Goal: Task Accomplishment & Management: Manage account settings

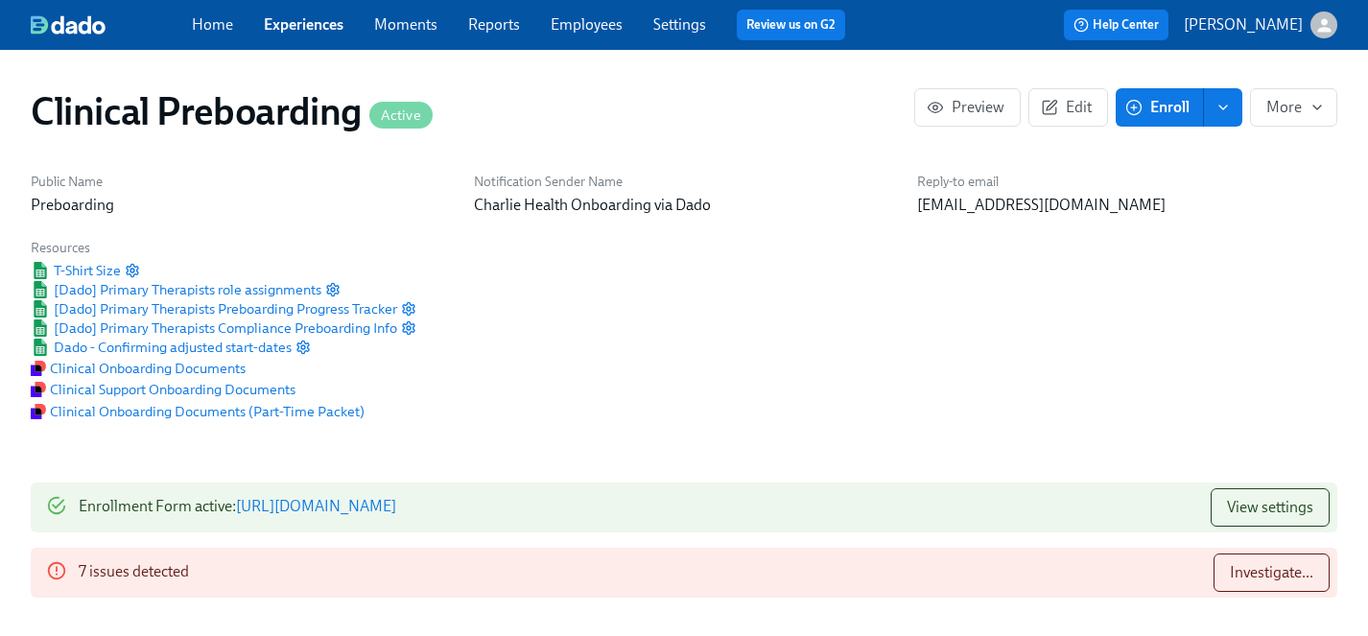
scroll to position [2069, 0]
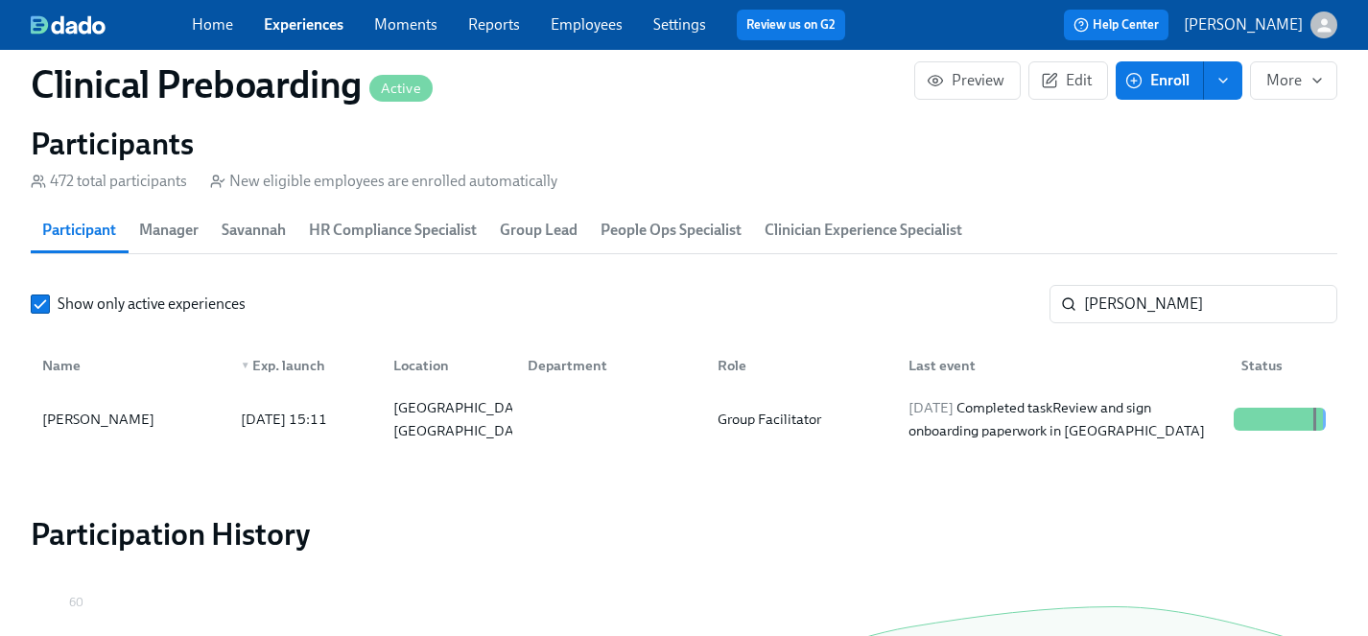
click at [302, 21] on link "Experiences" at bounding box center [304, 24] width 80 height 18
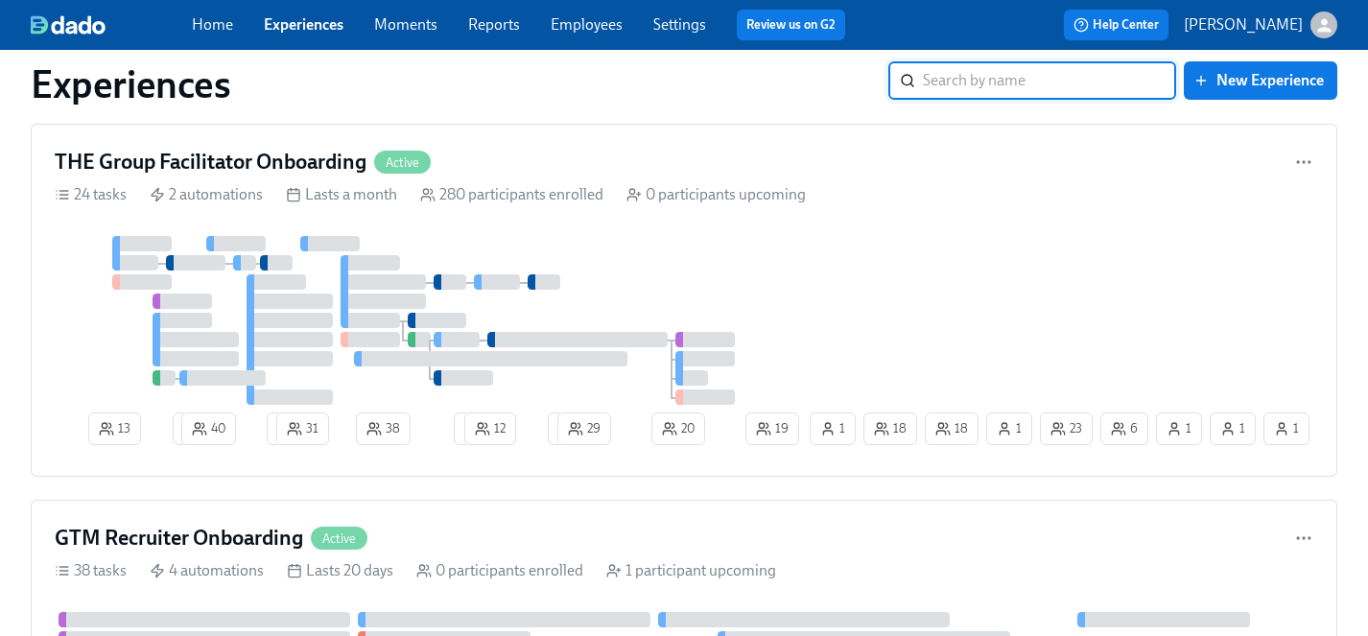
scroll to position [2463, 0]
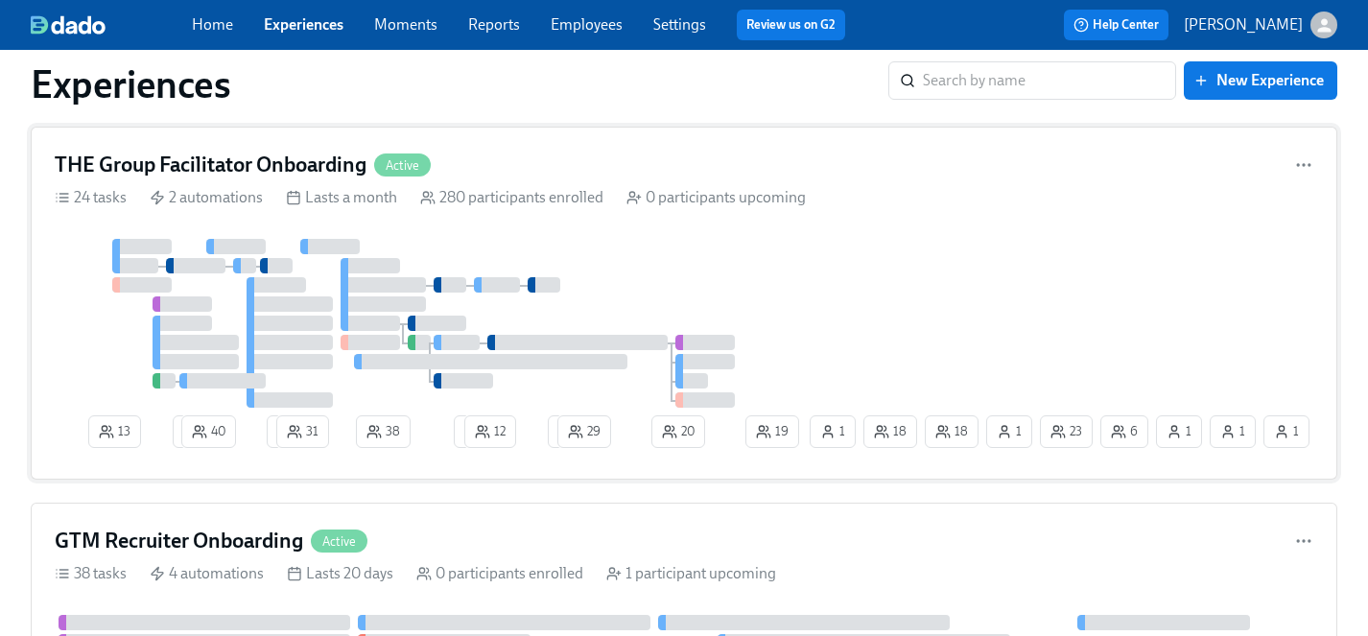
click at [864, 316] on div "13 2 40 2 31 38 2 12 2 29 20 6 1 23 18 1 1 1 18 19 1" at bounding box center [684, 347] width 1258 height 217
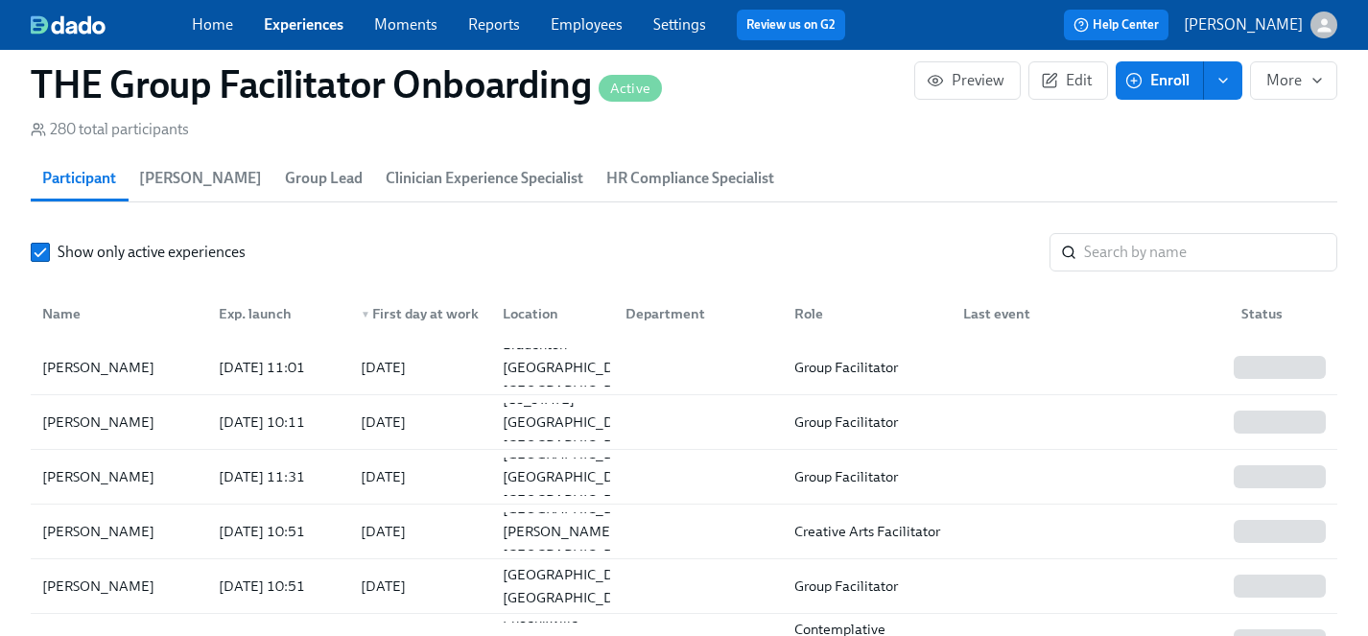
scroll to position [1824, 0]
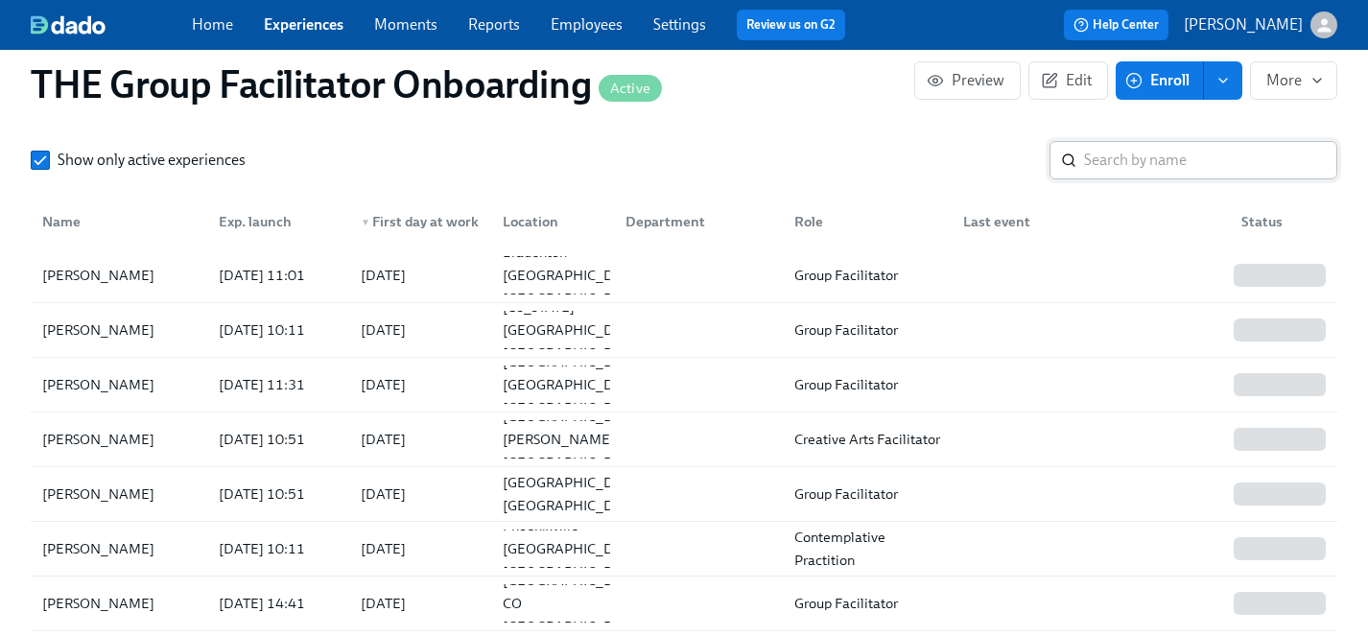
click at [1157, 175] on input "search" at bounding box center [1210, 160] width 253 height 38
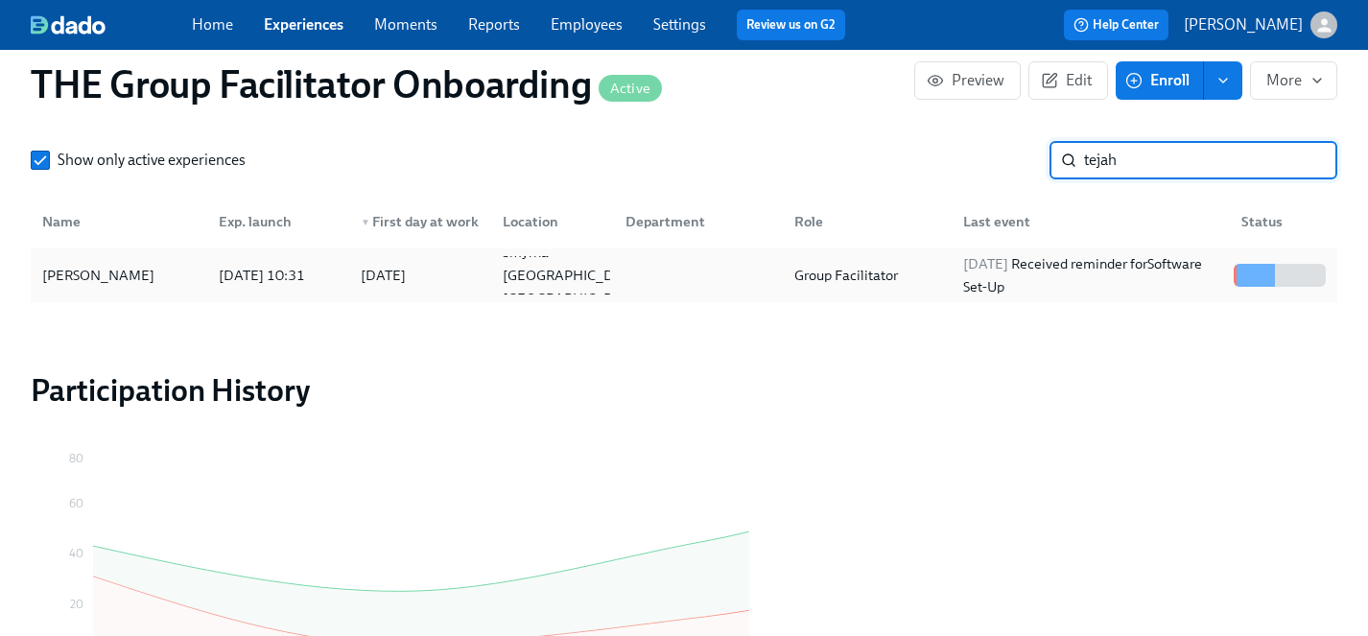
type input "tejah"
click at [85, 273] on div "[PERSON_NAME]" at bounding box center [99, 275] width 128 height 23
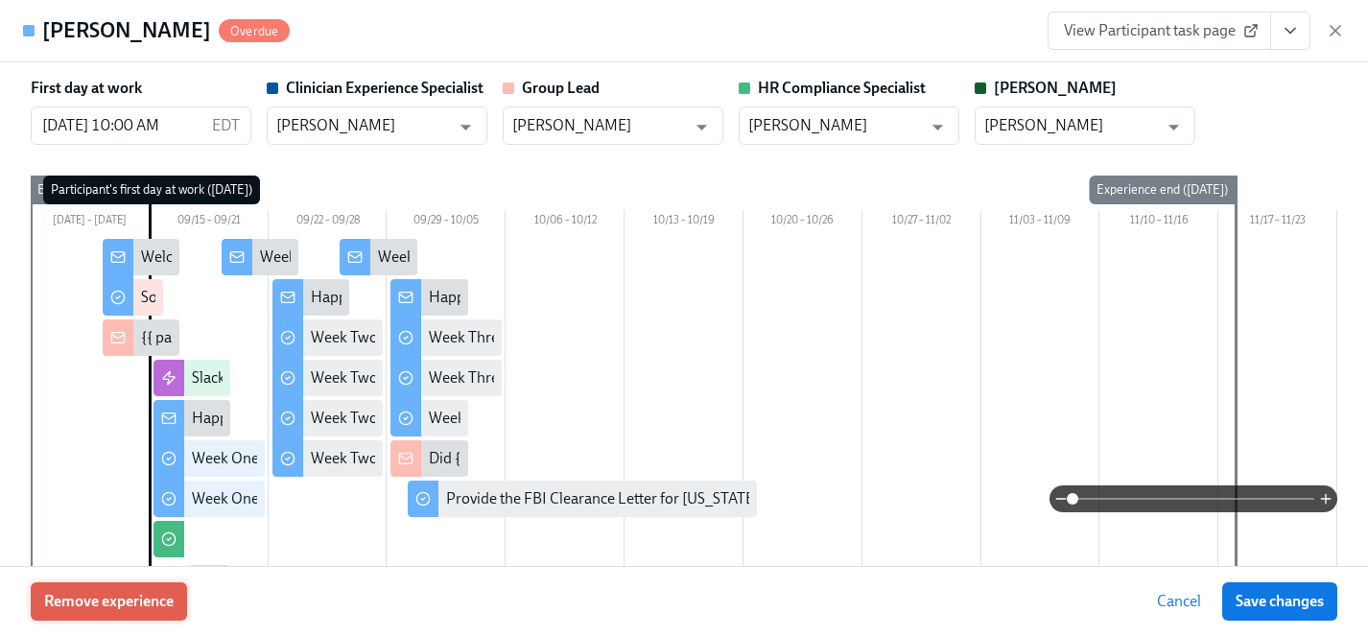
click at [152, 603] on span "Remove experience" at bounding box center [108, 601] width 129 height 19
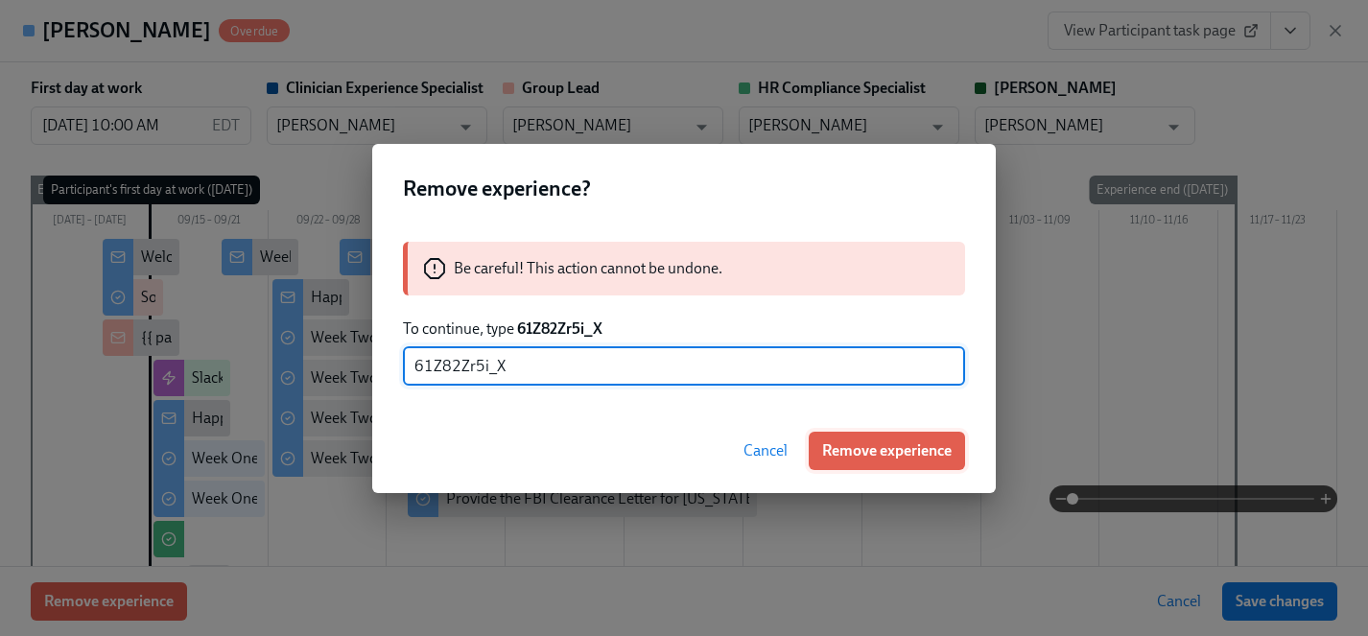
type input "61Z82Zr5i_X"
click at [914, 453] on span "Remove experience" at bounding box center [886, 450] width 129 height 19
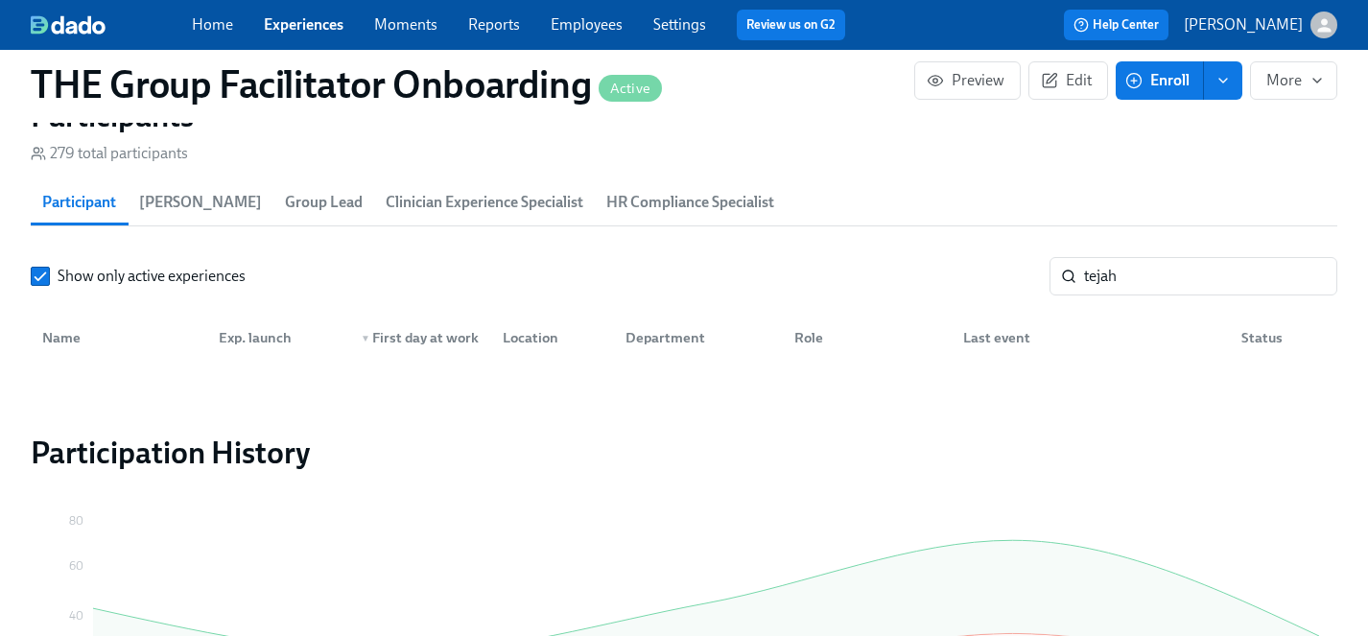
scroll to position [1724, 0]
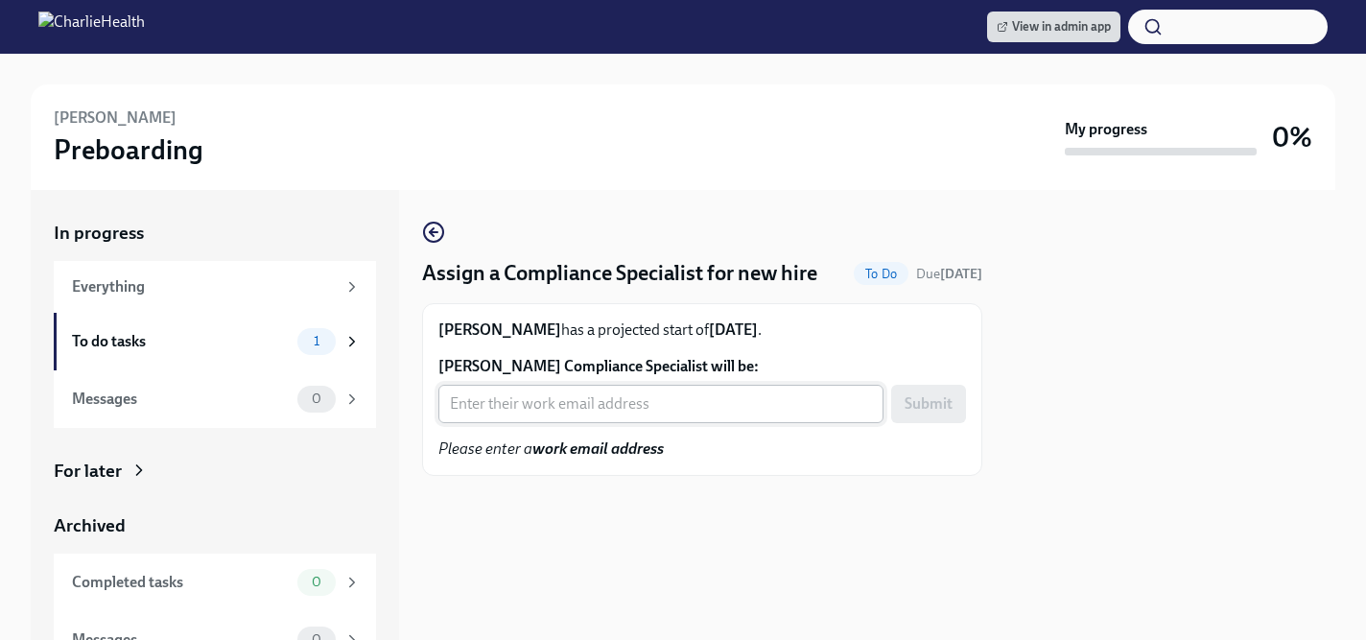
click at [497, 404] on input "Christina Smith's Compliance Specialist will be:" at bounding box center [660, 404] width 445 height 38
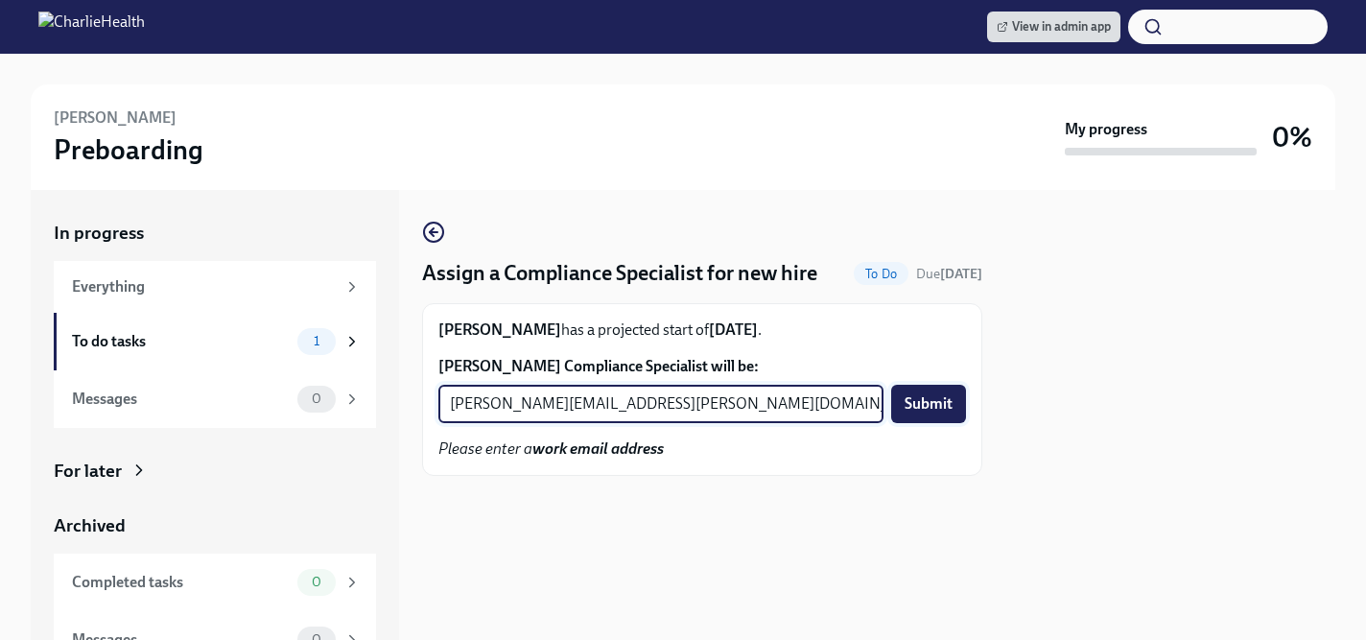
type input "tyler.pieper@charliehealth.com"
click at [921, 408] on span "Submit" at bounding box center [928, 403] width 48 height 19
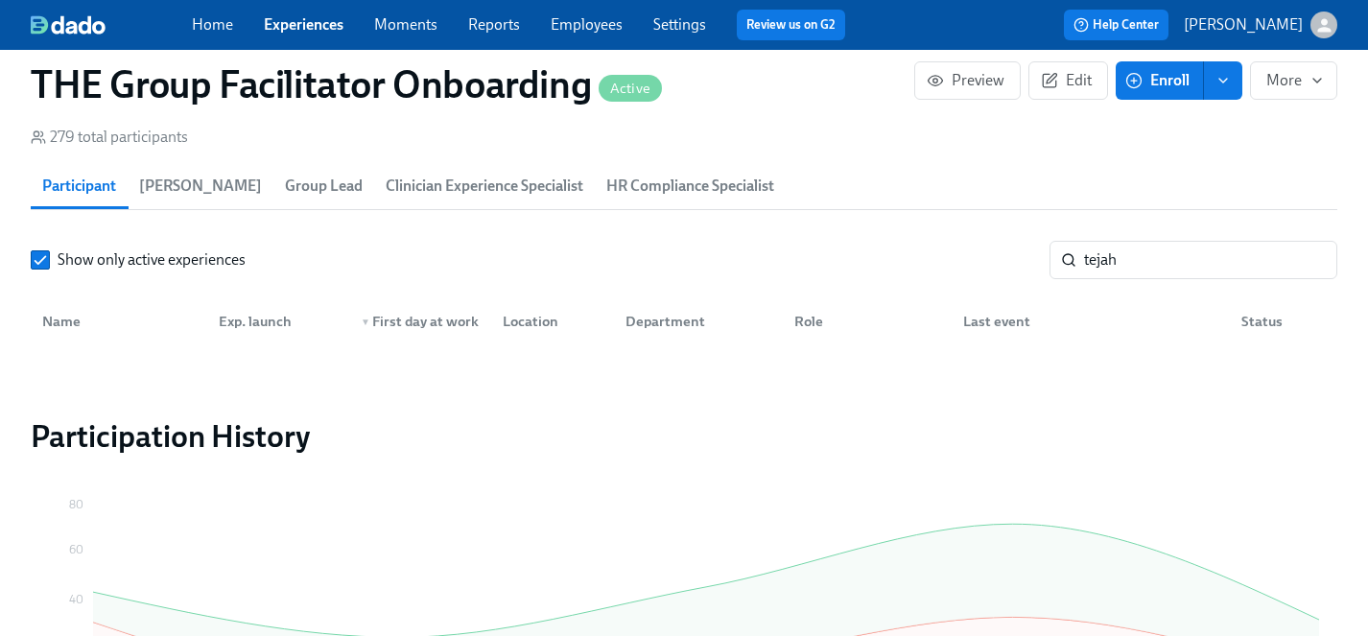
scroll to position [258, 0]
click at [301, 25] on link "Experiences" at bounding box center [304, 24] width 80 height 18
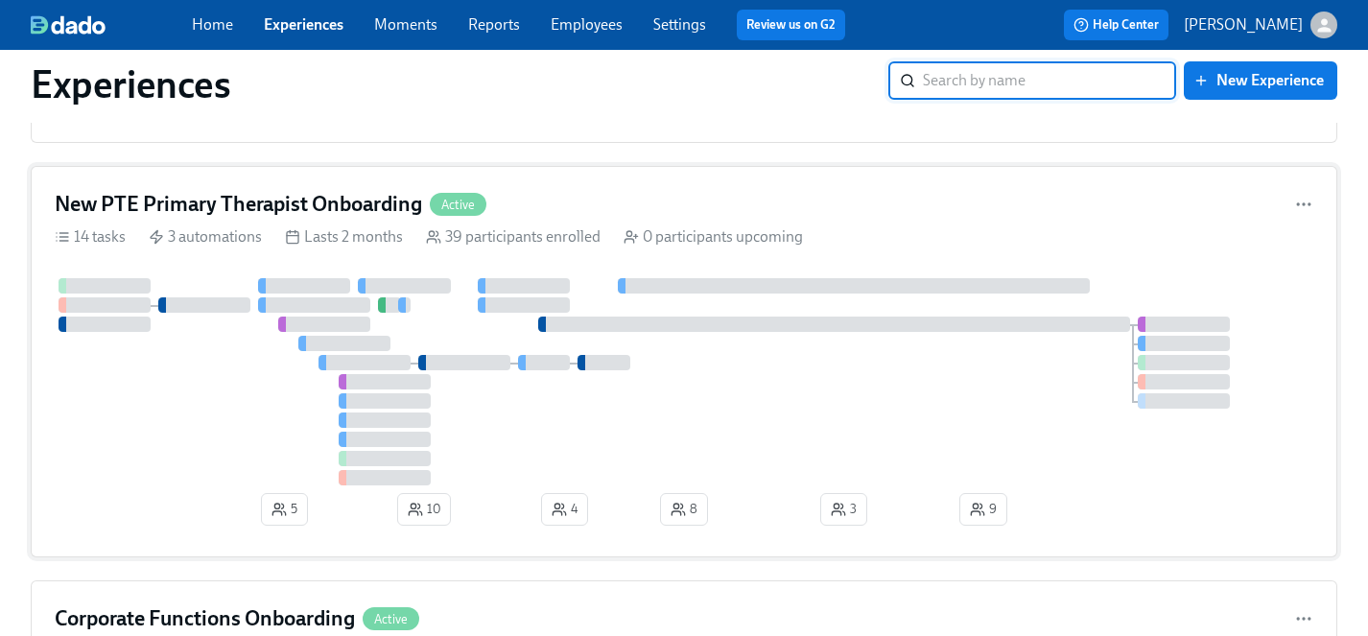
scroll to position [1134, 0]
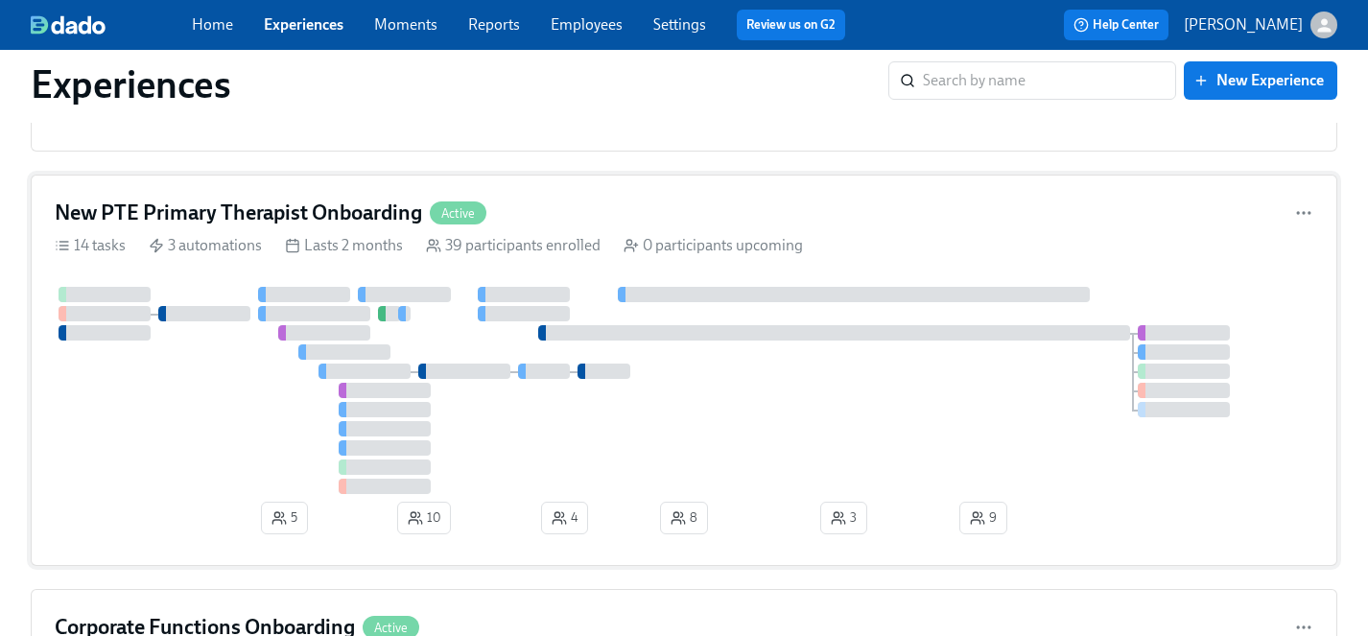
click at [202, 389] on div at bounding box center [684, 390] width 1258 height 207
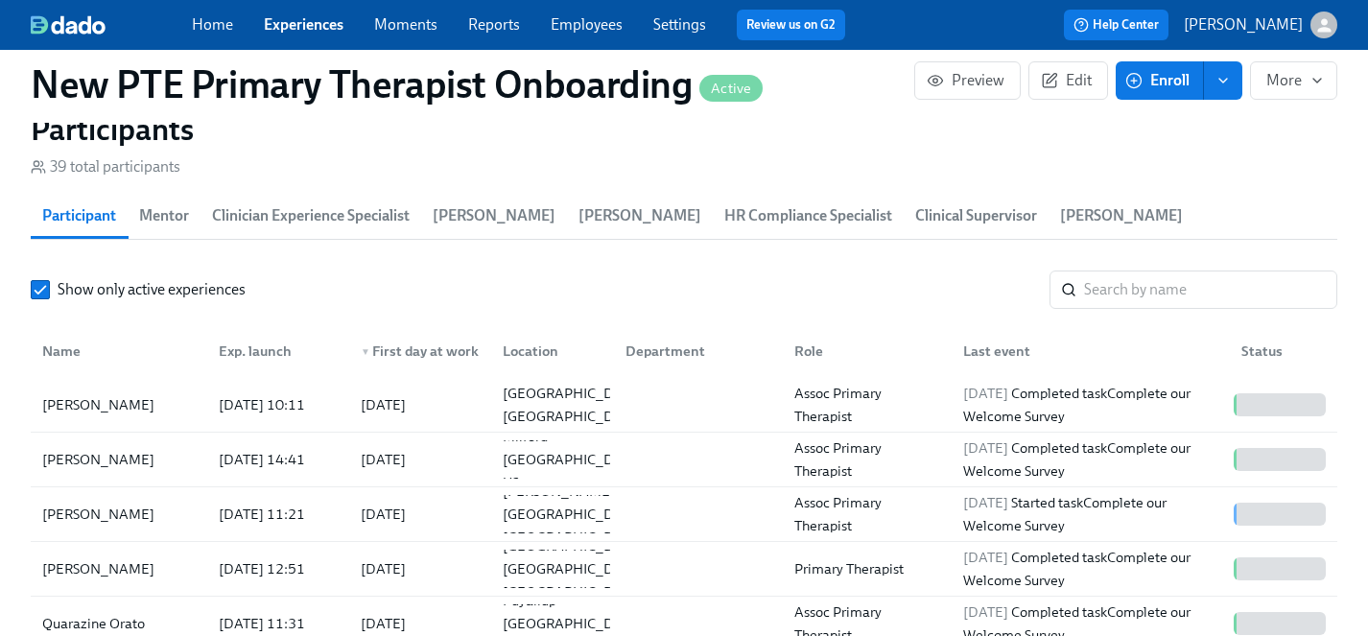
scroll to position [1804, 0]
click at [69, 614] on div "Quarazine Orato" at bounding box center [94, 625] width 118 height 23
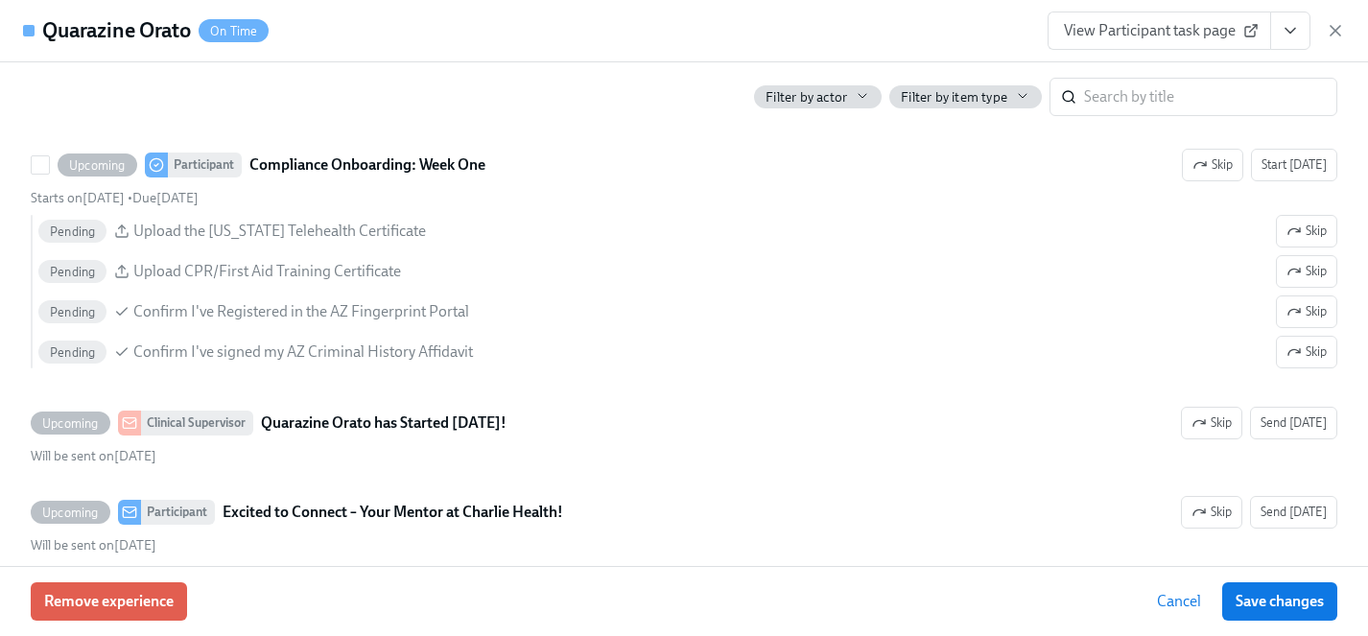
scroll to position [2492, 0]
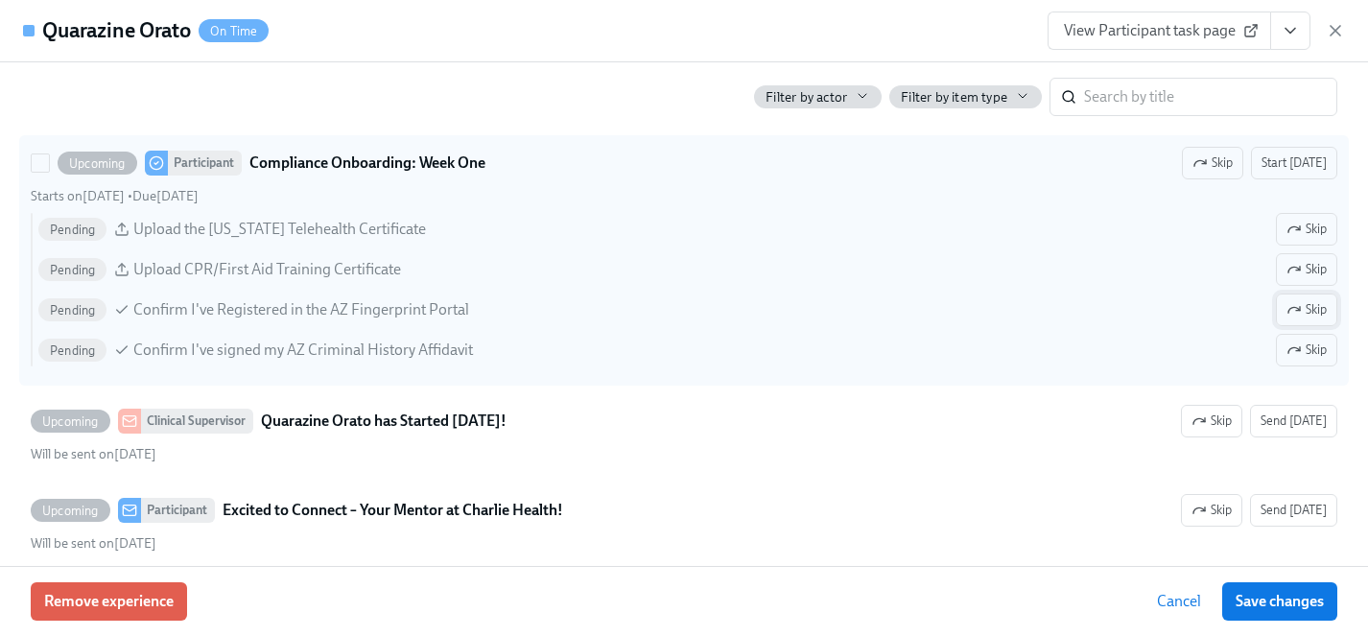
click at [1314, 313] on span "Skip" at bounding box center [1306, 309] width 40 height 19
click at [1313, 349] on span "Skip" at bounding box center [1306, 349] width 40 height 19
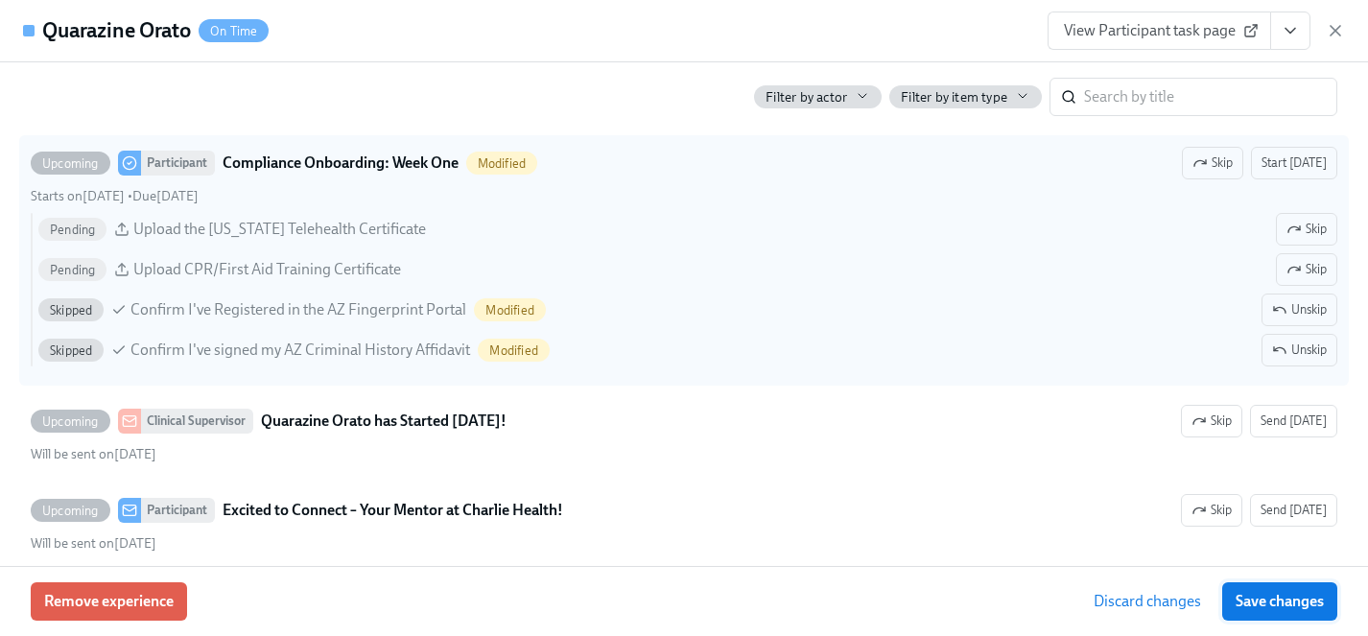
click at [1297, 607] on span "Save changes" at bounding box center [1279, 601] width 88 height 19
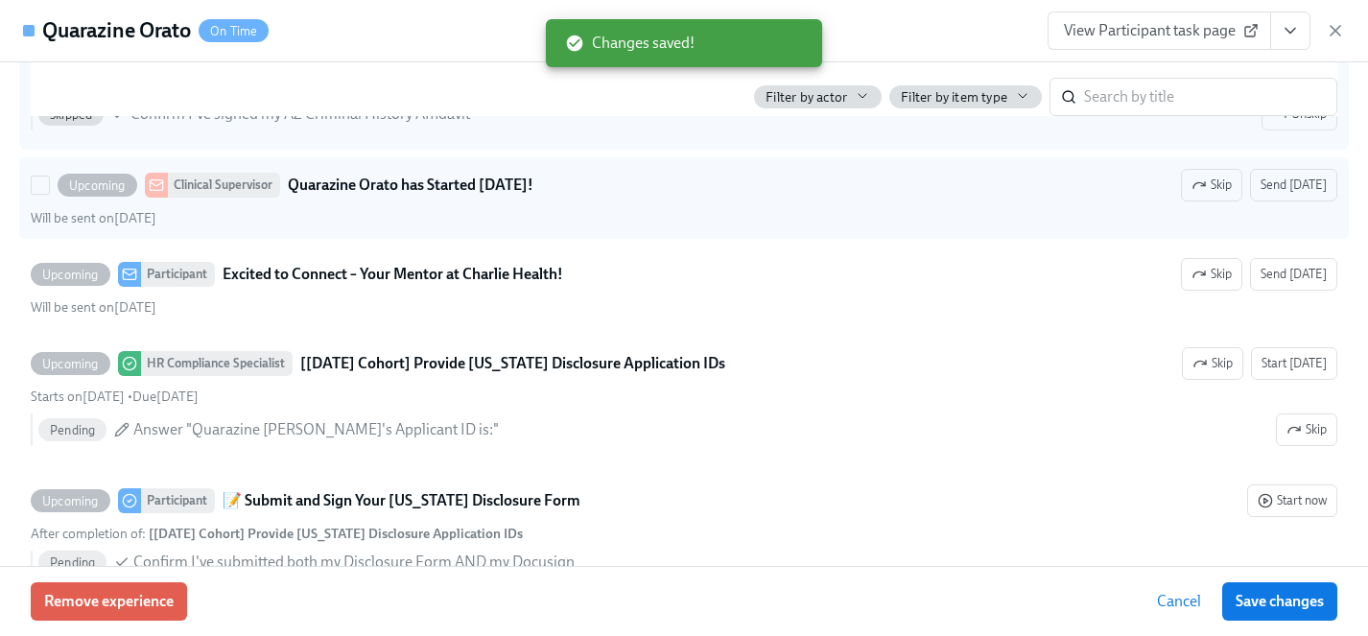
scroll to position [2732, 0]
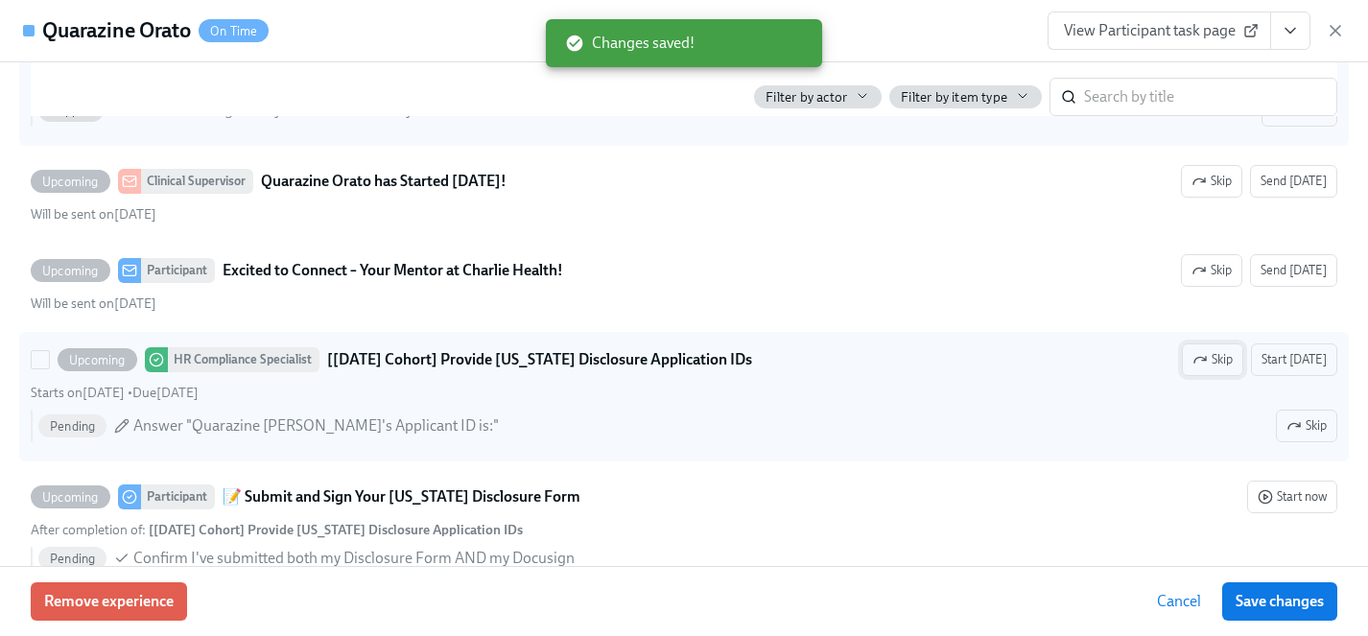
click at [1219, 362] on span "Skip" at bounding box center [1212, 359] width 40 height 19
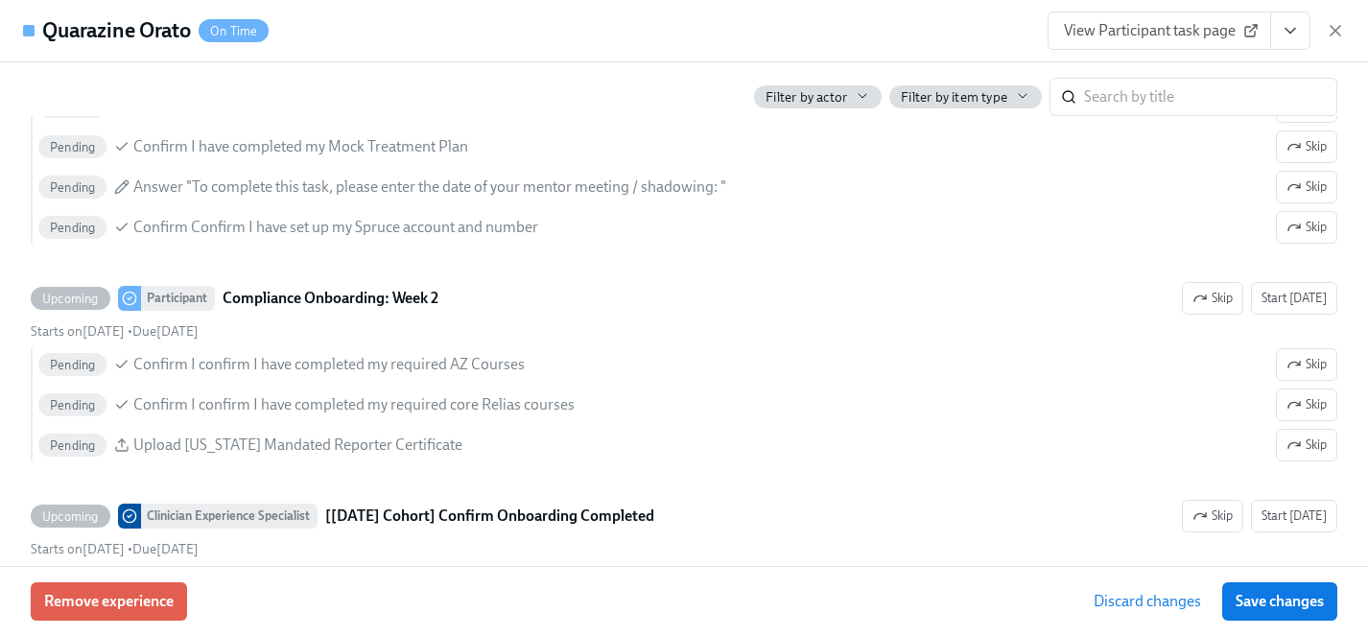
scroll to position [3478, 0]
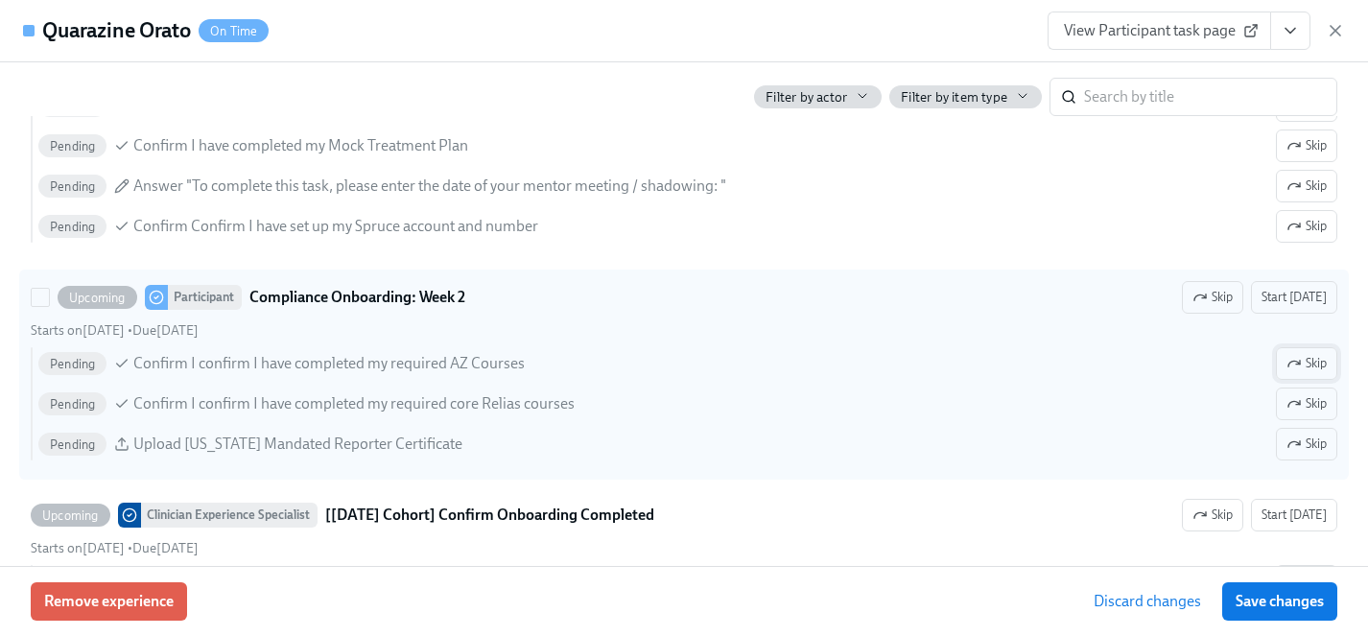
click at [1310, 364] on span "Skip" at bounding box center [1306, 363] width 40 height 19
click at [1310, 439] on span "Skip" at bounding box center [1306, 443] width 40 height 19
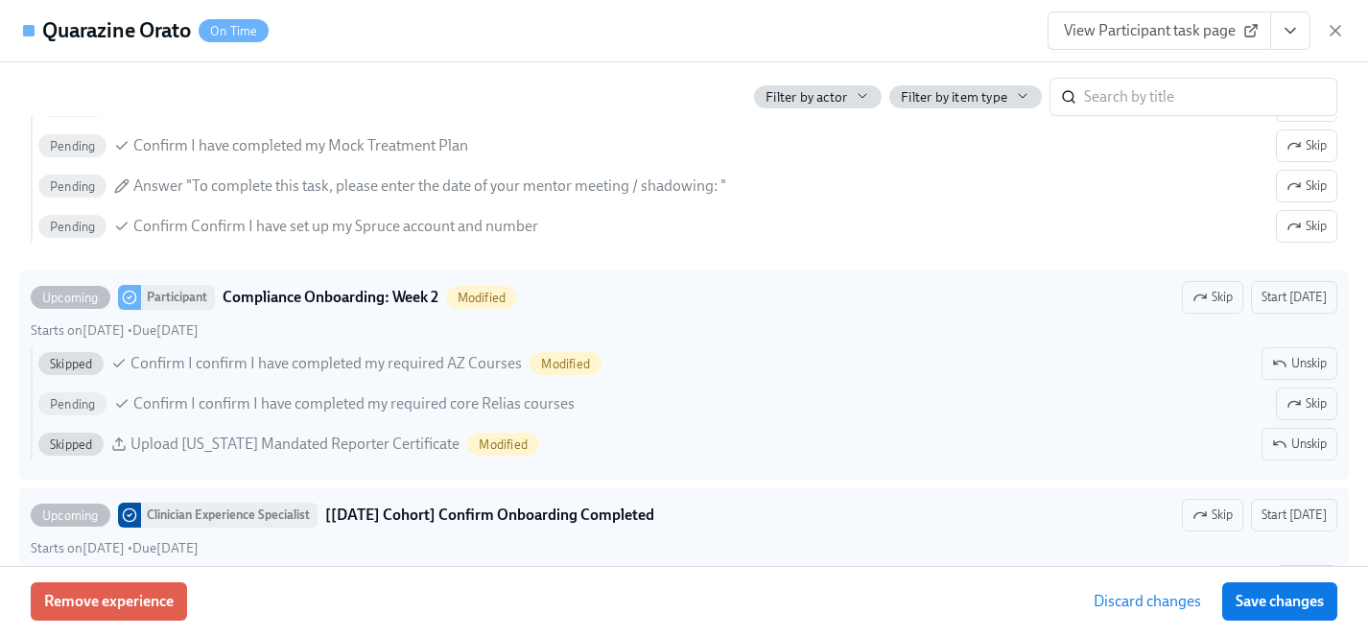
click at [1297, 607] on span "Save changes" at bounding box center [1279, 601] width 88 height 19
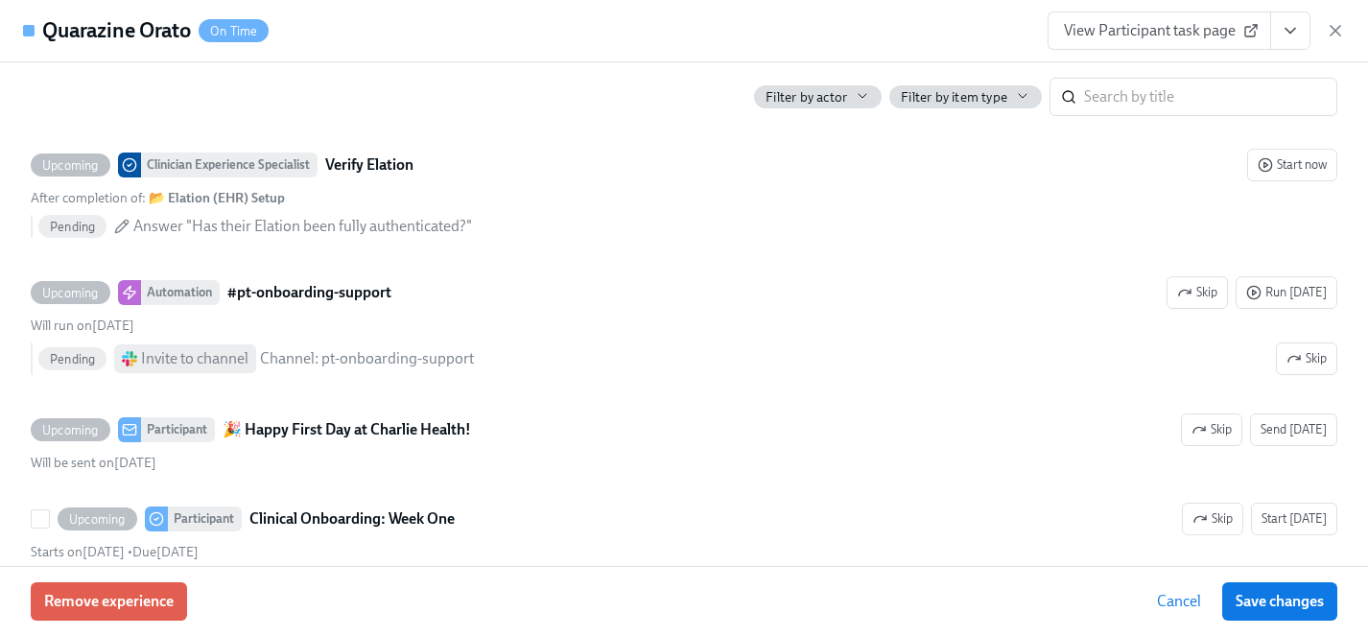
scroll to position [1321, 0]
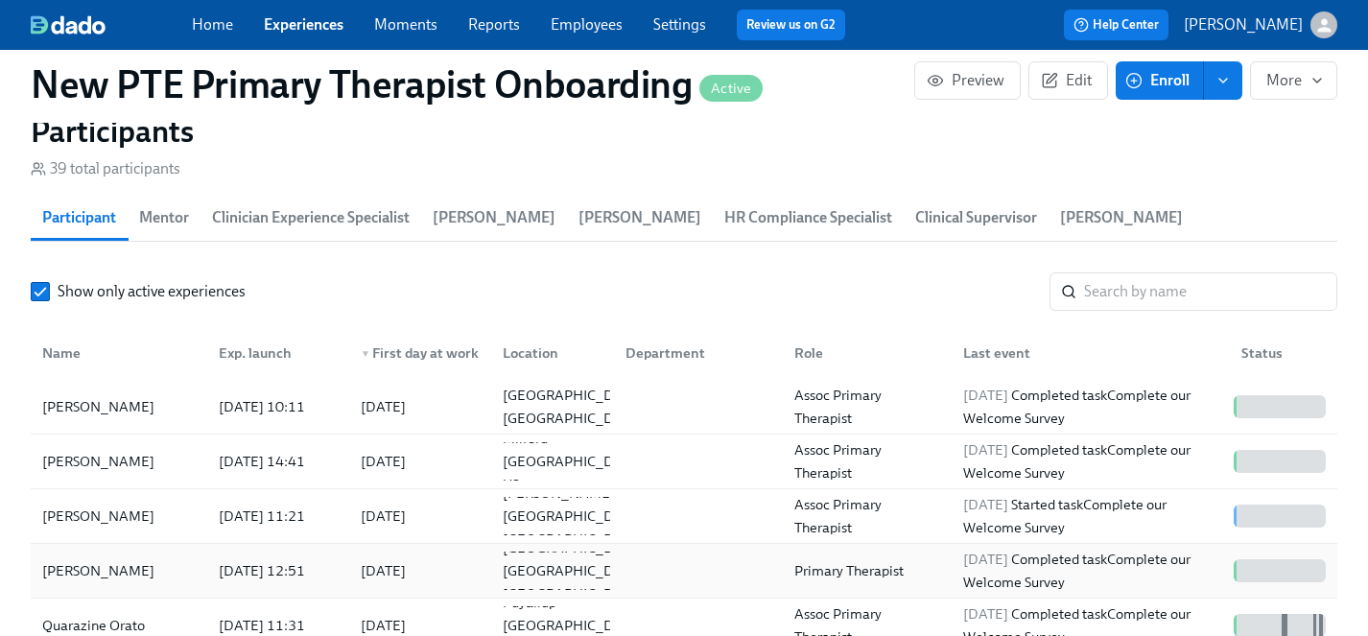
click at [114, 559] on div "[PERSON_NAME]" at bounding box center [99, 570] width 128 height 23
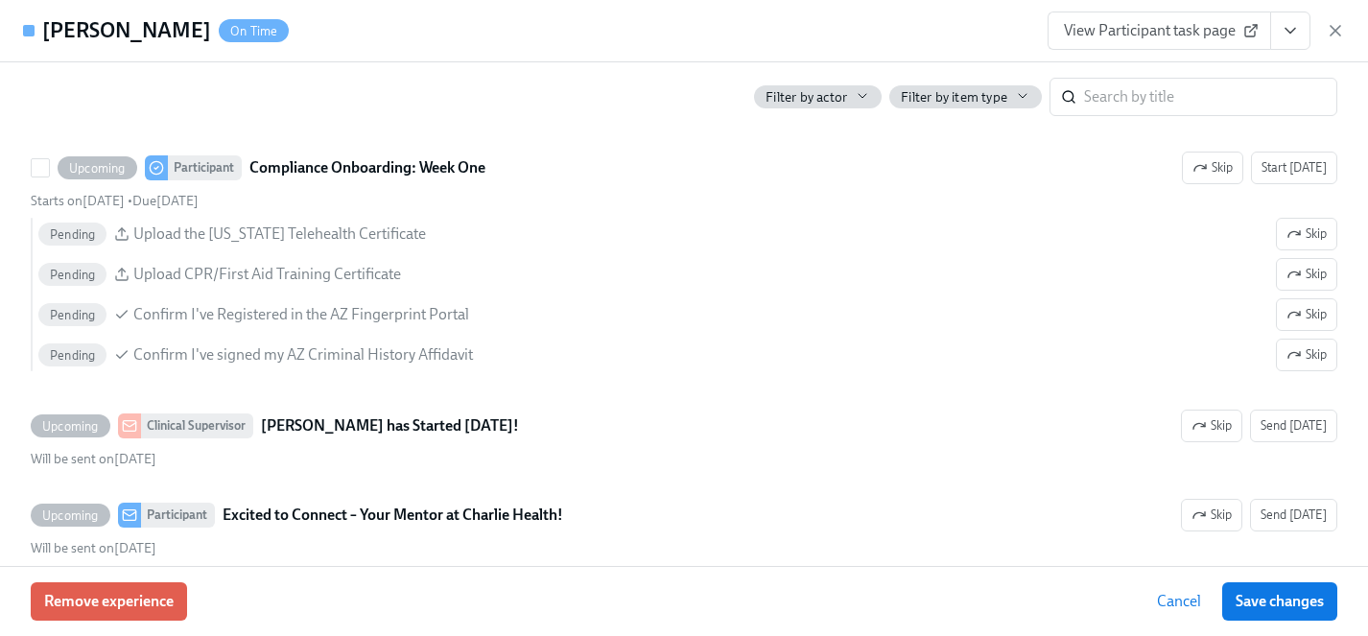
scroll to position [2497, 0]
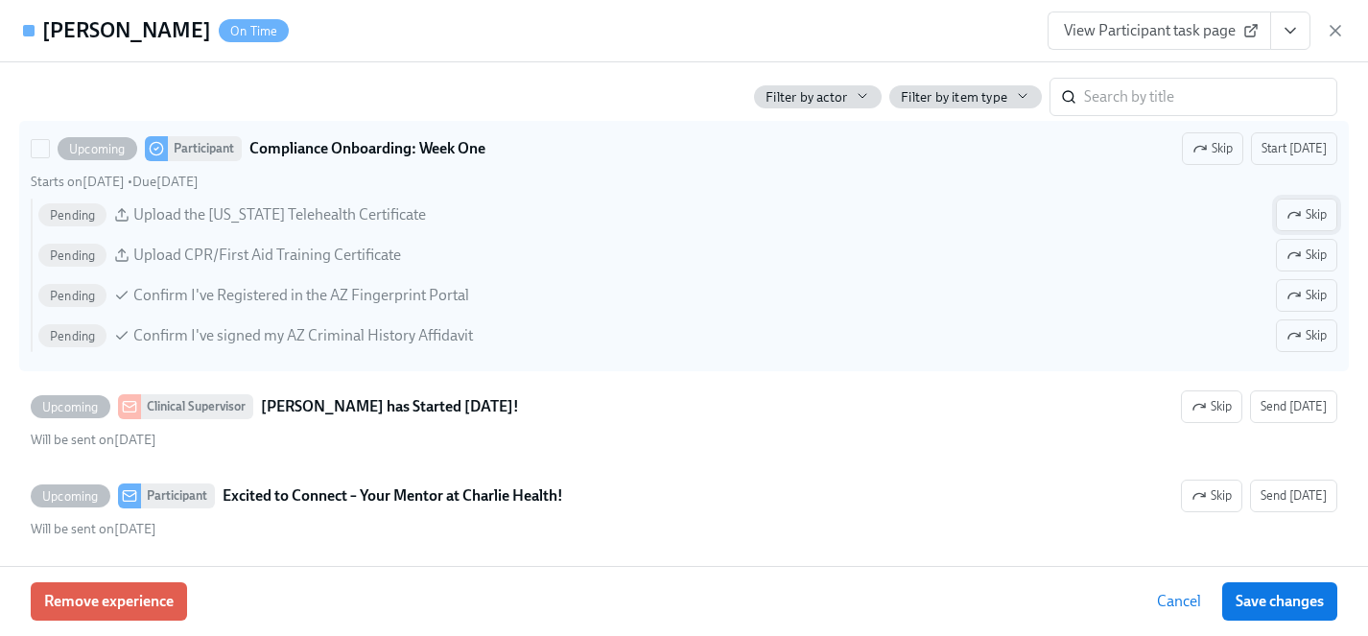
click at [1309, 212] on span "Skip" at bounding box center [1306, 214] width 40 height 19
click at [1307, 292] on span "Skip" at bounding box center [1306, 295] width 40 height 19
click at [1305, 344] on span "Skip" at bounding box center [1306, 335] width 40 height 19
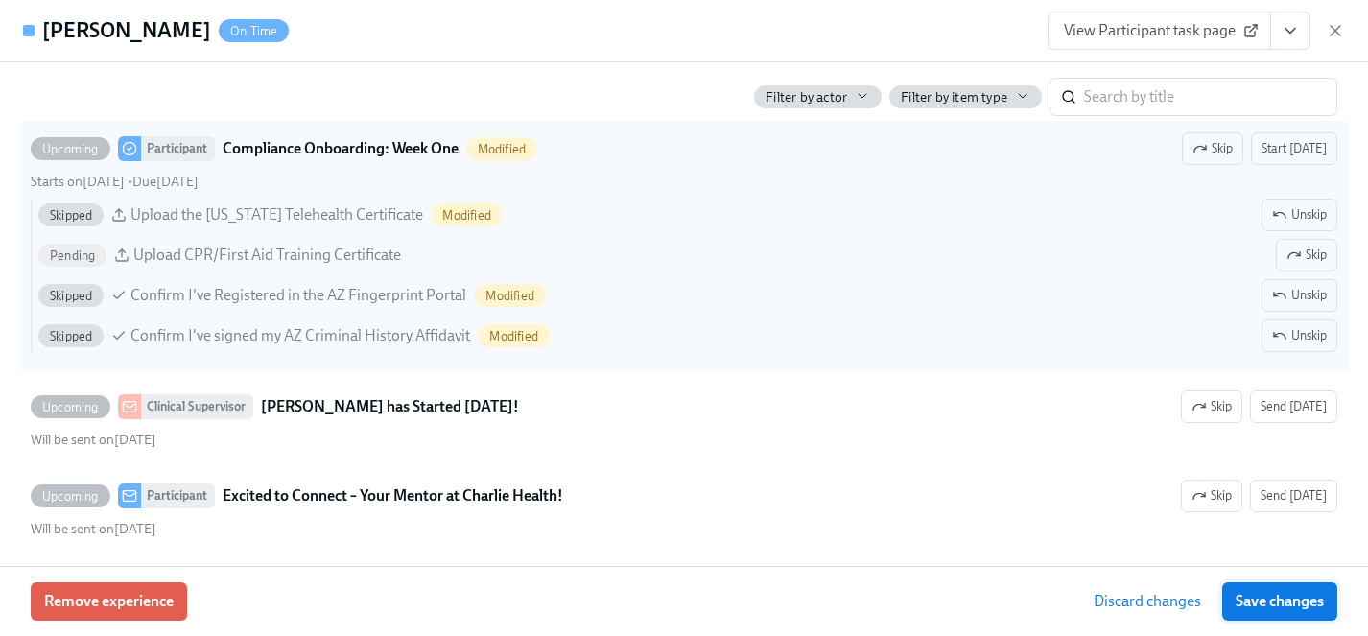
click at [1302, 598] on span "Save changes" at bounding box center [1279, 601] width 88 height 19
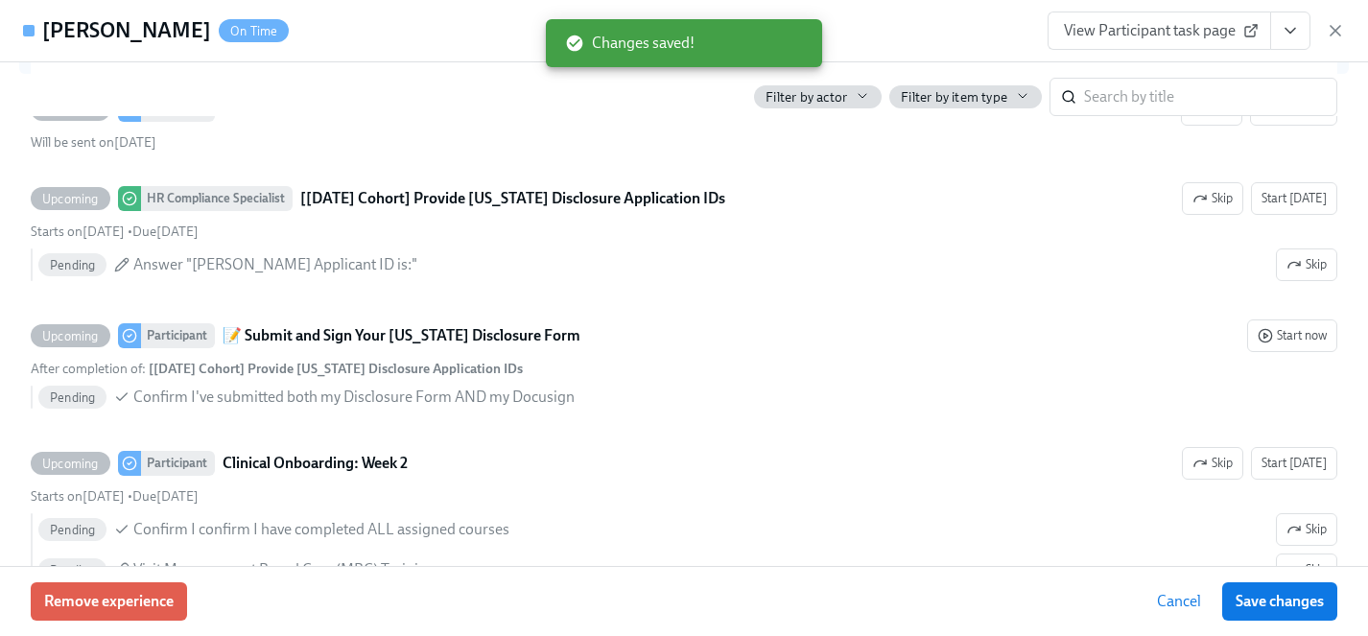
scroll to position [2884, 0]
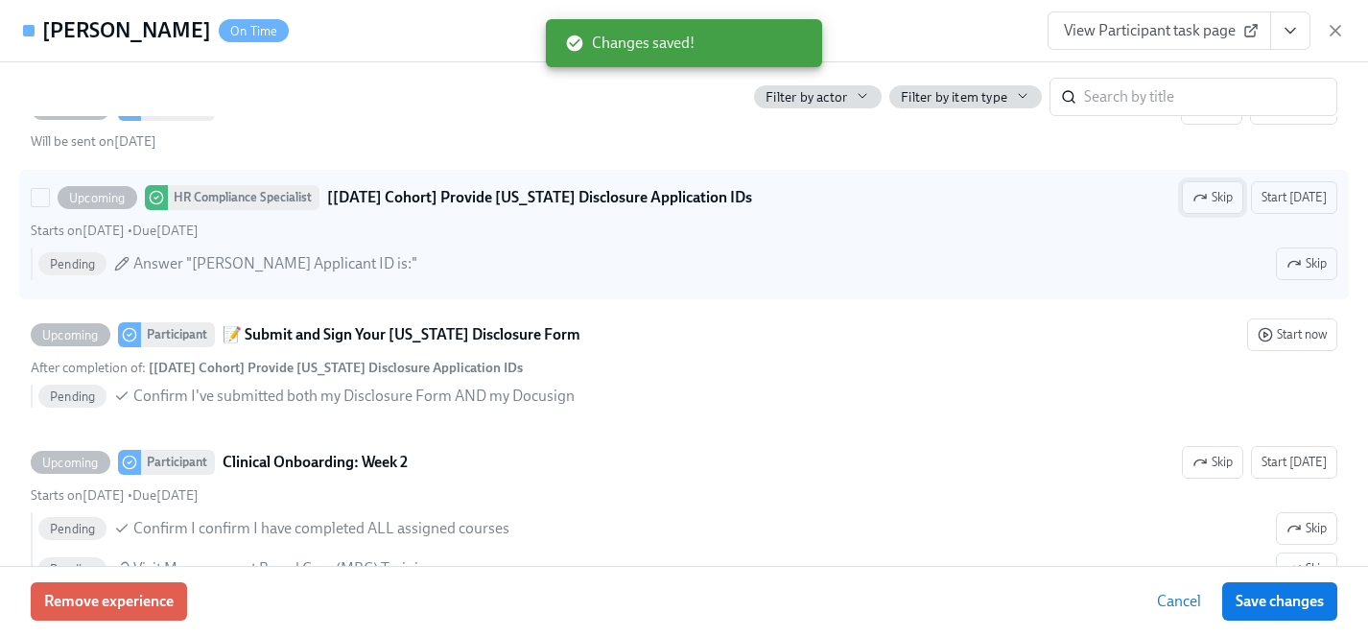
click at [1214, 196] on span "Skip" at bounding box center [1212, 197] width 40 height 19
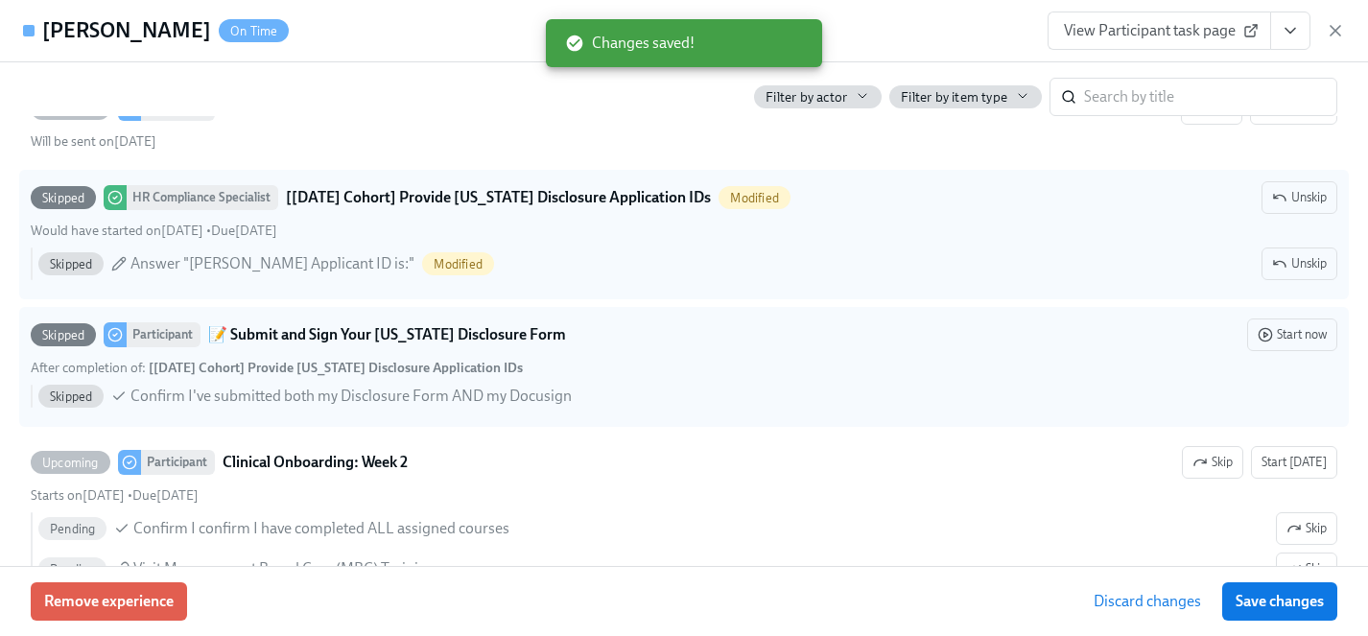
click at [1292, 605] on span "Save changes" at bounding box center [1279, 601] width 88 height 19
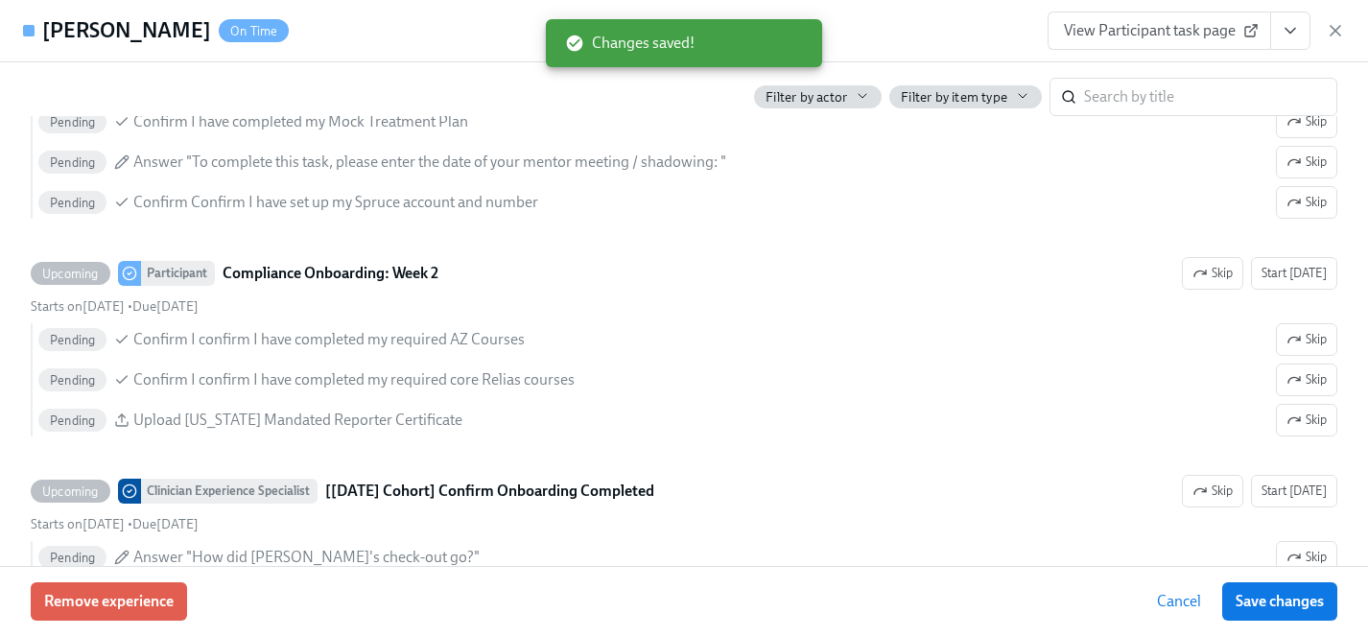
scroll to position [3496, 0]
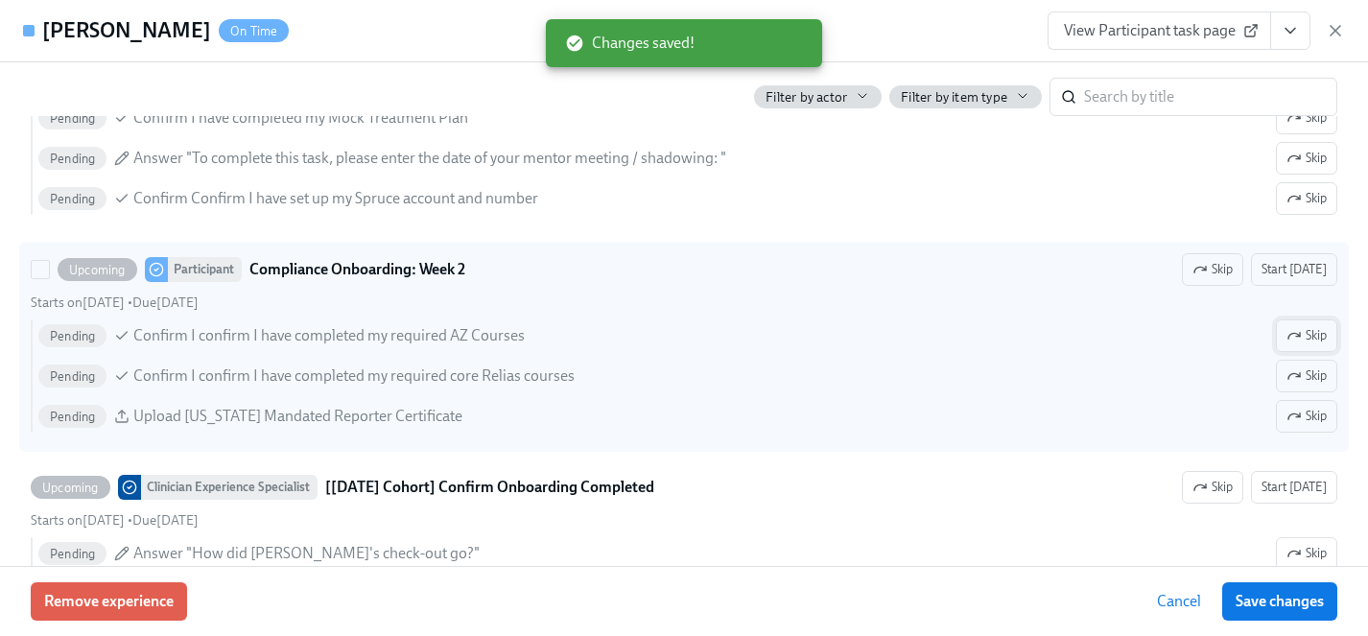
click at [1315, 338] on span "Skip" at bounding box center [1306, 335] width 40 height 19
click at [1314, 414] on span "Skip" at bounding box center [1306, 416] width 40 height 19
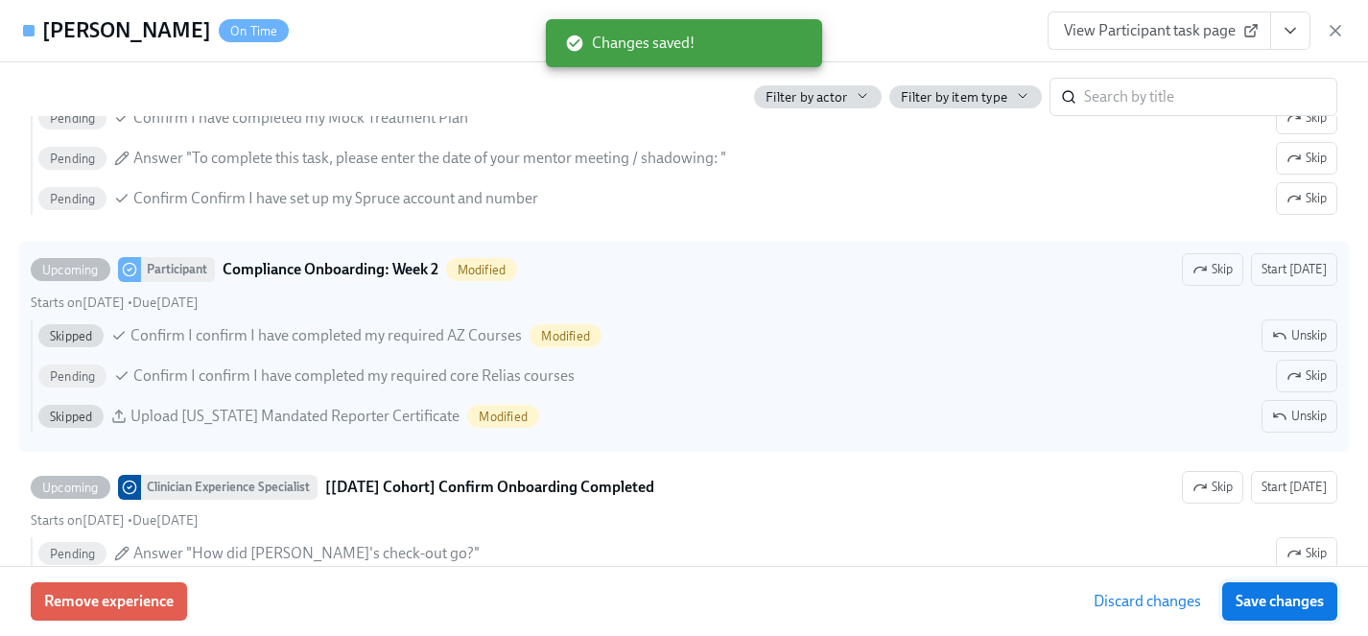
click at [1289, 592] on span "Save changes" at bounding box center [1279, 601] width 88 height 19
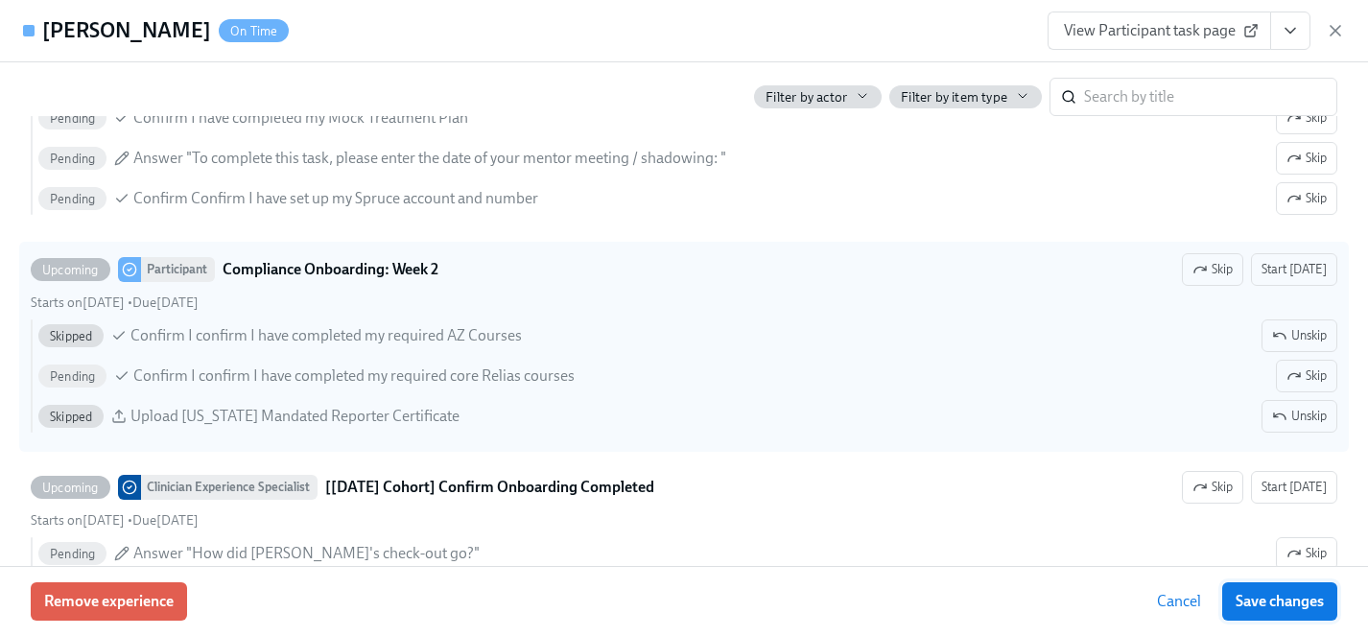
click at [1300, 599] on span "Save changes" at bounding box center [1279, 601] width 88 height 19
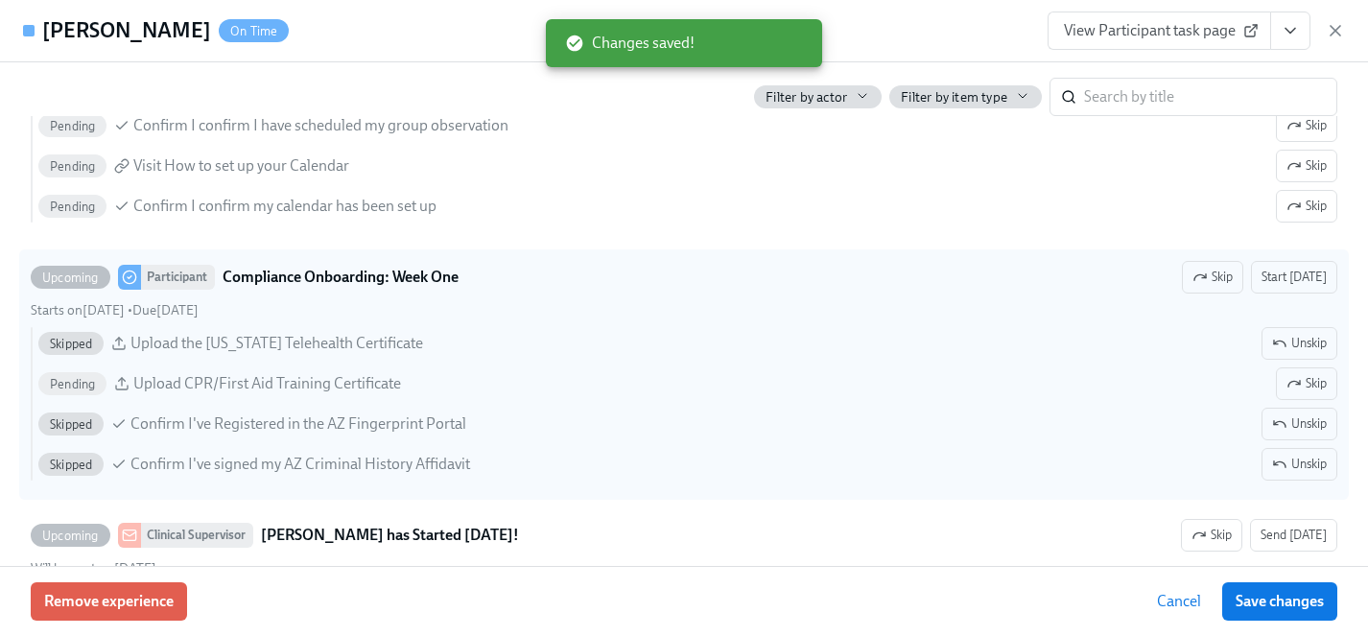
scroll to position [2367, 0]
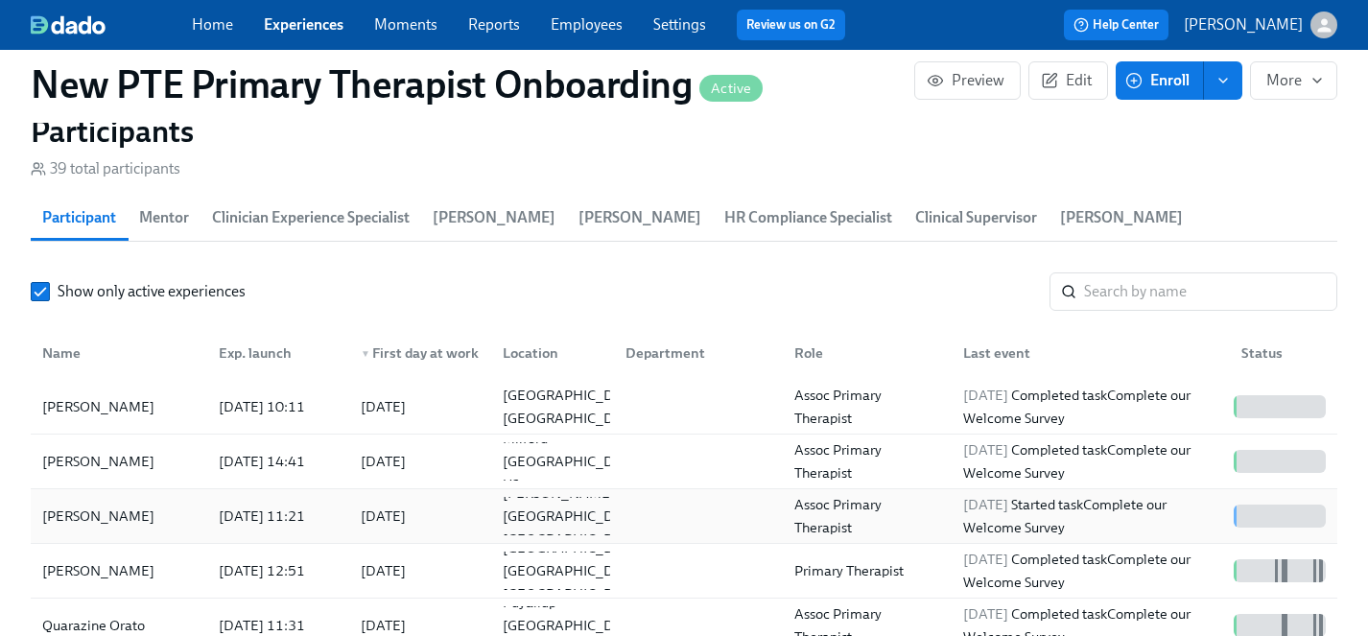
click at [77, 504] on div "Jonay Boylan" at bounding box center [99, 515] width 128 height 23
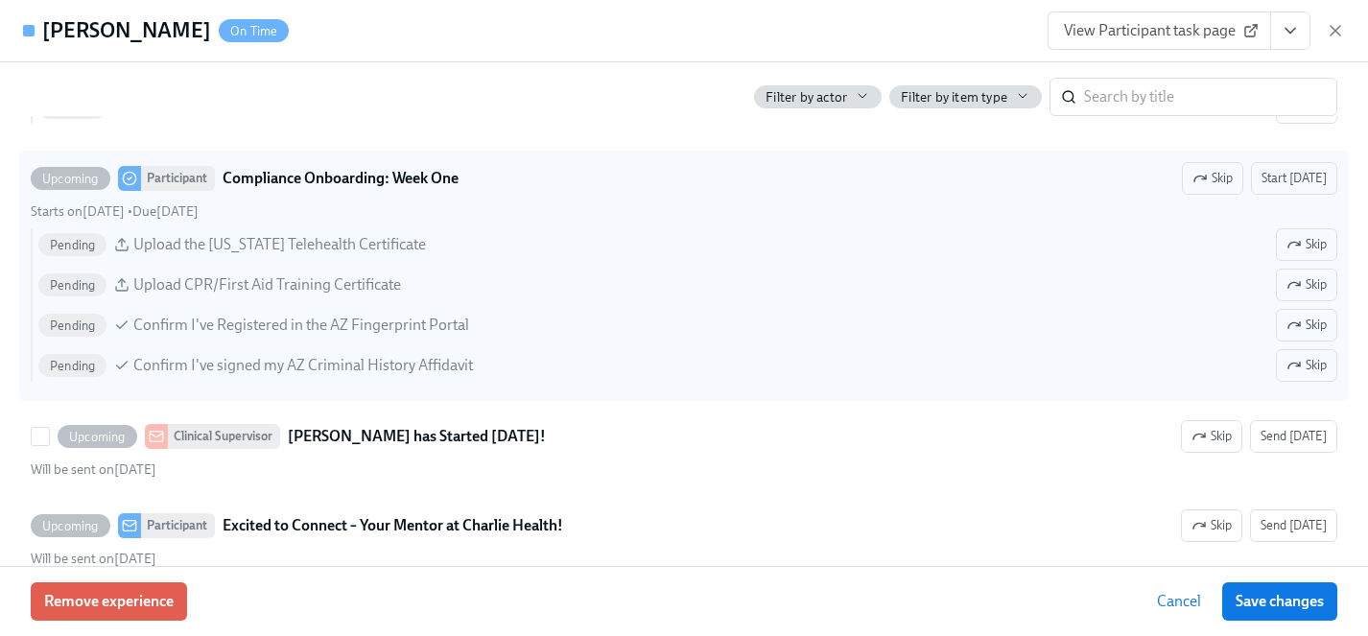
scroll to position [2478, 0]
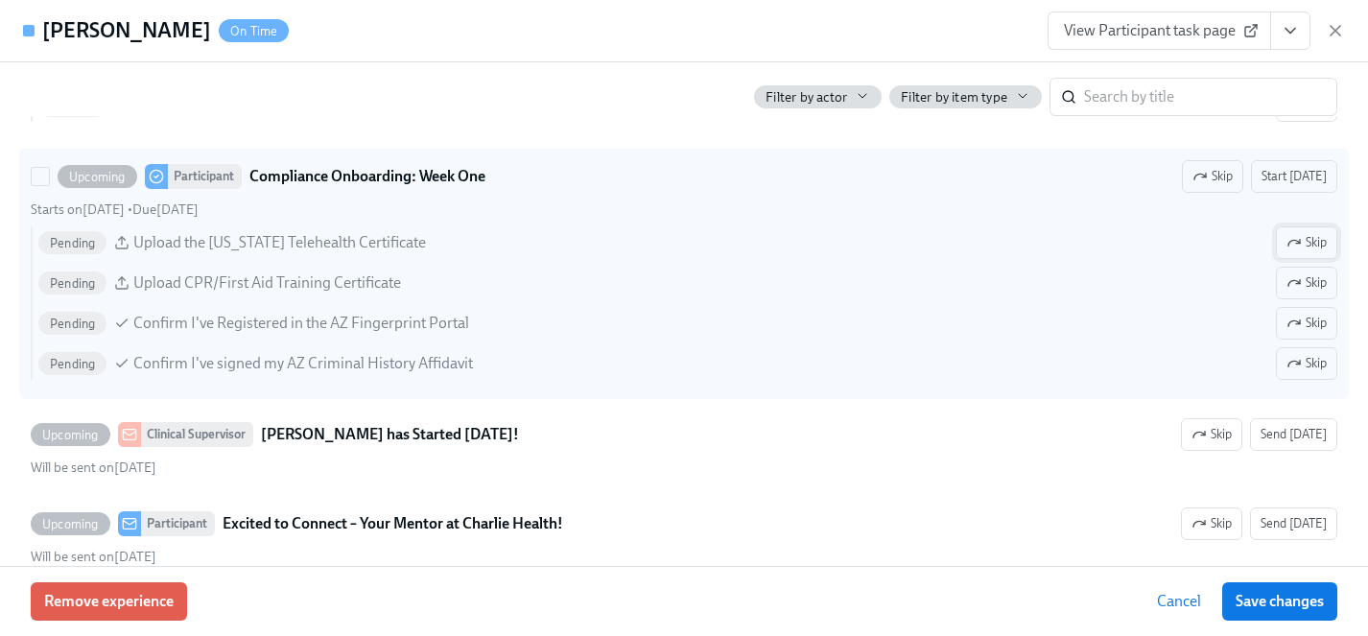
click at [1321, 239] on span "Skip" at bounding box center [1306, 242] width 40 height 19
click at [1304, 328] on span "Skip" at bounding box center [1306, 323] width 40 height 19
click at [1304, 368] on span "Skip" at bounding box center [1306, 363] width 40 height 19
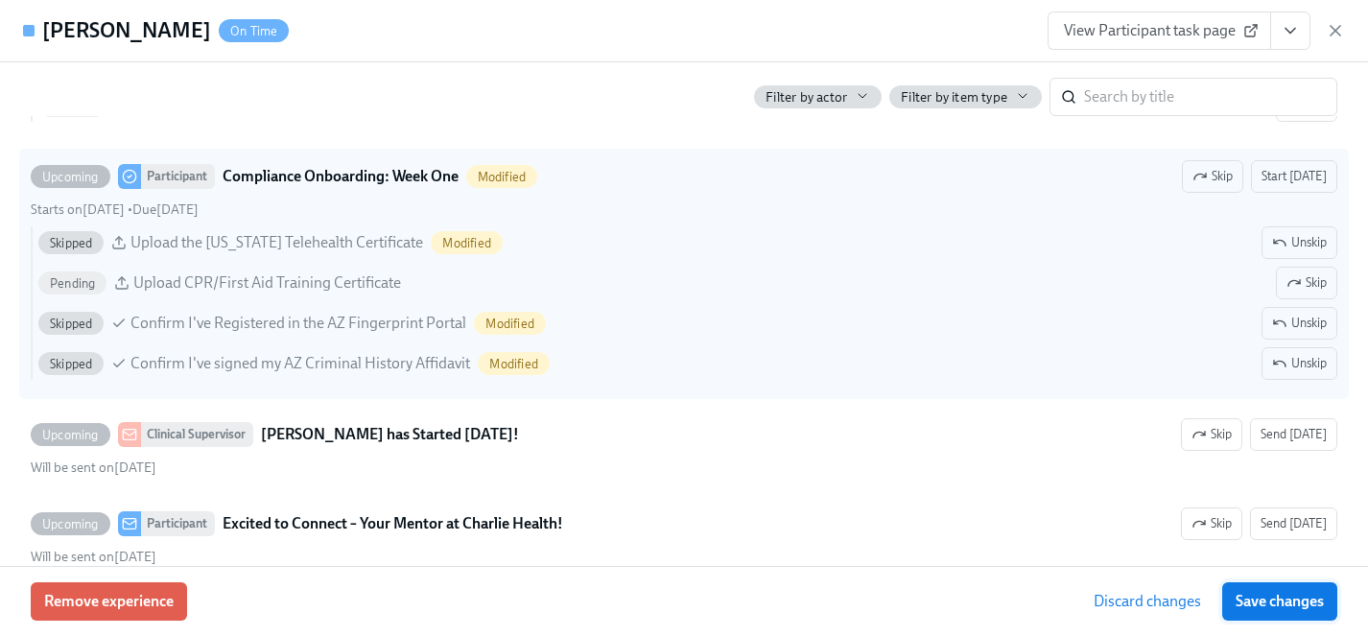
click at [1290, 602] on span "Save changes" at bounding box center [1279, 601] width 88 height 19
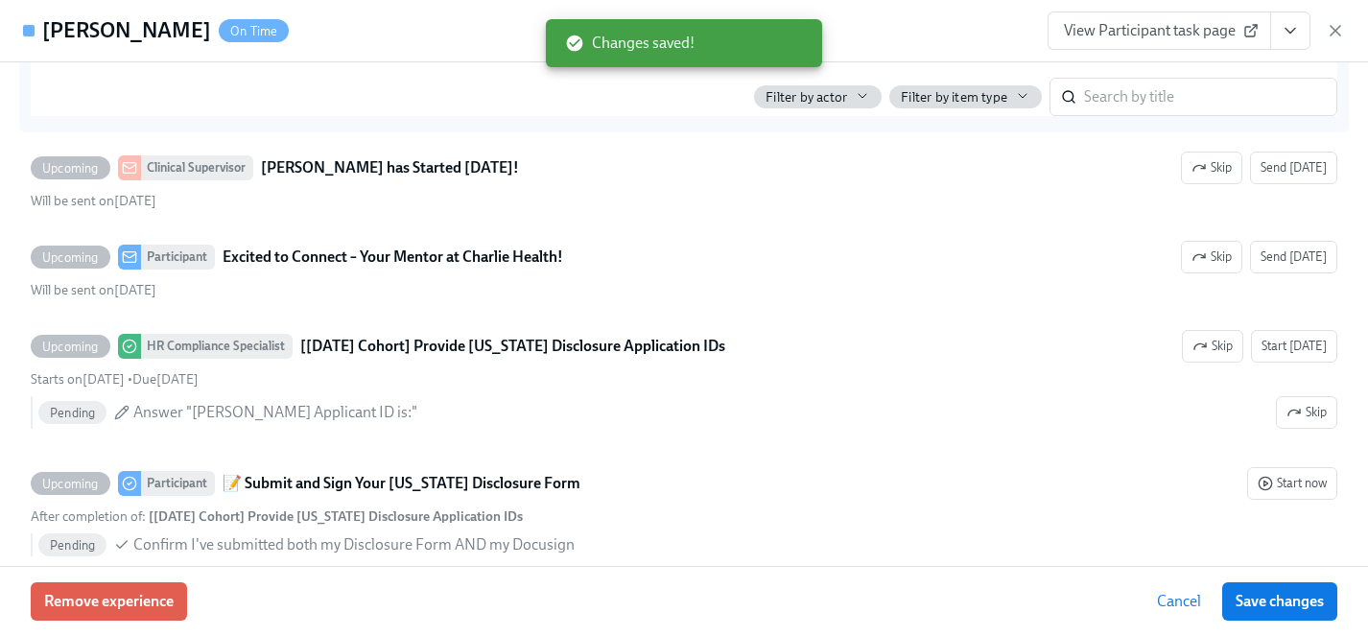
scroll to position [2750, 0]
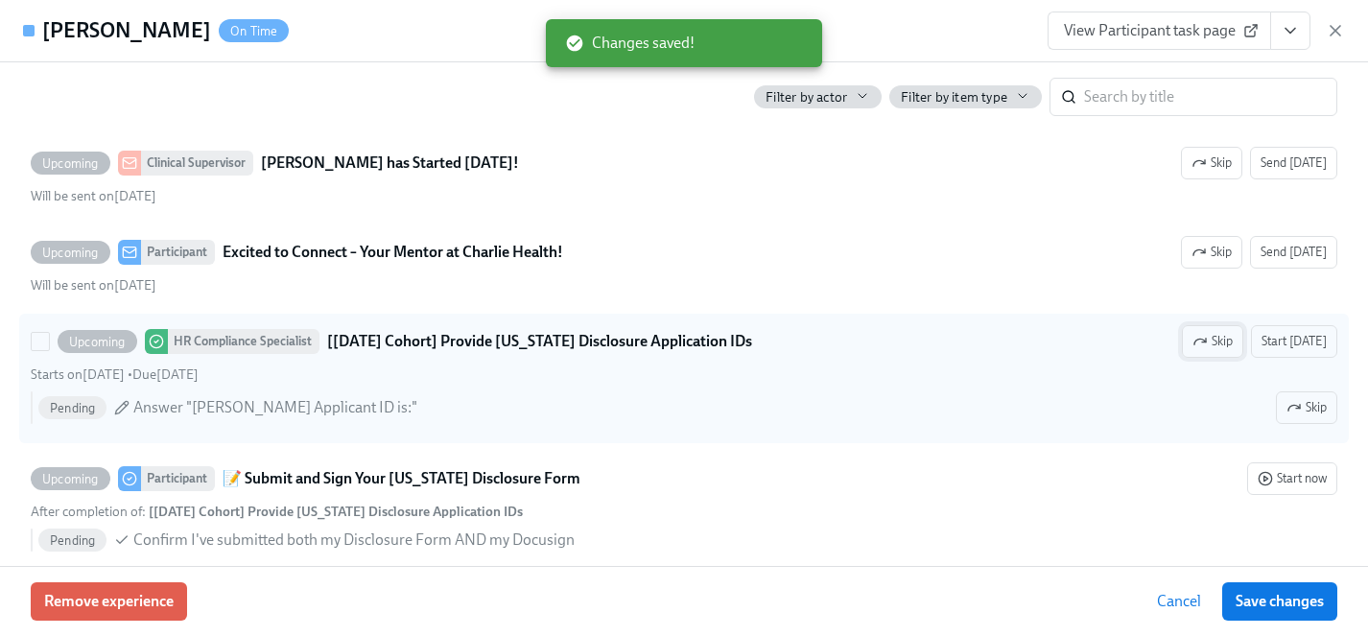
click at [1218, 338] on span "Skip" at bounding box center [1212, 341] width 40 height 19
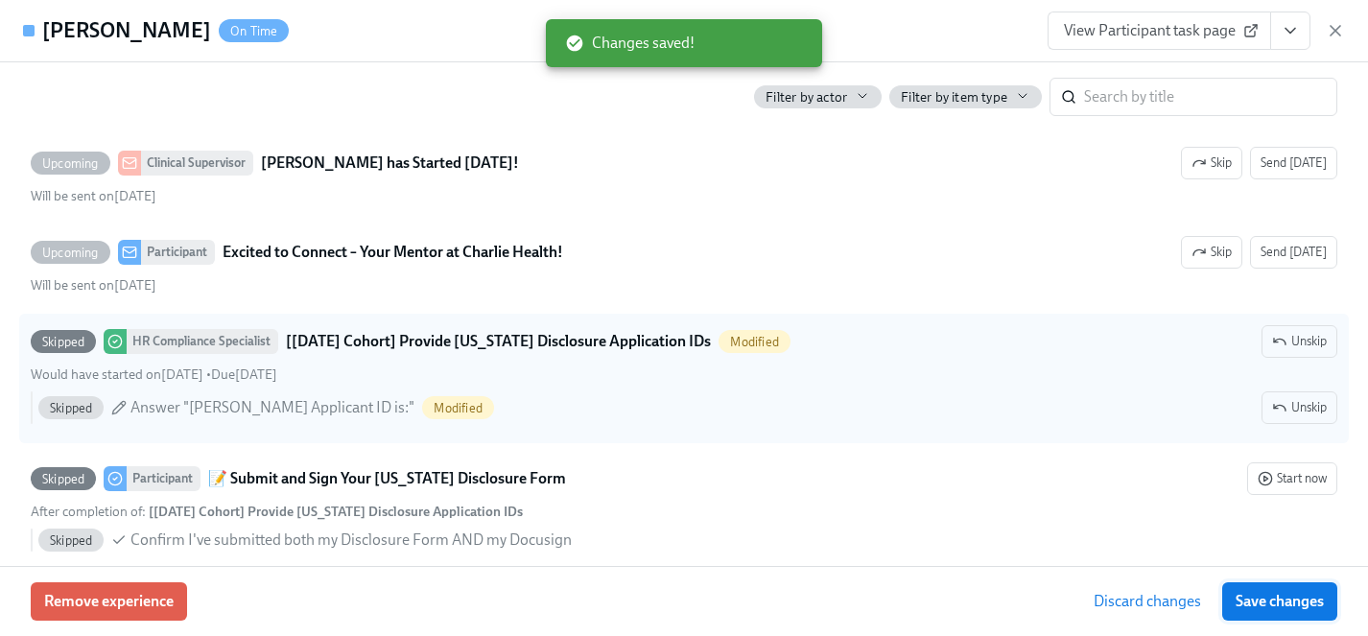
click at [1304, 602] on span "Save changes" at bounding box center [1279, 601] width 88 height 19
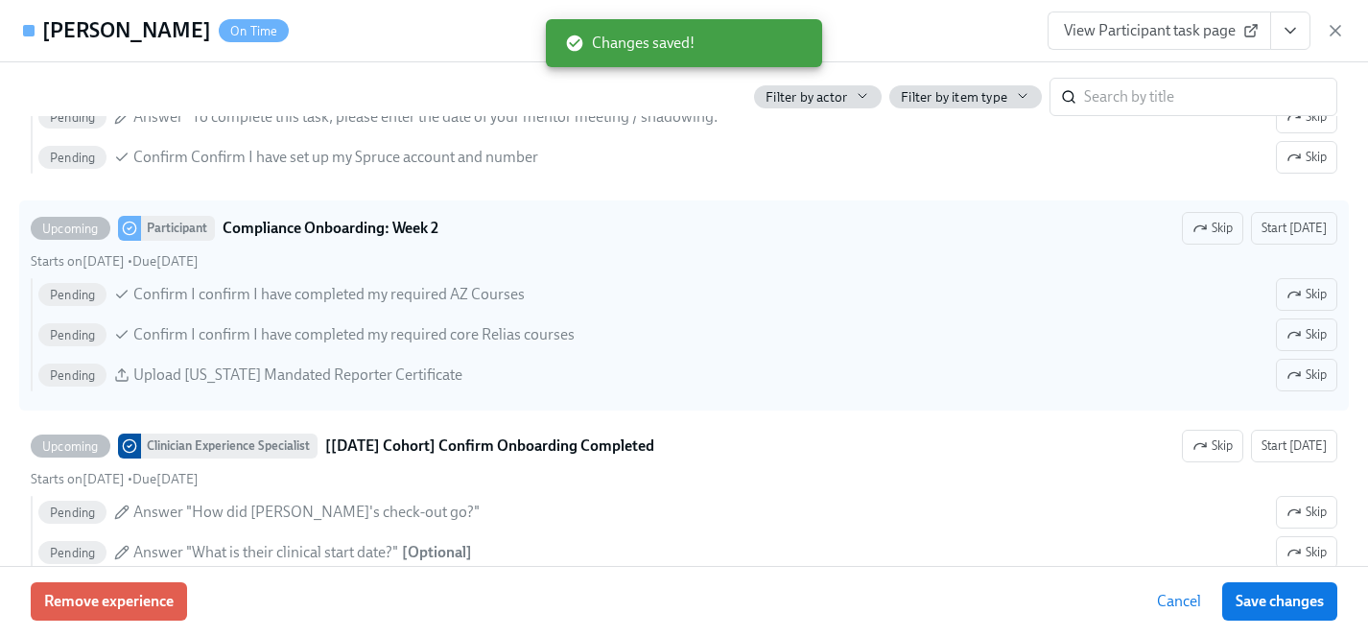
scroll to position [3549, 0]
click at [1302, 291] on span "Skip" at bounding box center [1306, 292] width 40 height 19
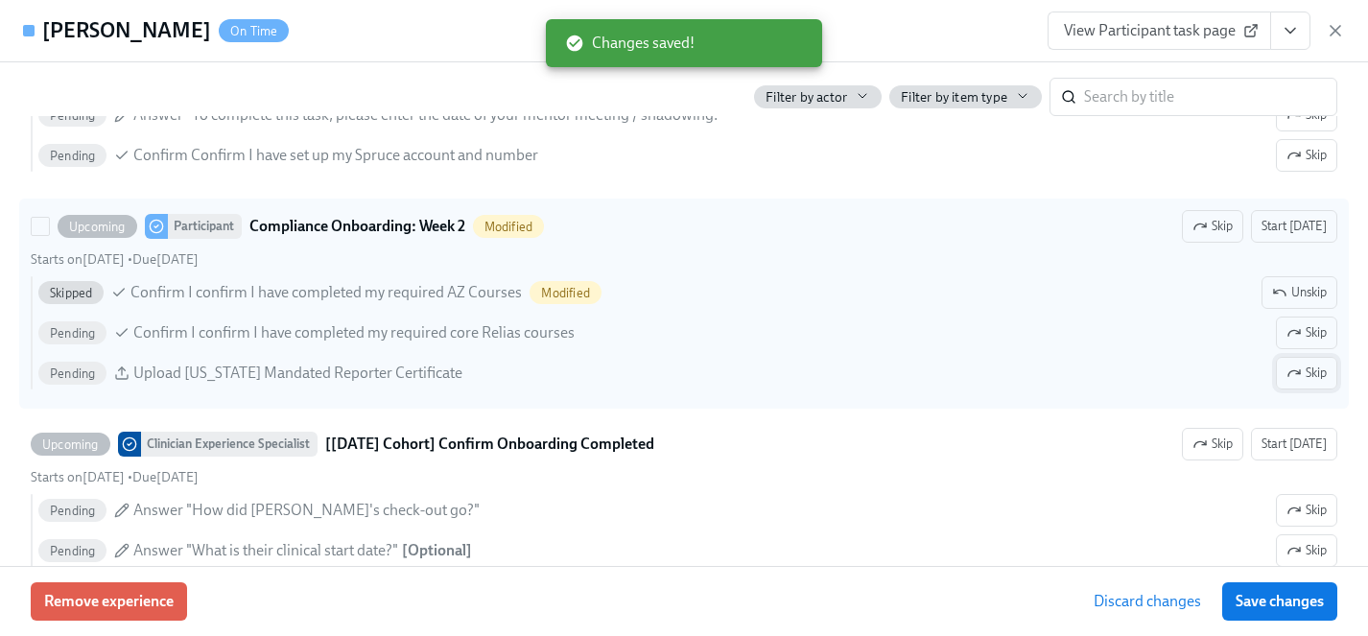
click at [1308, 378] on span "Skip" at bounding box center [1306, 373] width 40 height 19
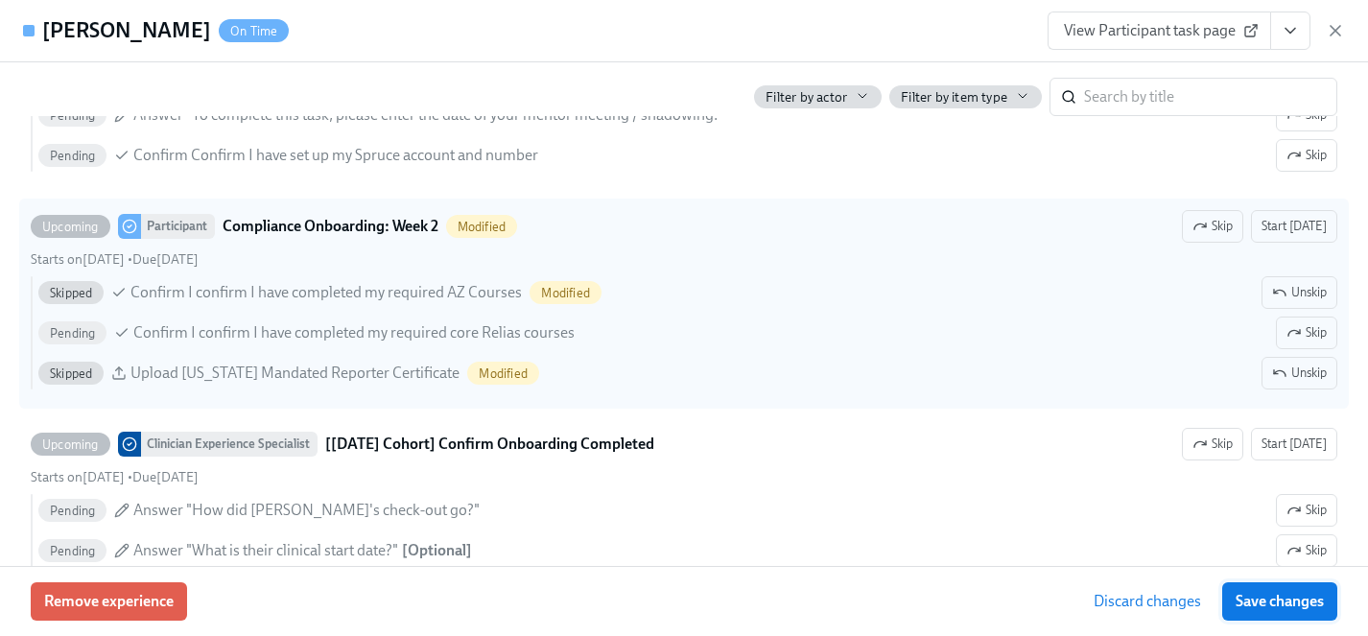
click at [1317, 602] on span "Save changes" at bounding box center [1279, 601] width 88 height 19
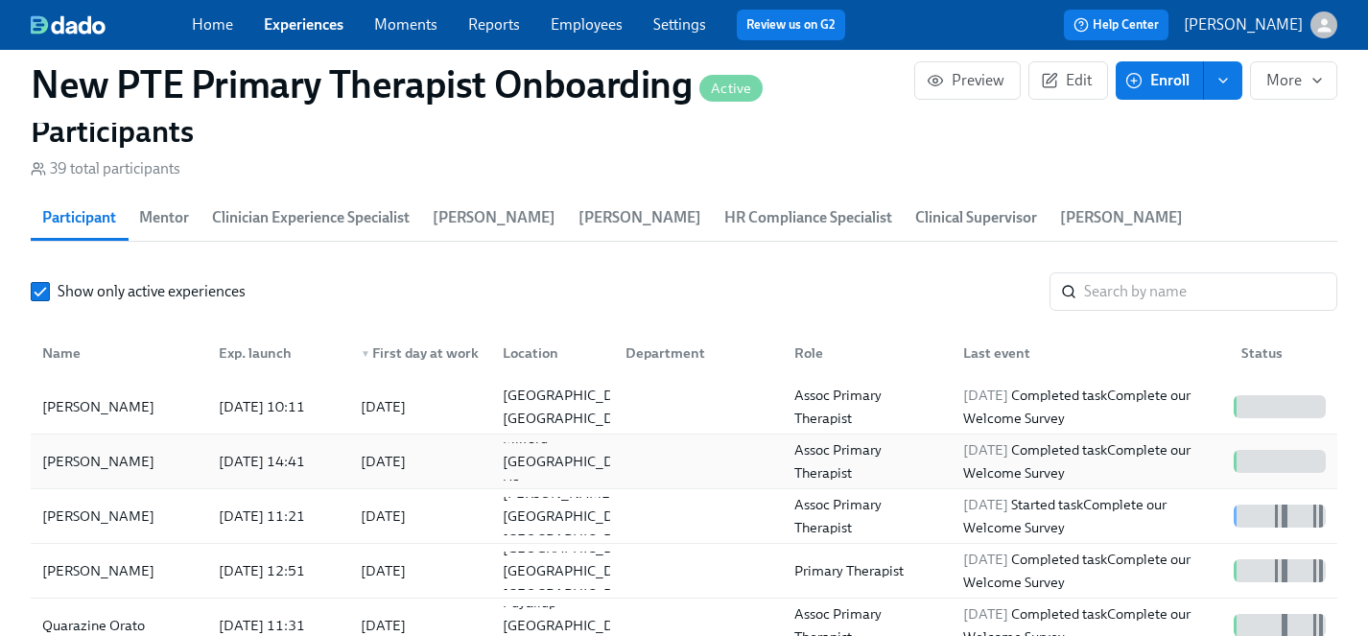
click at [69, 450] on div "Mark Durso" at bounding box center [99, 461] width 128 height 23
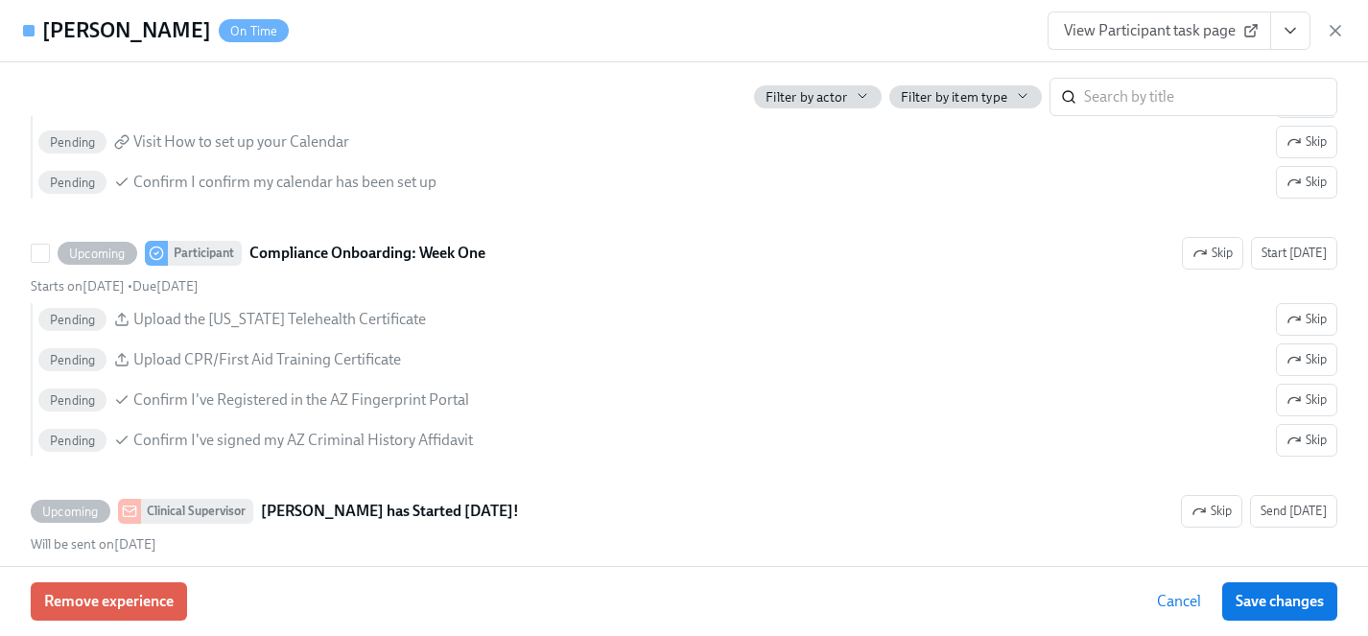
scroll to position [2486, 0]
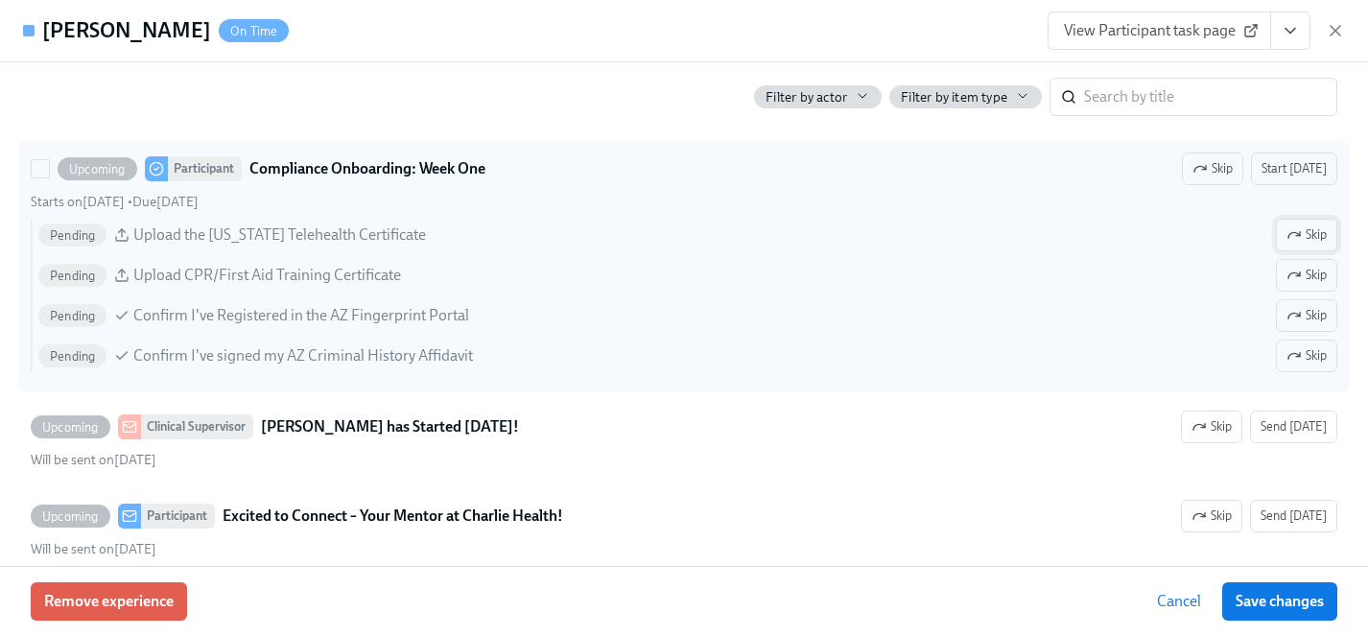
click at [1323, 236] on span "Skip" at bounding box center [1306, 234] width 40 height 19
click at [1301, 319] on span "Skip" at bounding box center [1306, 315] width 40 height 19
drag, startPoint x: 1301, startPoint y: 348, endPoint x: 1301, endPoint y: 384, distance: 35.5
click at [1301, 348] on span "Skip" at bounding box center [1306, 355] width 40 height 19
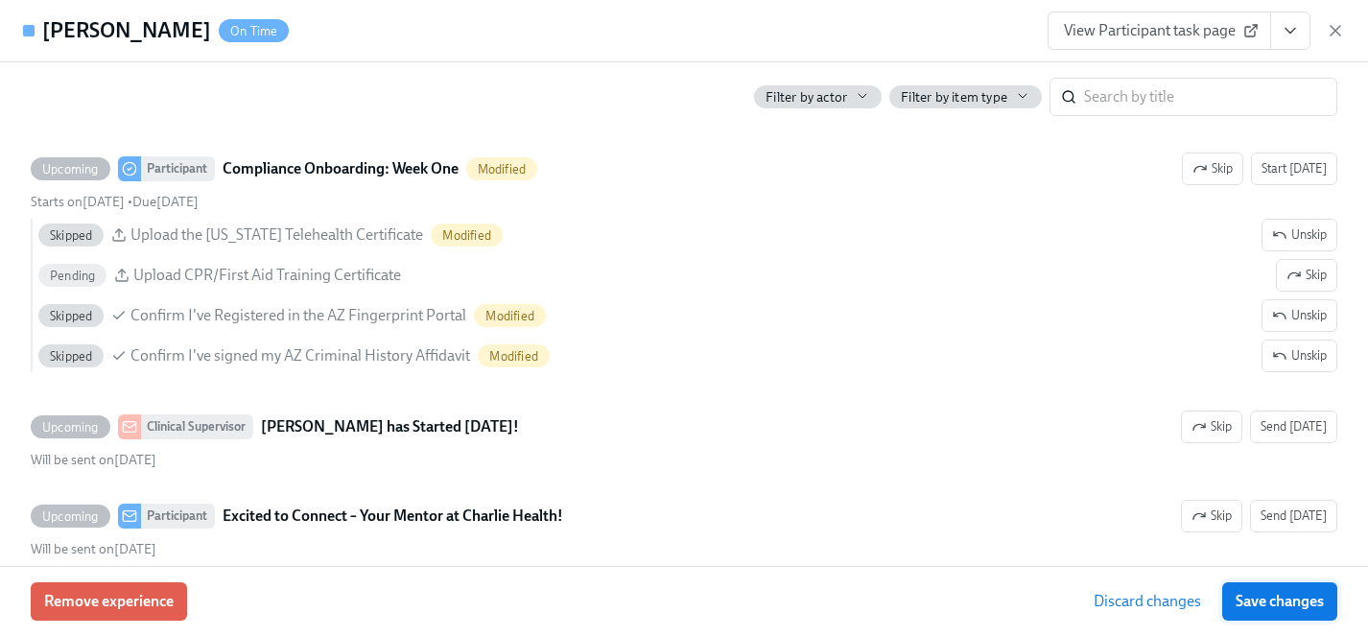
click at [1291, 598] on span "Save changes" at bounding box center [1279, 601] width 88 height 19
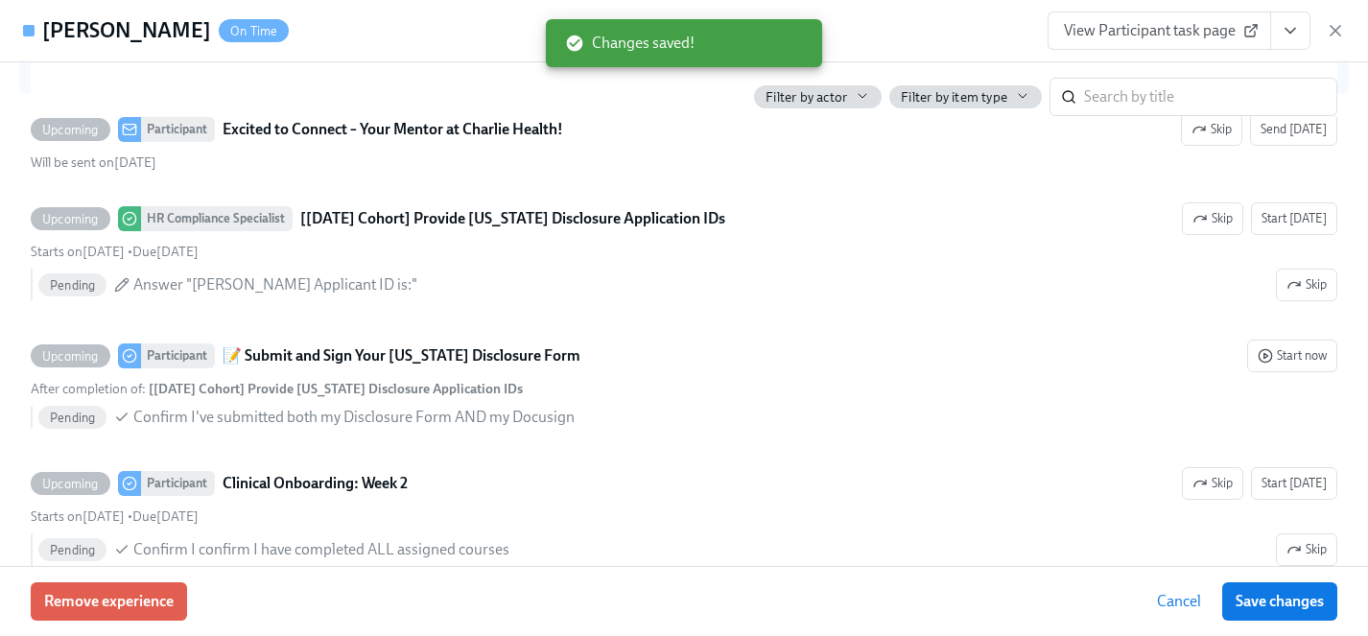
scroll to position [2874, 0]
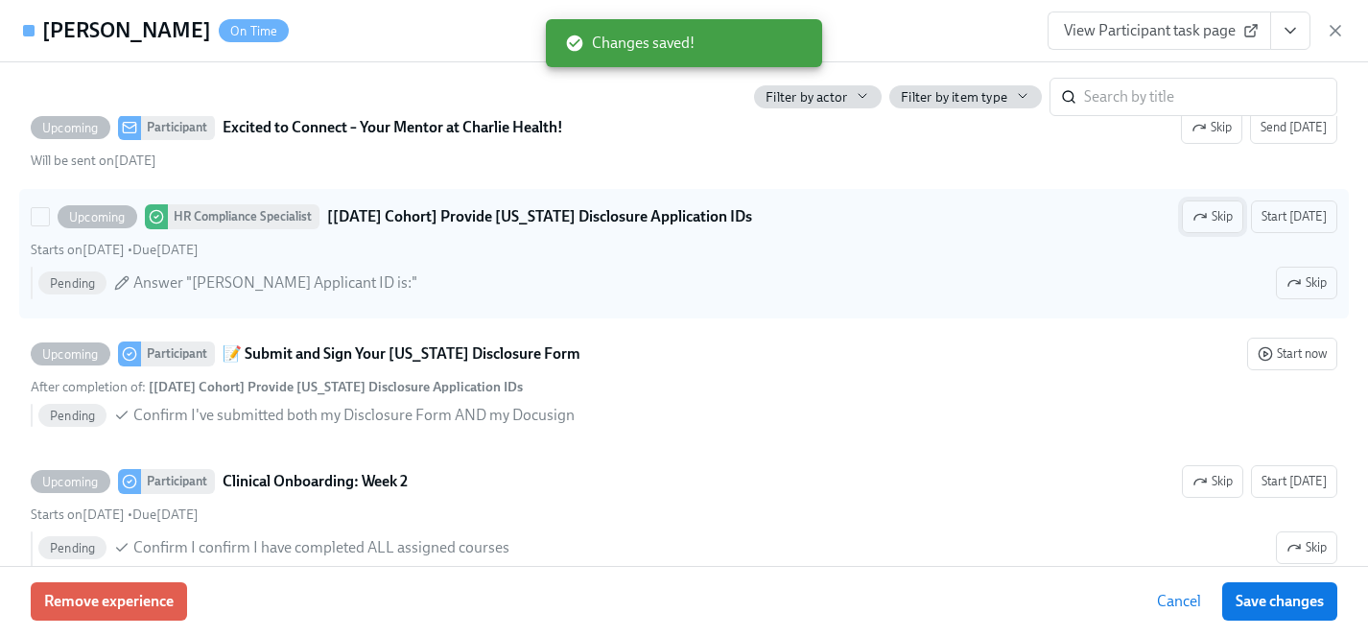
click at [1220, 217] on span "Skip" at bounding box center [1212, 216] width 40 height 19
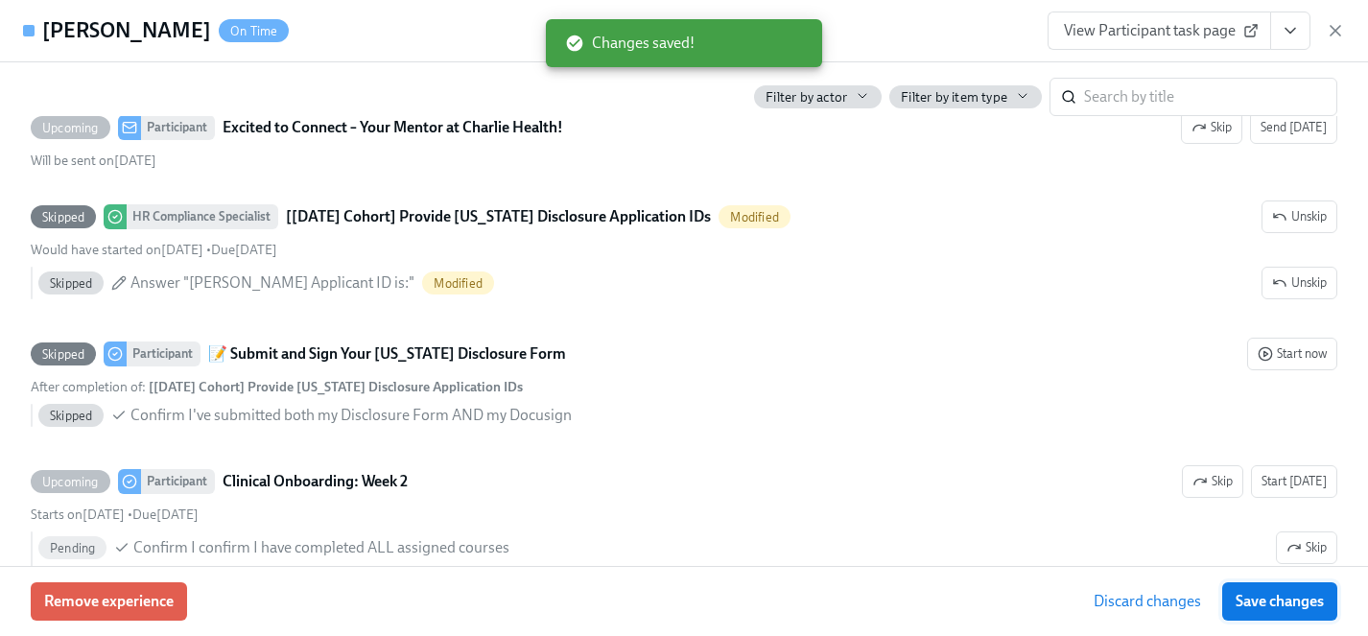
click at [1297, 608] on span "Save changes" at bounding box center [1279, 601] width 88 height 19
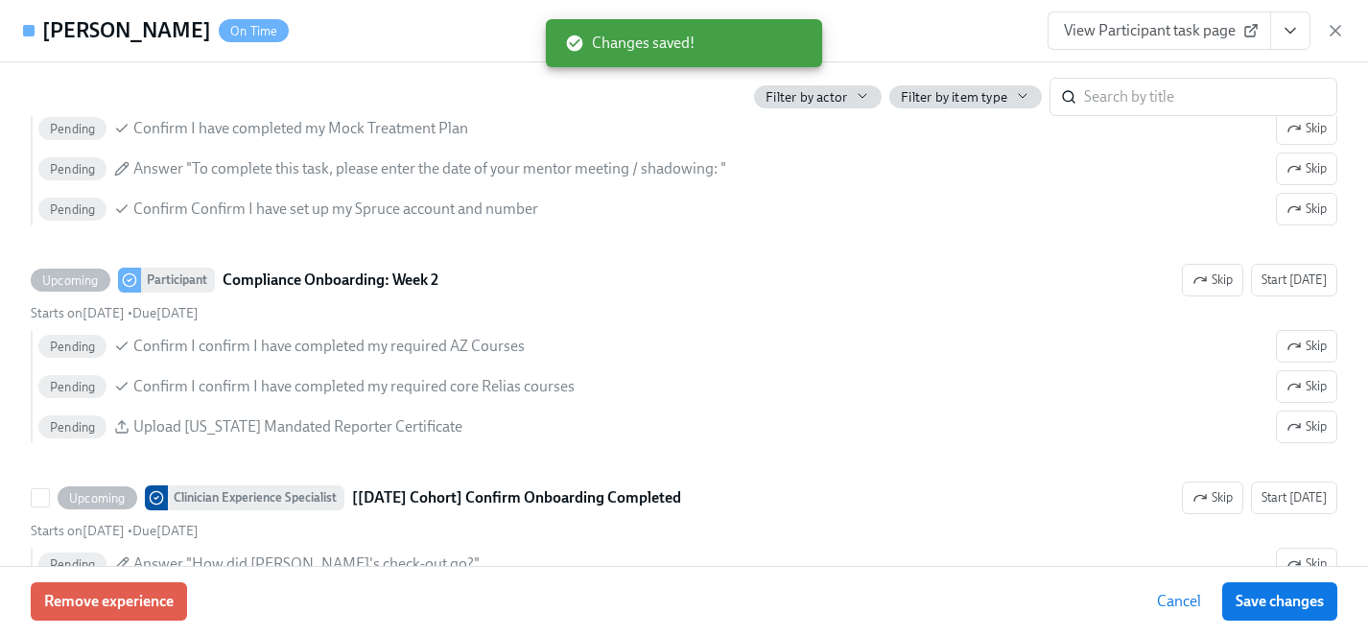
scroll to position [3532, 0]
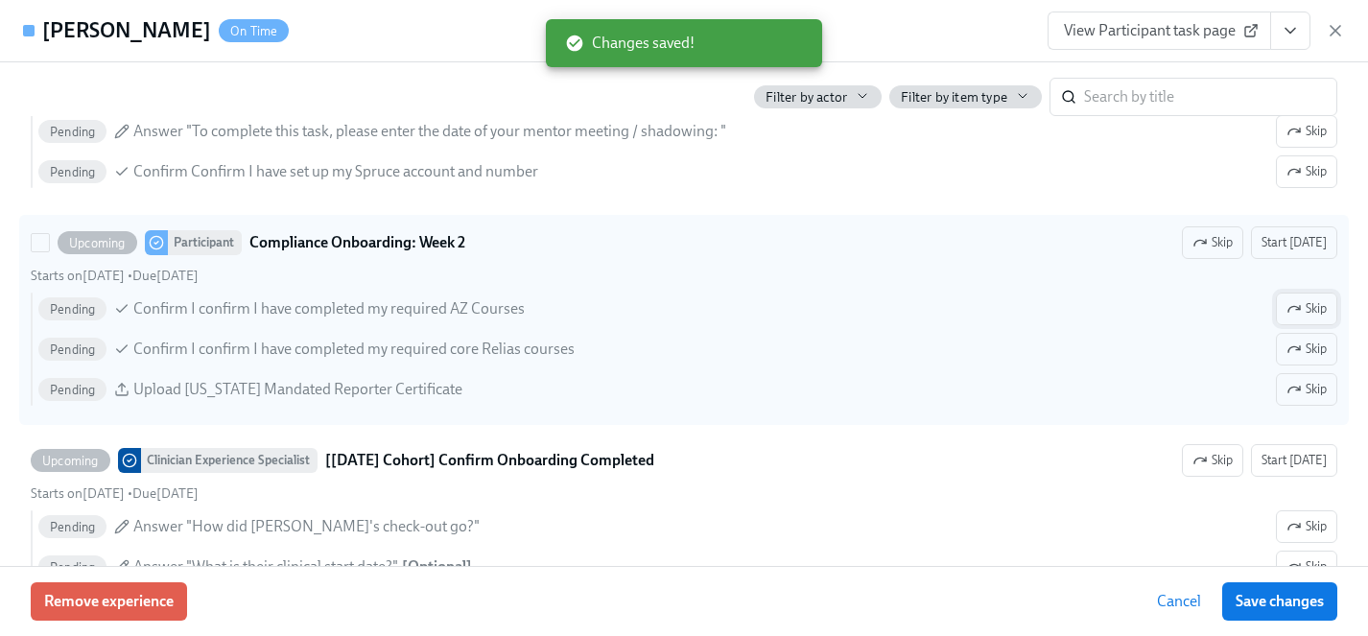
click at [1287, 301] on icon "button" at bounding box center [1293, 308] width 15 height 15
click at [1296, 395] on icon "button" at bounding box center [1293, 389] width 15 height 15
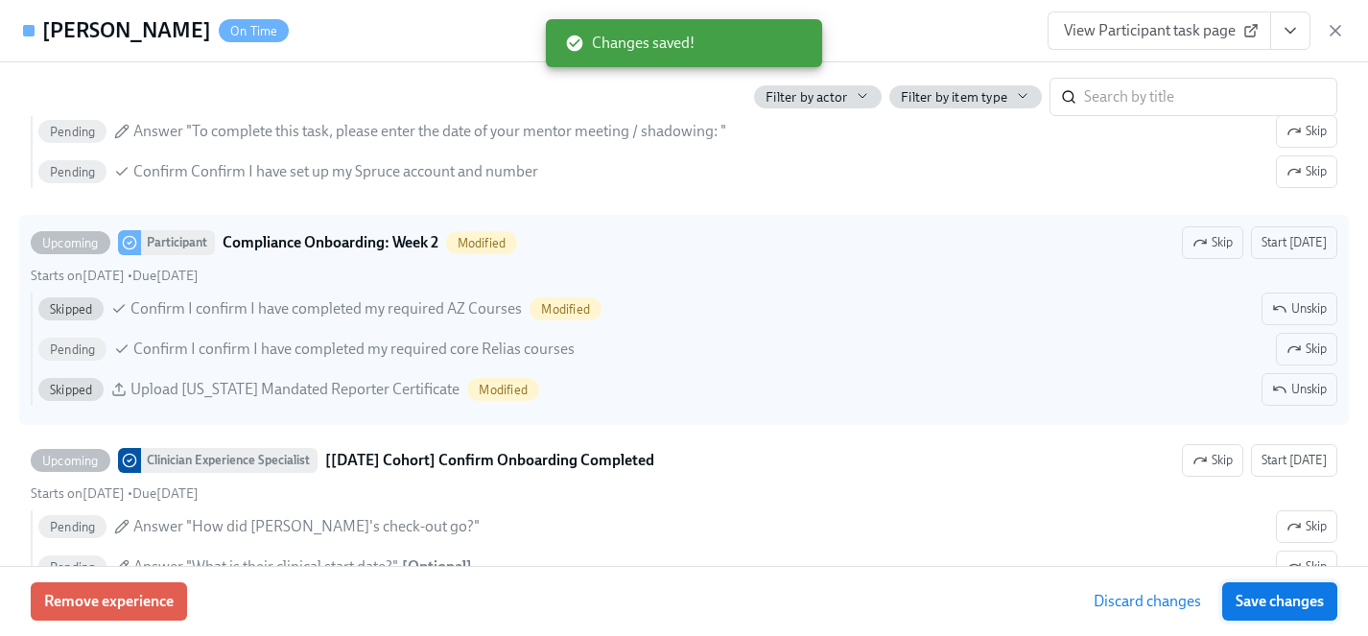
click at [1302, 606] on span "Save changes" at bounding box center [1279, 601] width 88 height 19
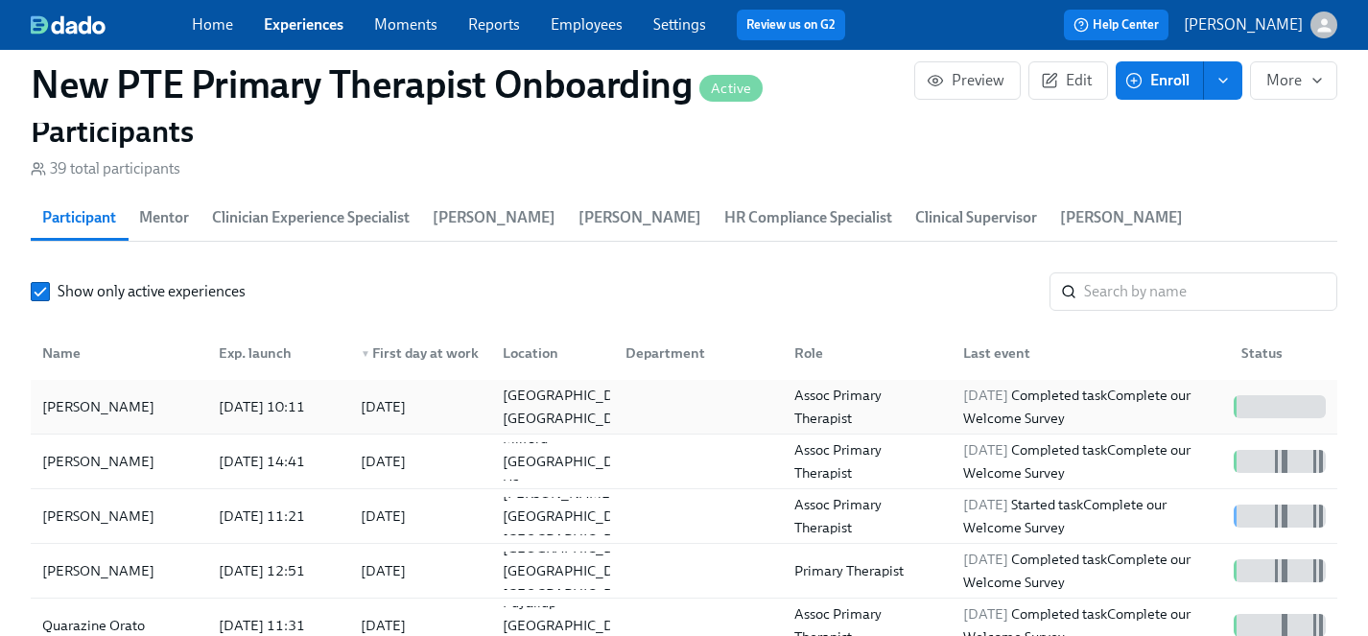
click at [94, 395] on div "Quanesha Johnson" at bounding box center [99, 406] width 128 height 23
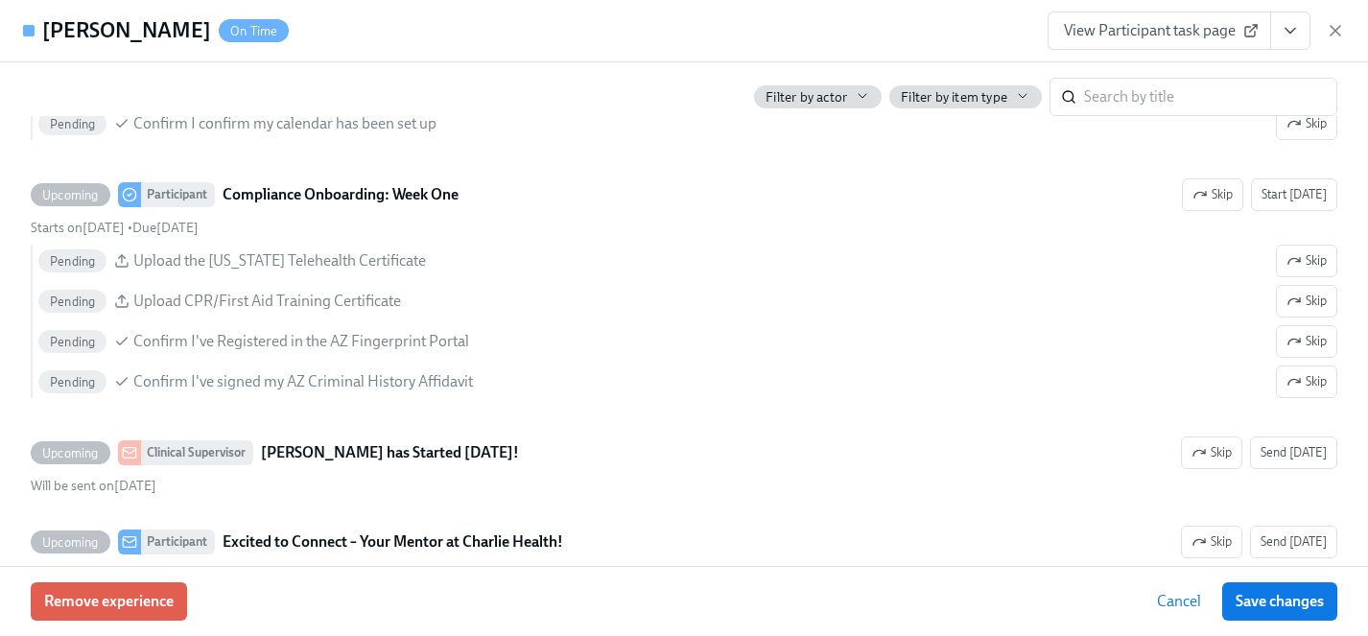
scroll to position [2476, 0]
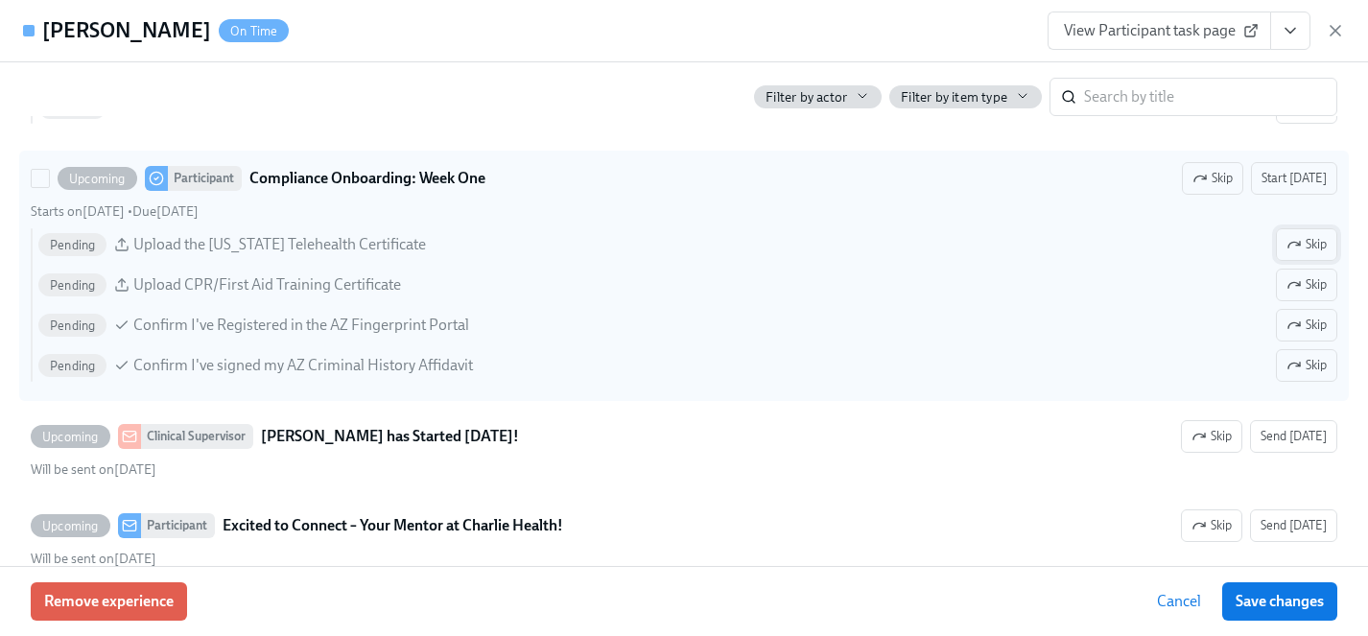
click at [1295, 253] on span "Skip" at bounding box center [1306, 244] width 40 height 19
click at [1311, 332] on span "Skip" at bounding box center [1306, 325] width 40 height 19
click at [1311, 364] on span "Skip" at bounding box center [1306, 365] width 40 height 19
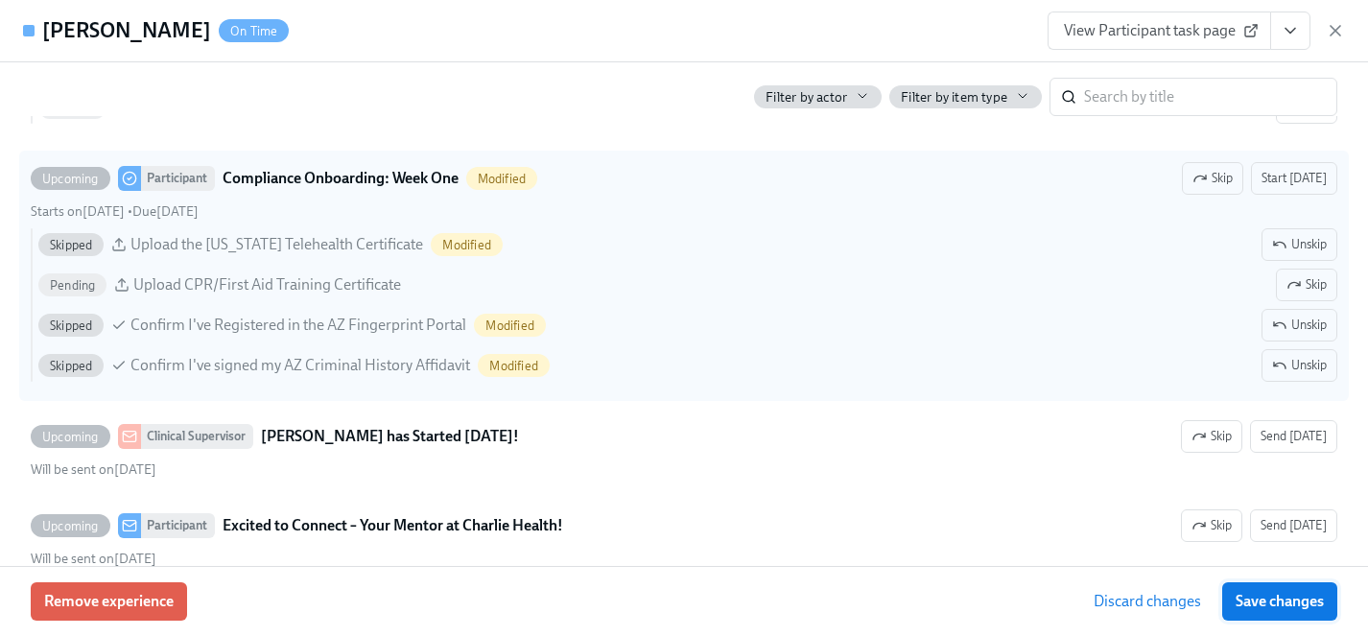
click at [1292, 596] on span "Save changes" at bounding box center [1279, 601] width 88 height 19
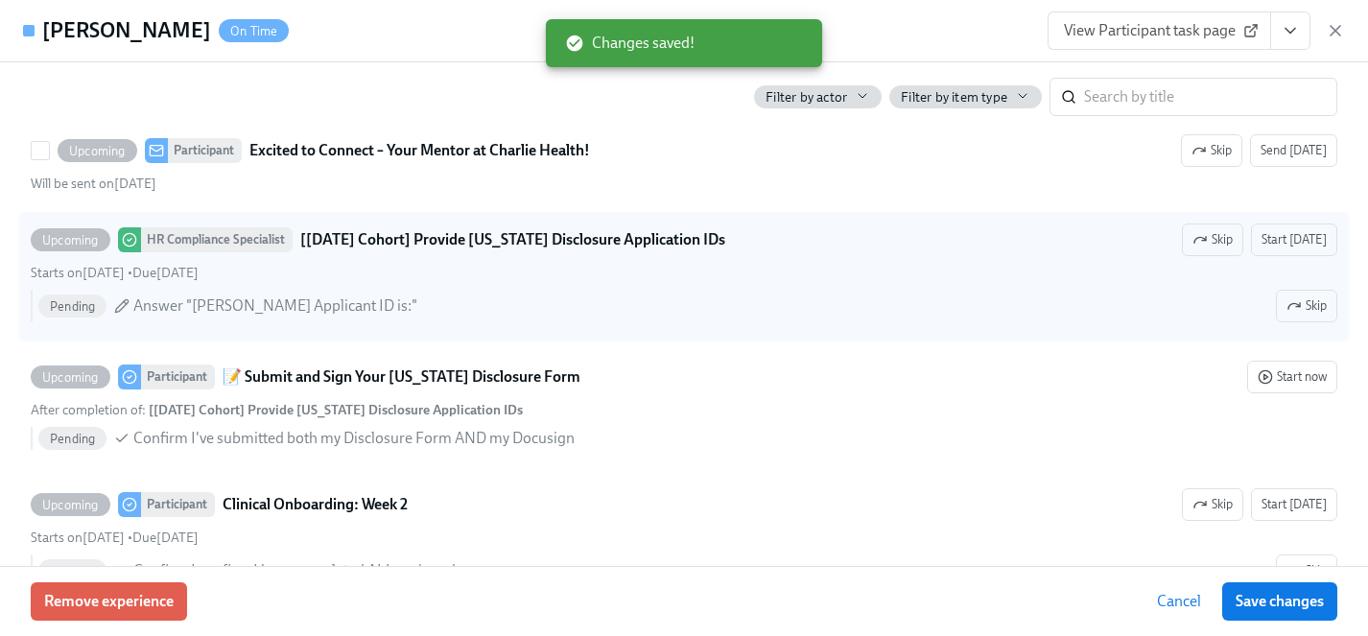
scroll to position [2872, 0]
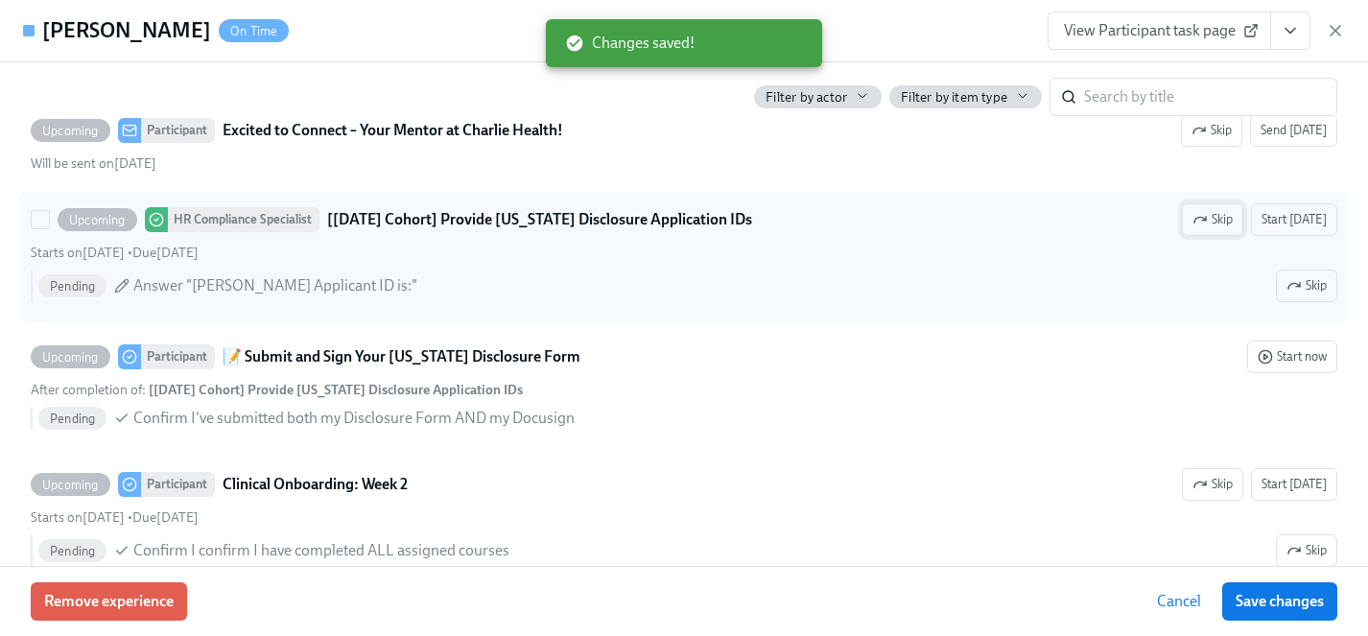
click at [1227, 217] on span "Skip" at bounding box center [1212, 219] width 40 height 19
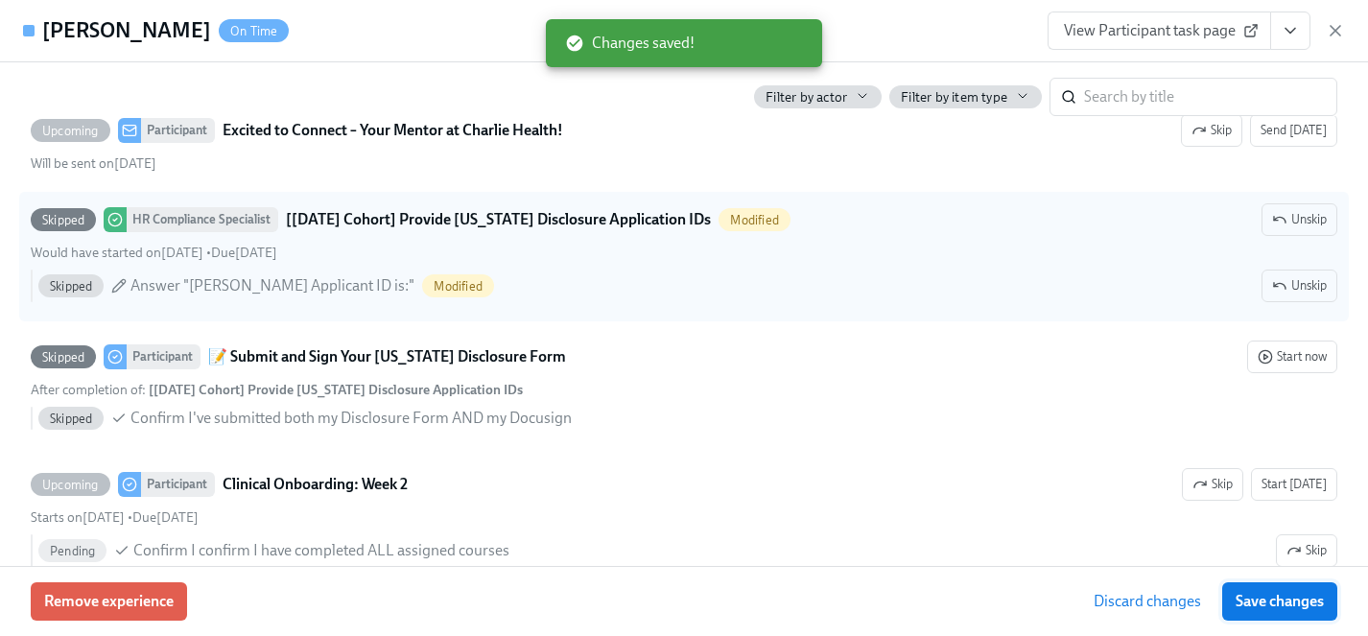
click at [1284, 605] on span "Save changes" at bounding box center [1279, 601] width 88 height 19
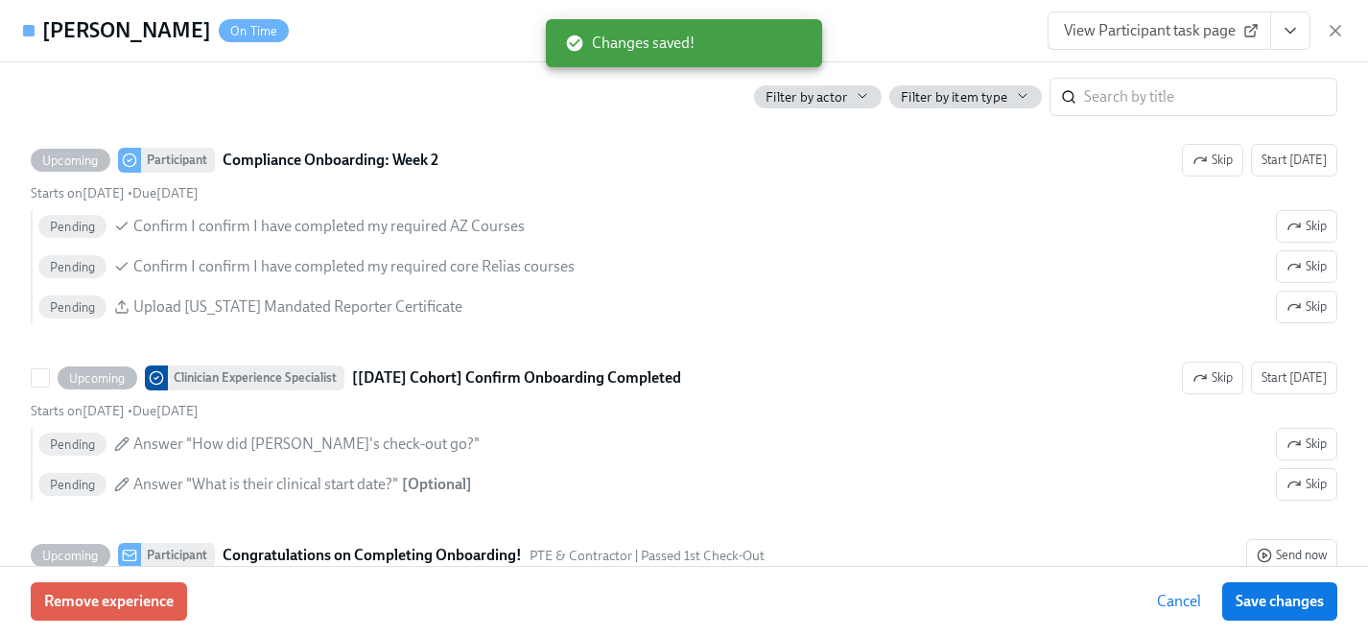
scroll to position [3618, 0]
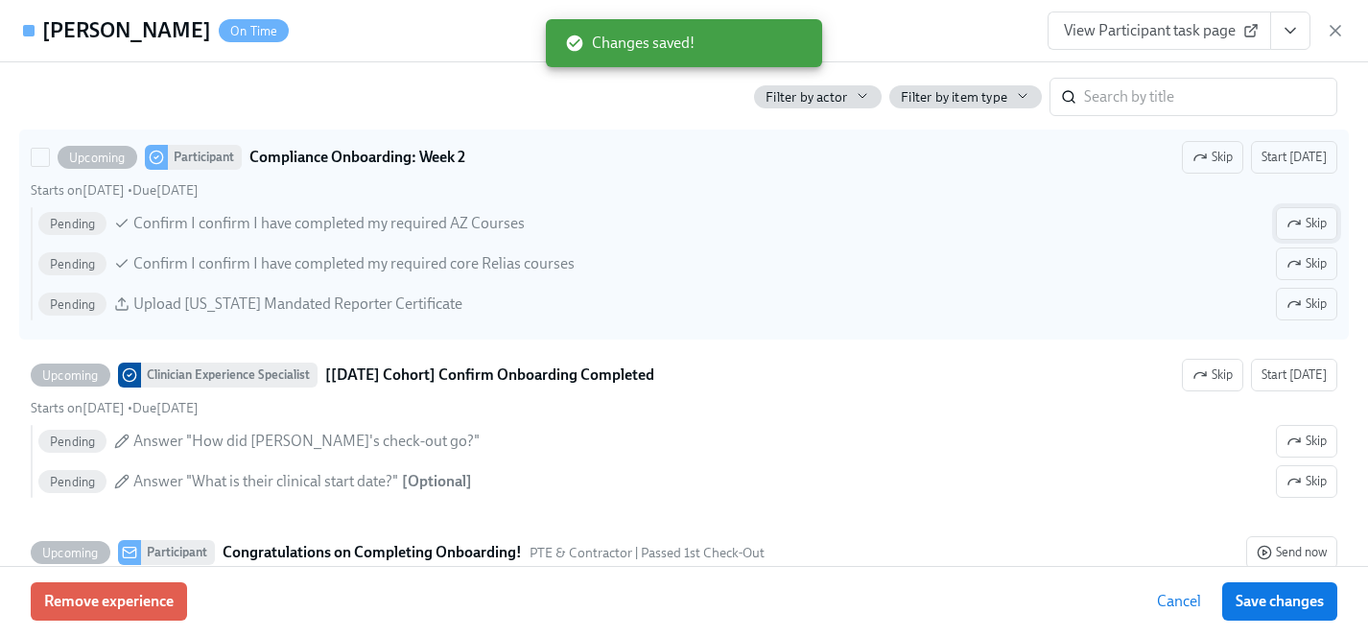
click at [1304, 223] on span "Skip" at bounding box center [1306, 223] width 40 height 19
click at [1303, 309] on span "Skip" at bounding box center [1306, 303] width 40 height 19
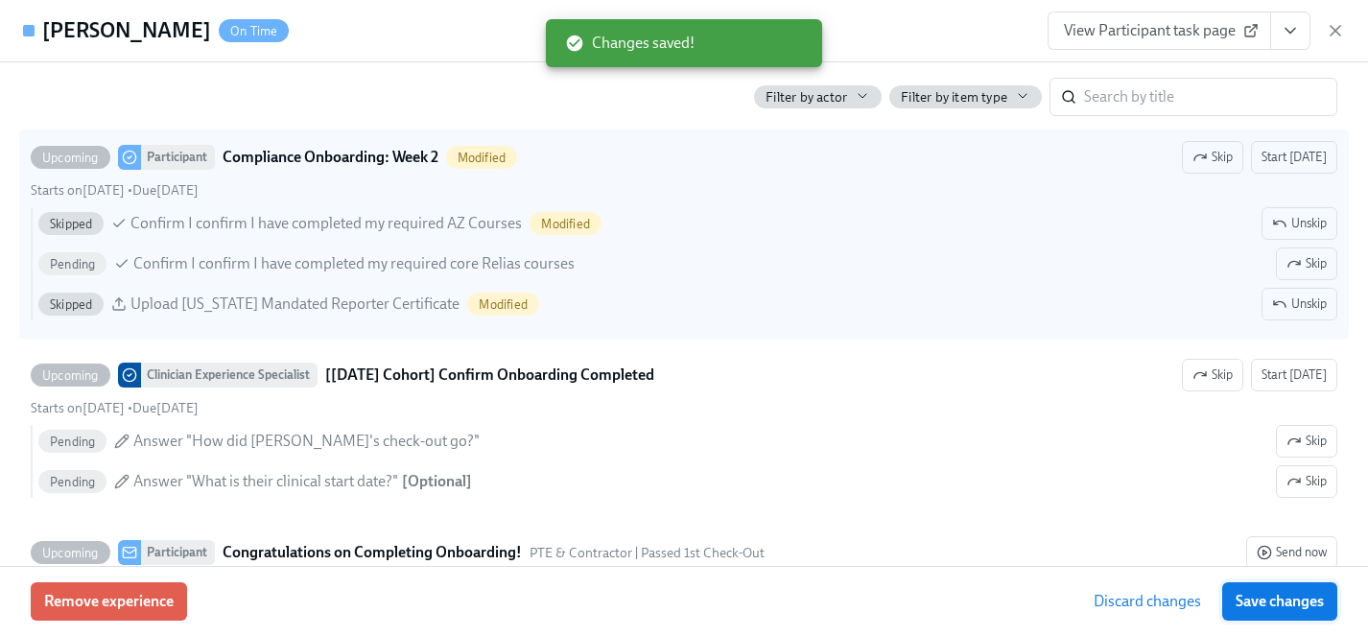
click at [1285, 606] on span "Save changes" at bounding box center [1279, 601] width 88 height 19
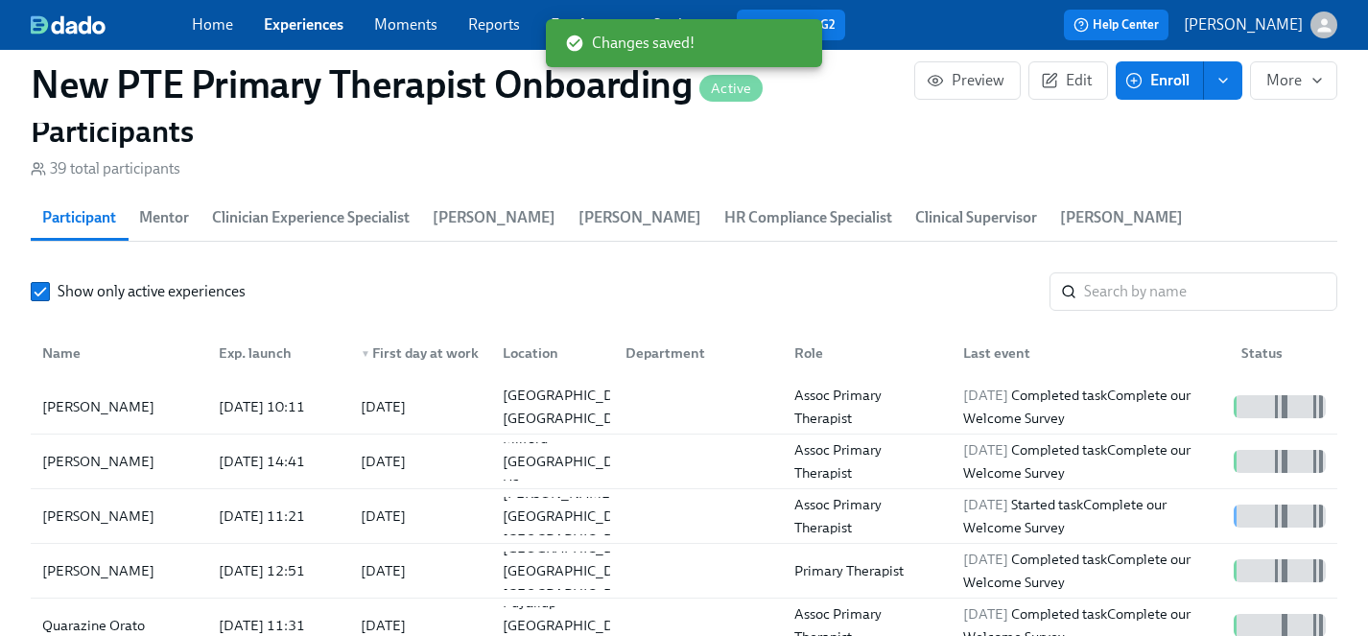
click at [303, 22] on link "Experiences" at bounding box center [304, 24] width 80 height 18
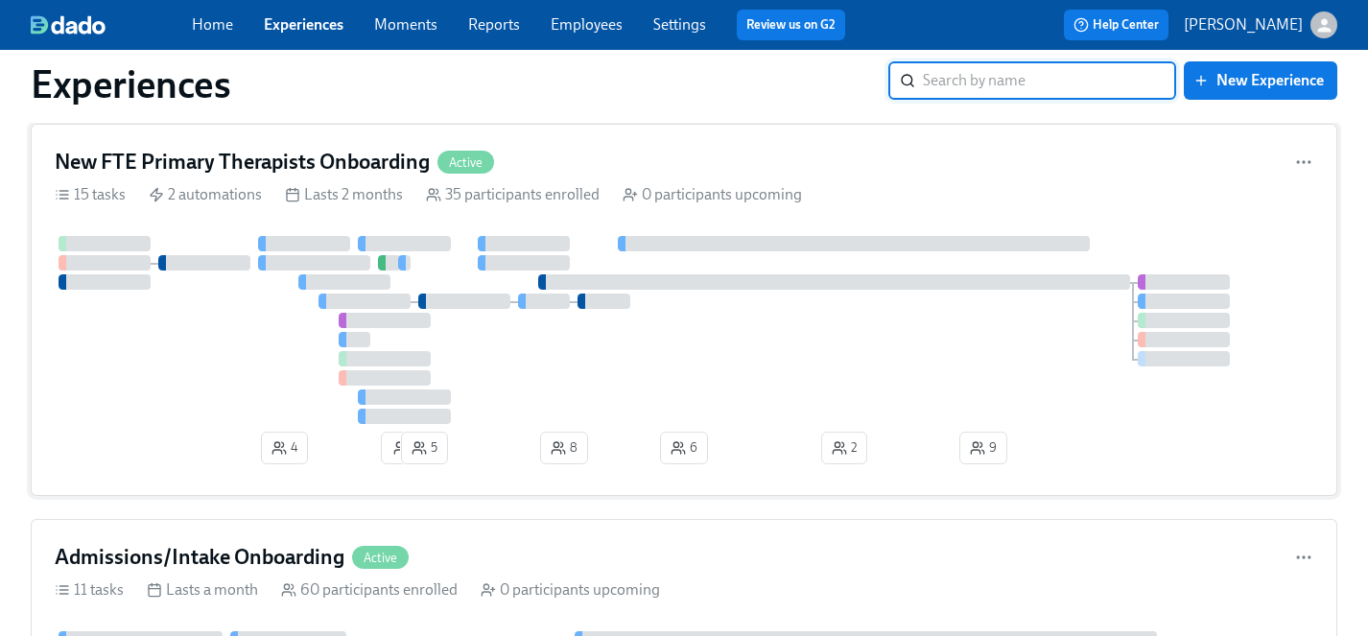
scroll to position [4915, 0]
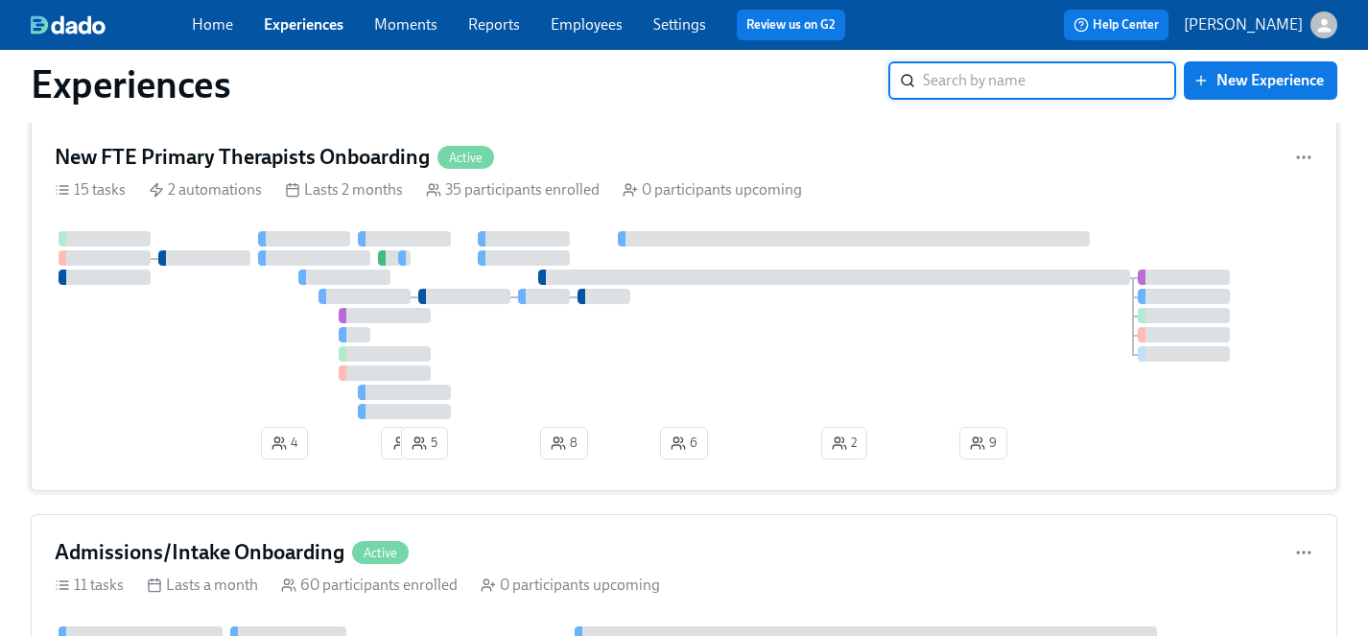
click at [242, 409] on div at bounding box center [684, 325] width 1258 height 188
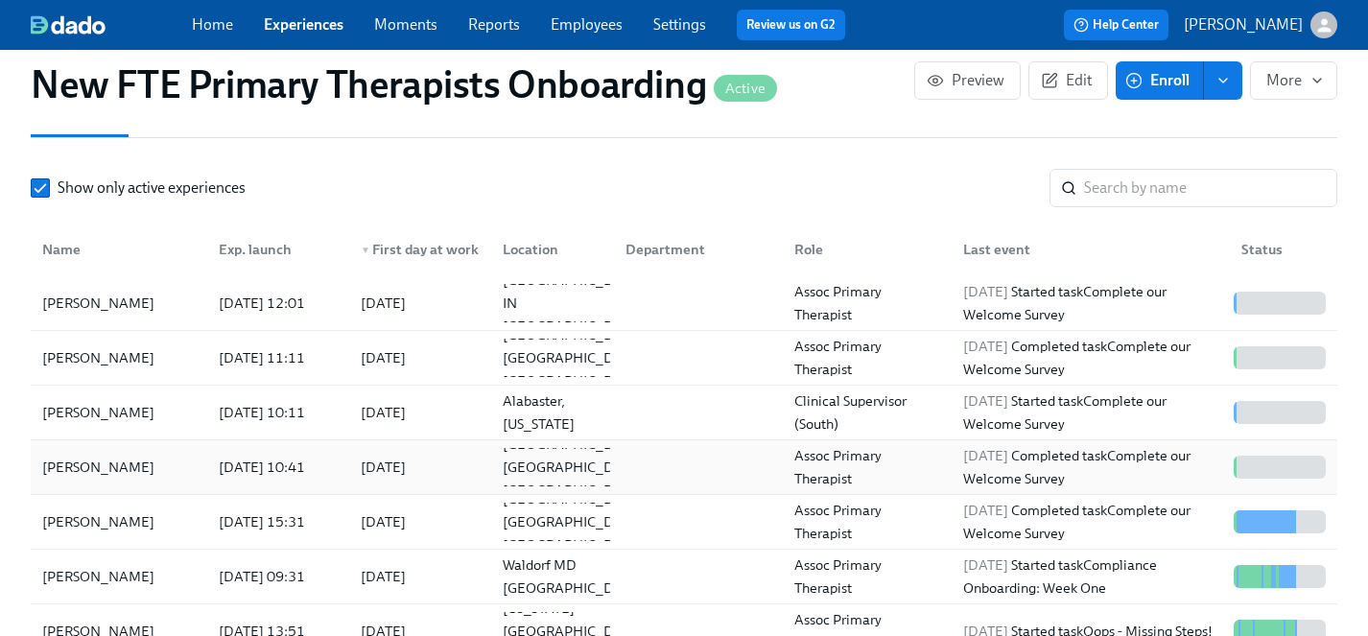
scroll to position [1839, 0]
click at [69, 454] on div "Benjamin Owusu" at bounding box center [99, 465] width 128 height 23
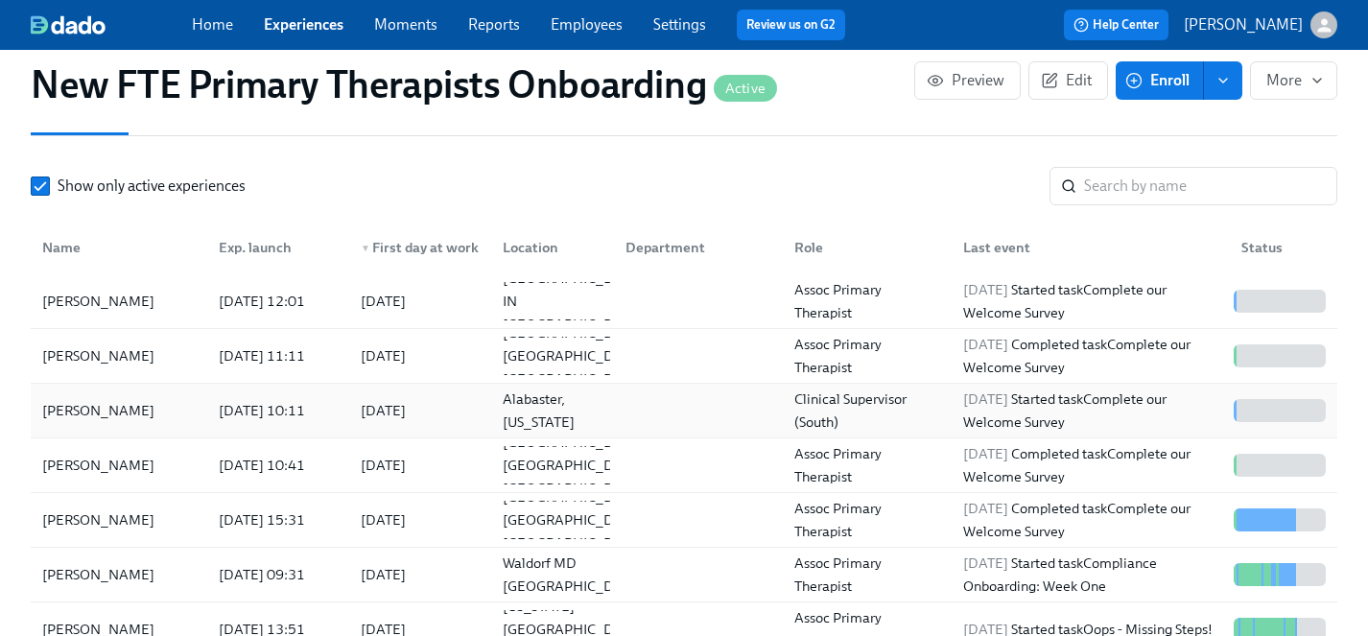
click at [96, 399] on div "Whitney McDaniel" at bounding box center [99, 410] width 128 height 23
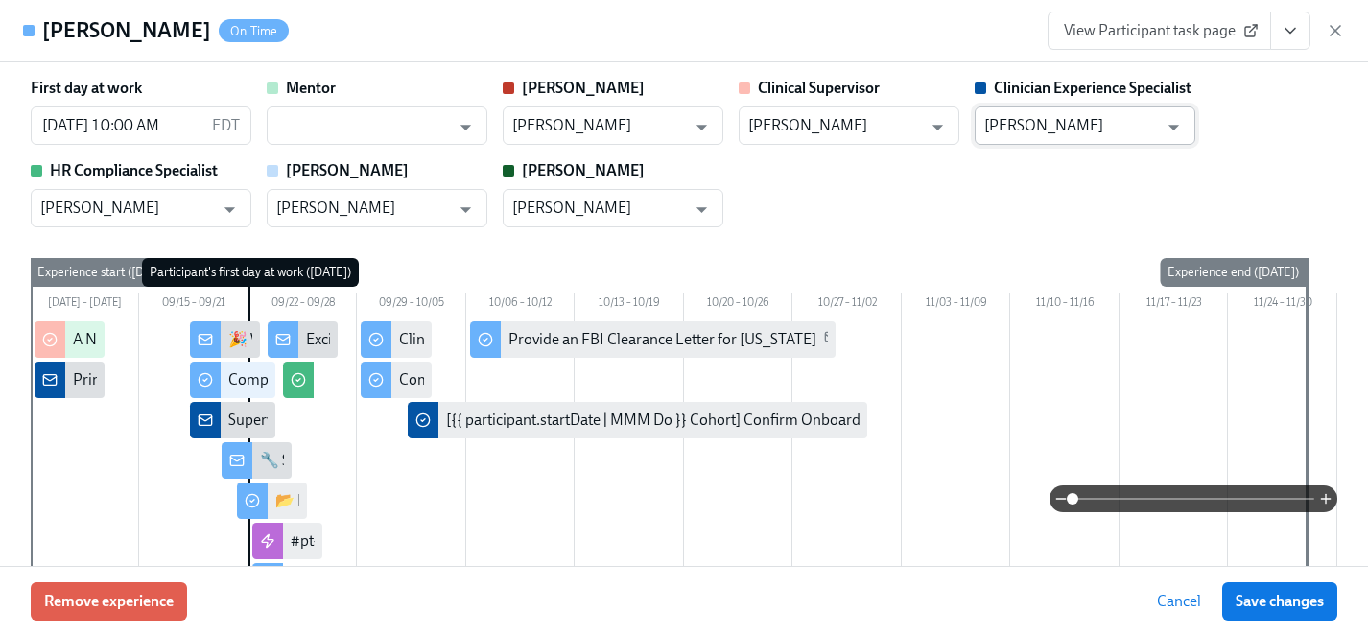
click at [1078, 123] on input "Haylee Bova" at bounding box center [1071, 125] width 174 height 38
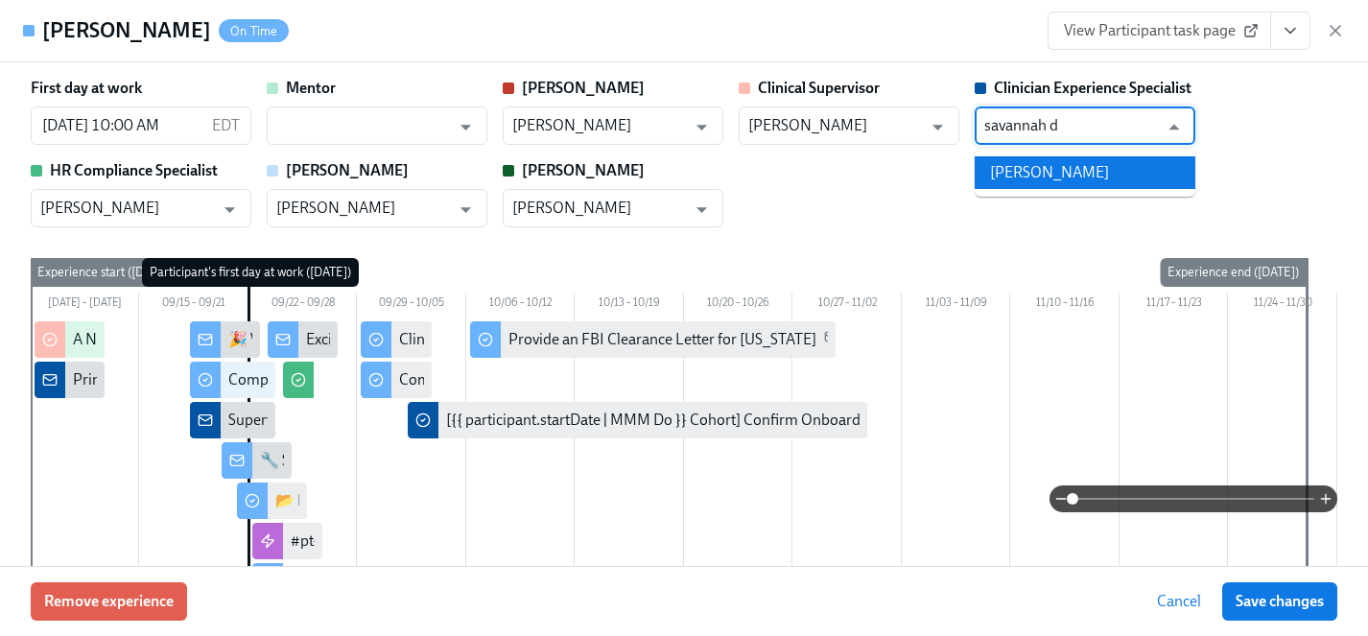
click at [1091, 176] on li "Savannah Doherty" at bounding box center [1084, 172] width 221 height 33
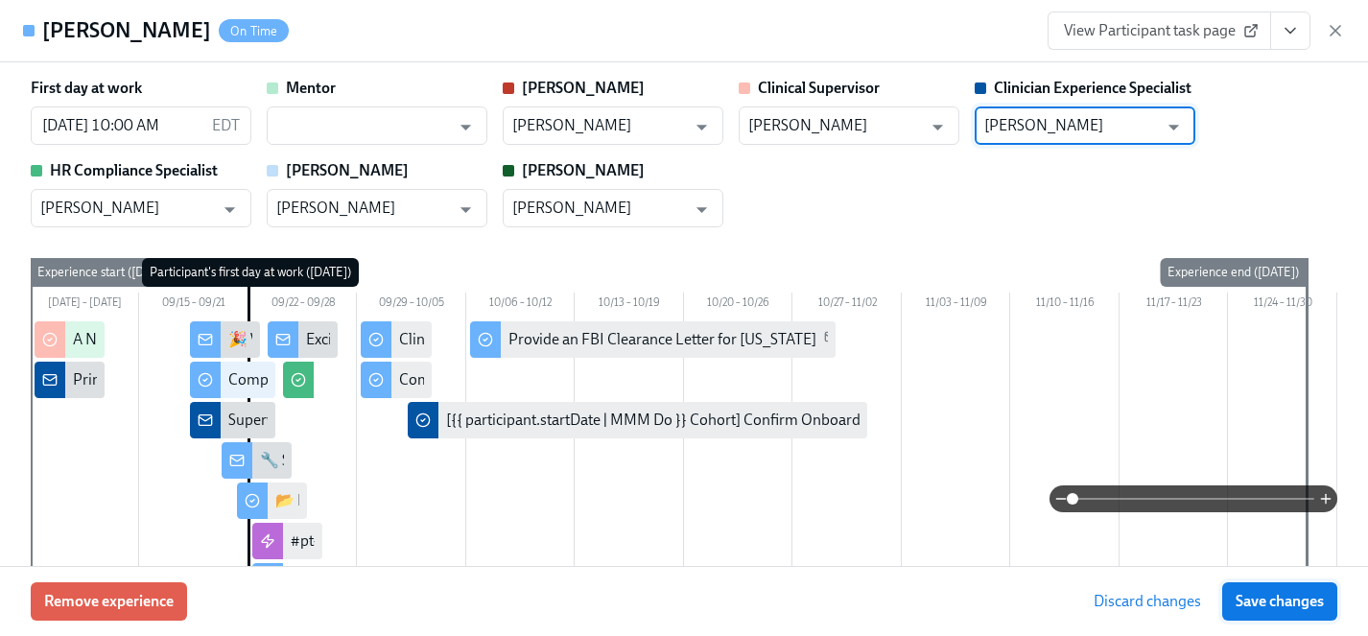
type input "Savannah Doherty"
click at [1273, 598] on span "Save changes" at bounding box center [1279, 601] width 88 height 19
type input "Savannah Doherty"
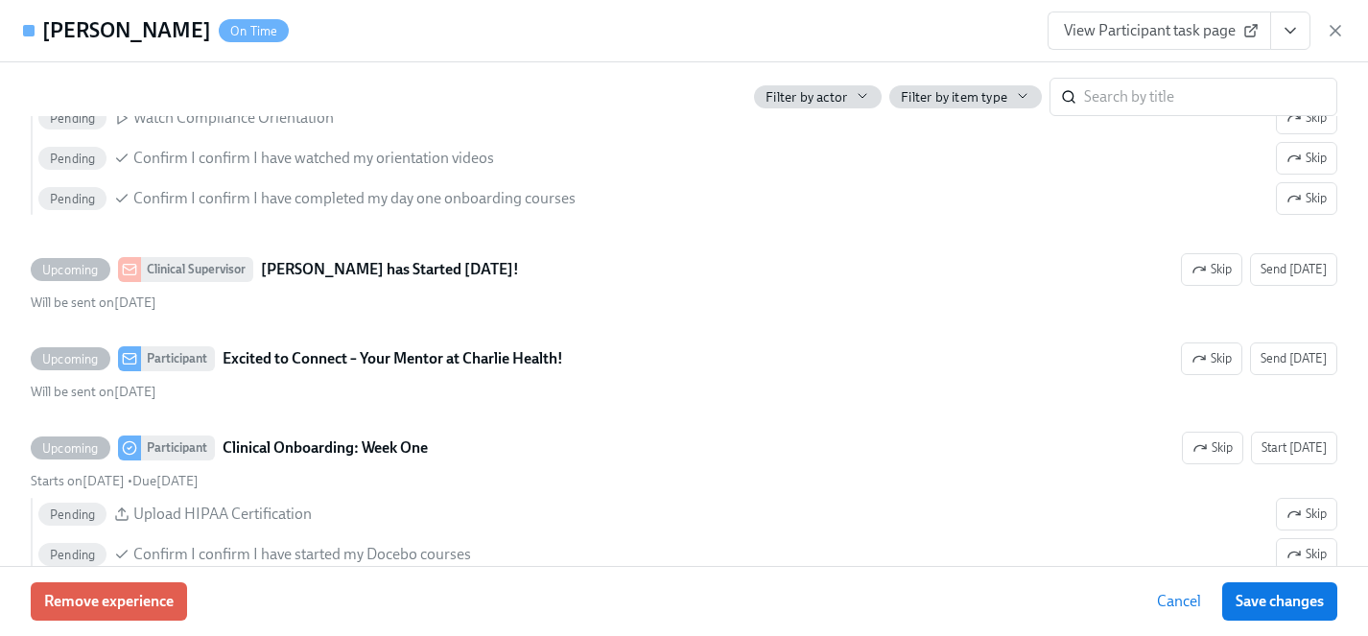
scroll to position [2015, 0]
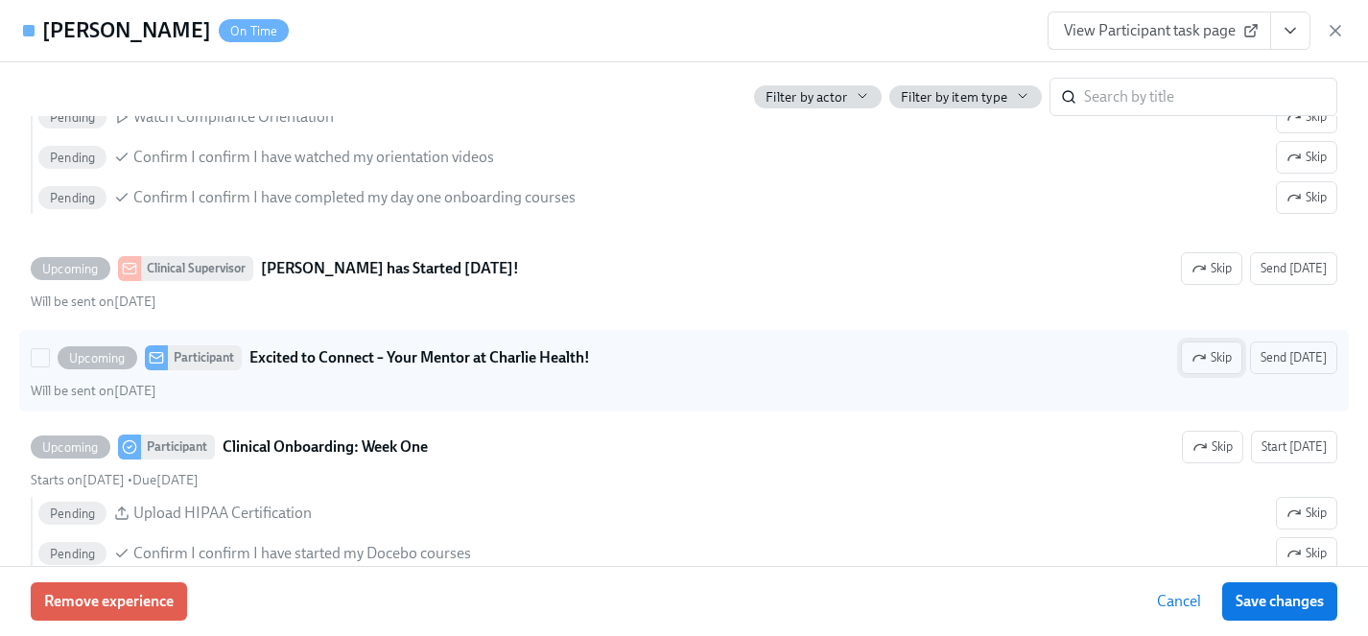
click at [1207, 359] on icon "button" at bounding box center [1198, 357] width 15 height 15
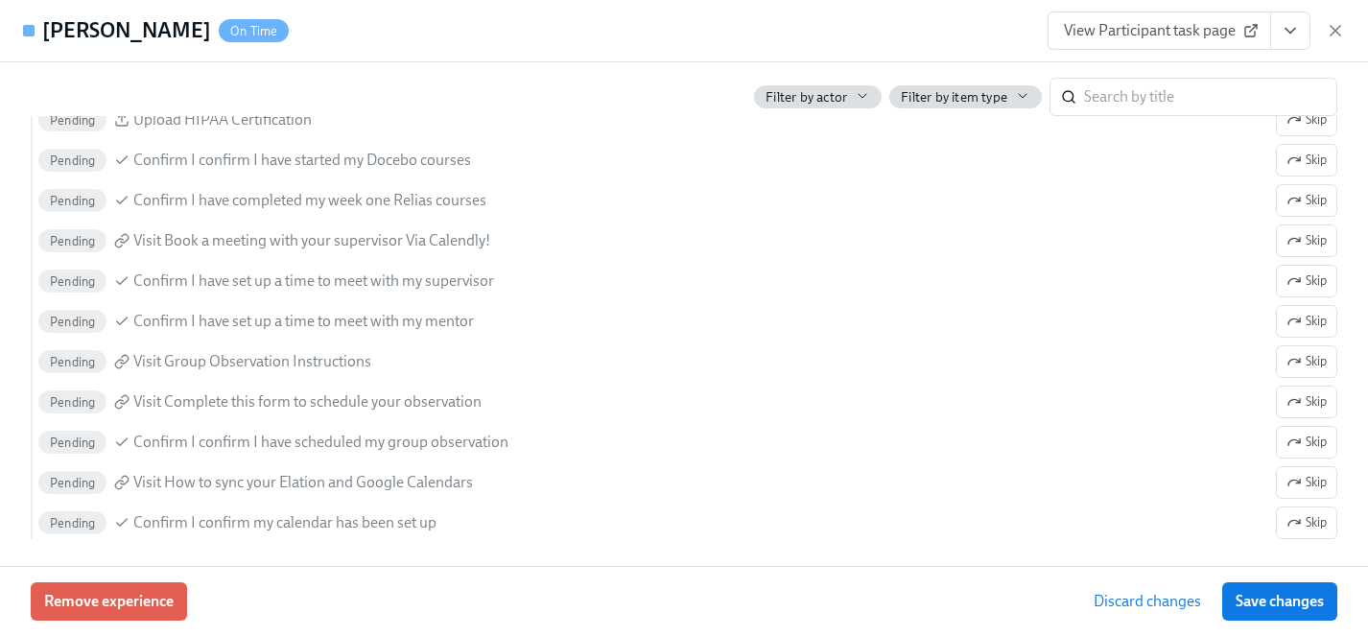
scroll to position [2409, 0]
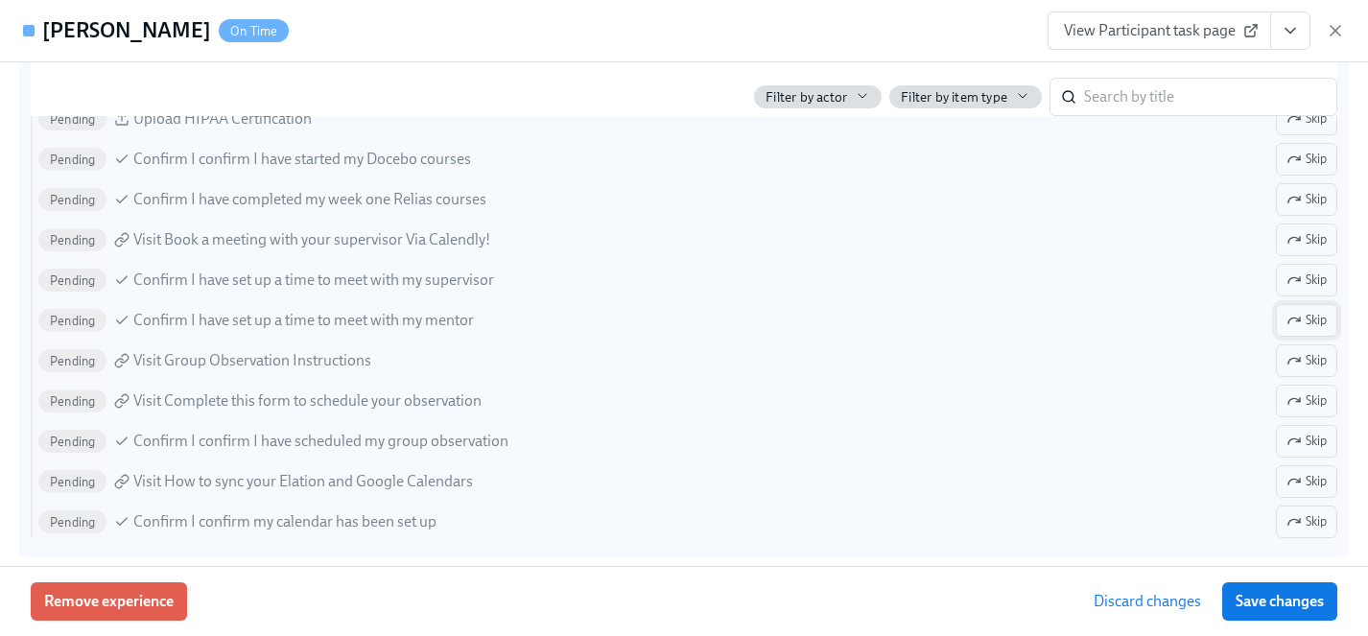
click at [1303, 319] on span "Skip" at bounding box center [1306, 320] width 40 height 19
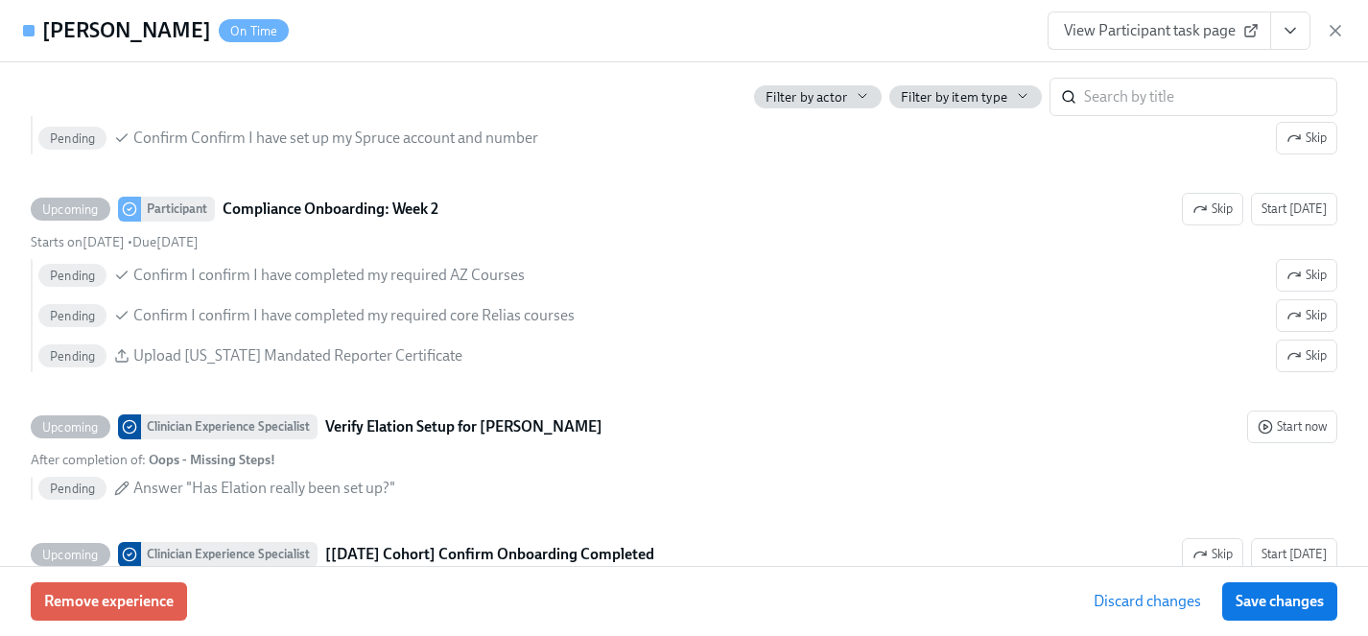
scroll to position [4045, 0]
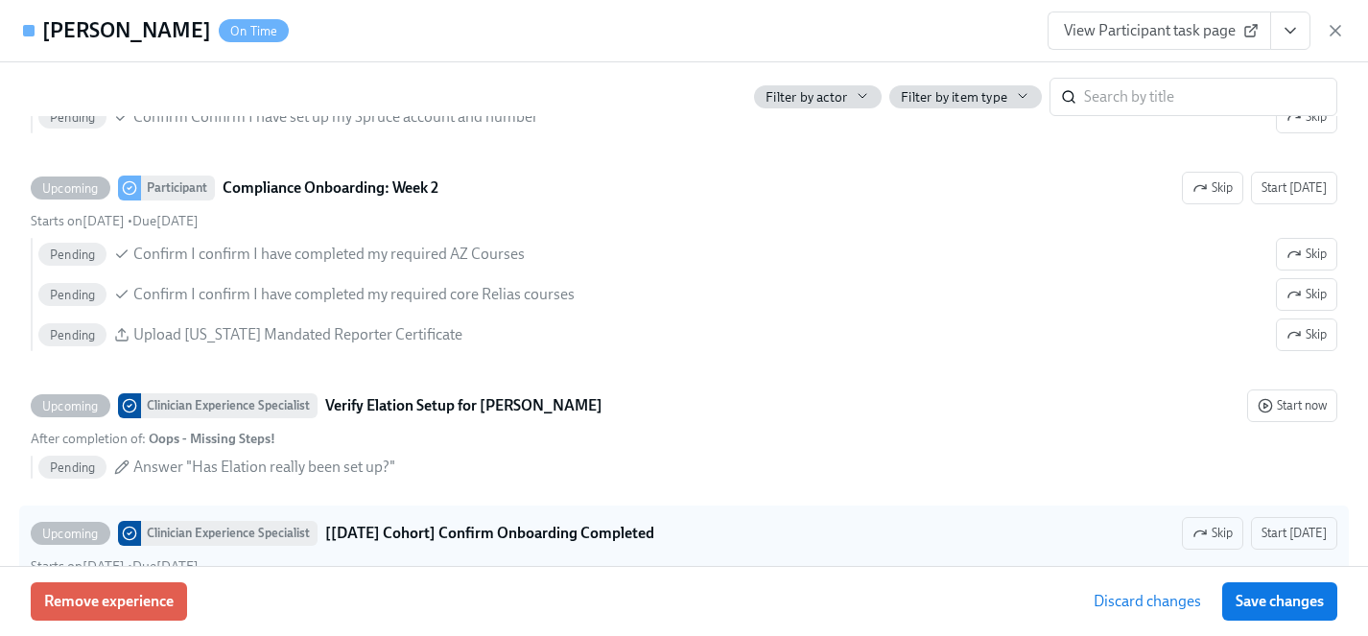
click at [1293, 597] on span "Save changes" at bounding box center [1279, 601] width 88 height 19
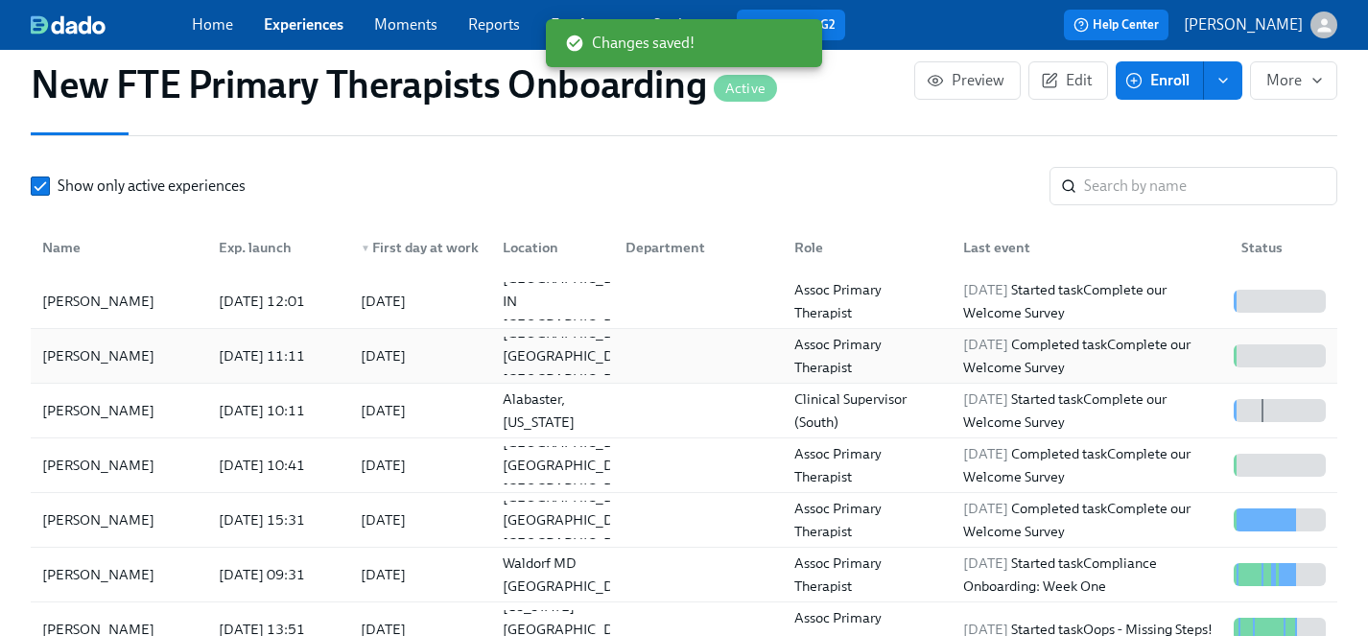
click at [69, 344] on div "Dylan Broadwell" at bounding box center [99, 355] width 128 height 23
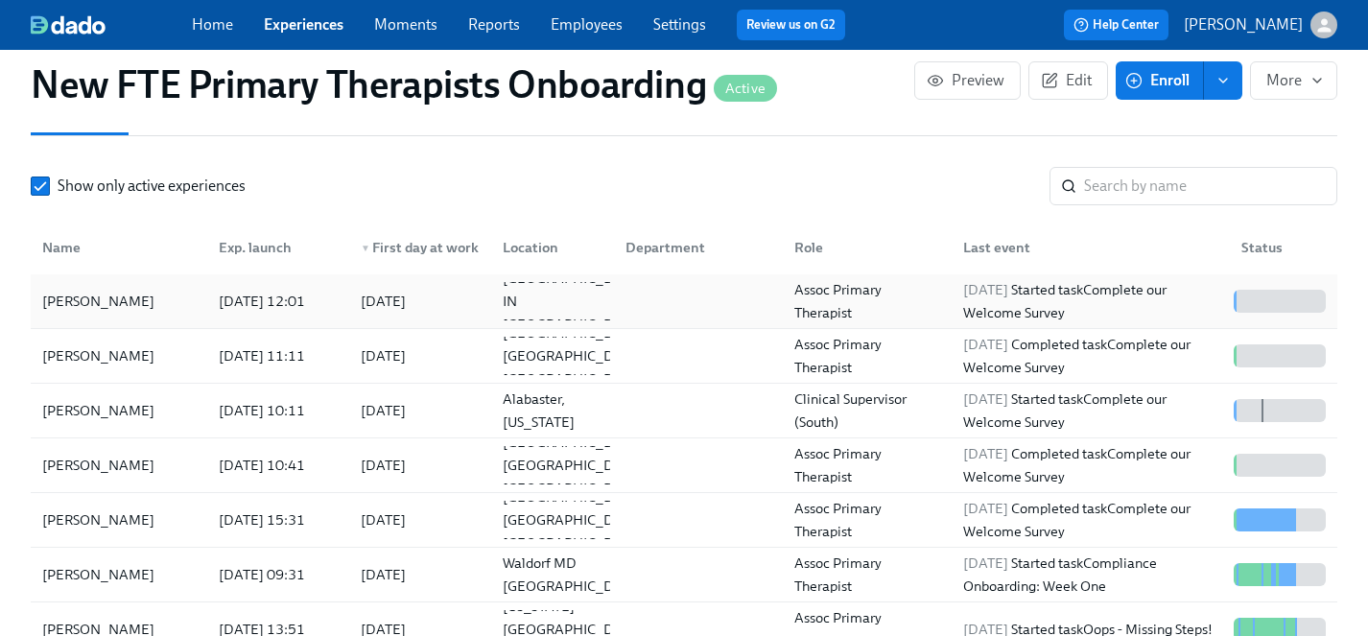
click at [71, 290] on div "Michele Mubarak" at bounding box center [99, 301] width 128 height 23
click at [282, 26] on link "Experiences" at bounding box center [304, 24] width 80 height 18
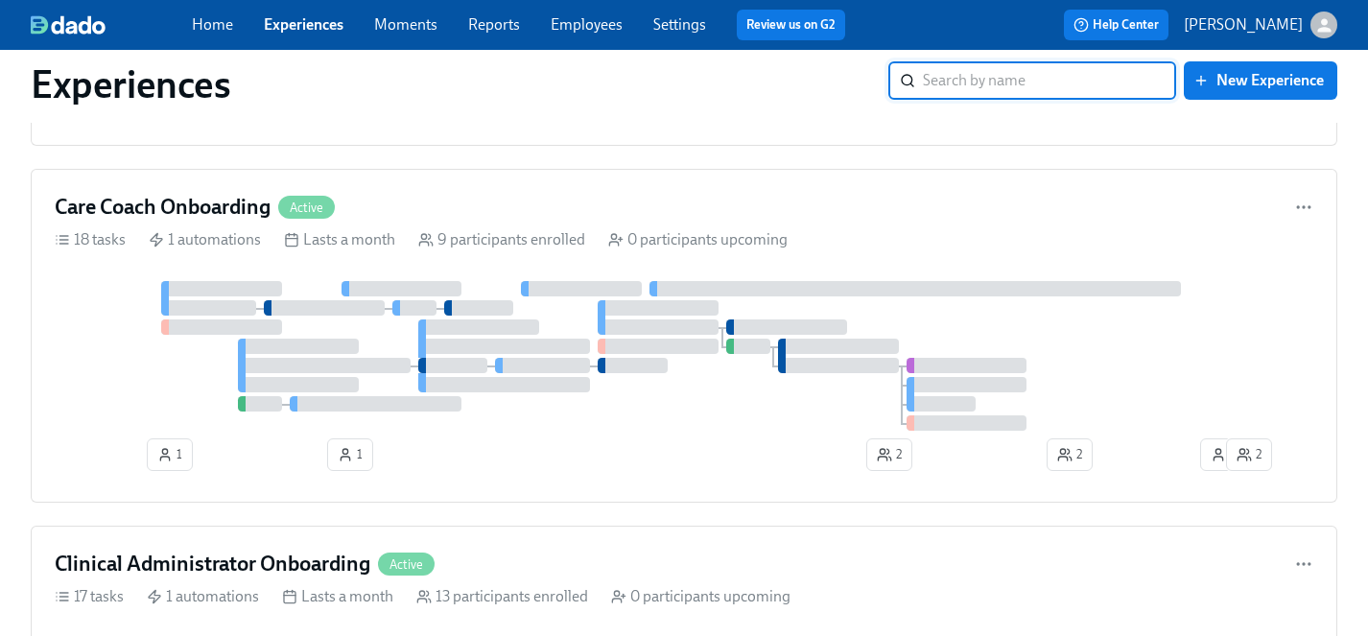
scroll to position [6028, 0]
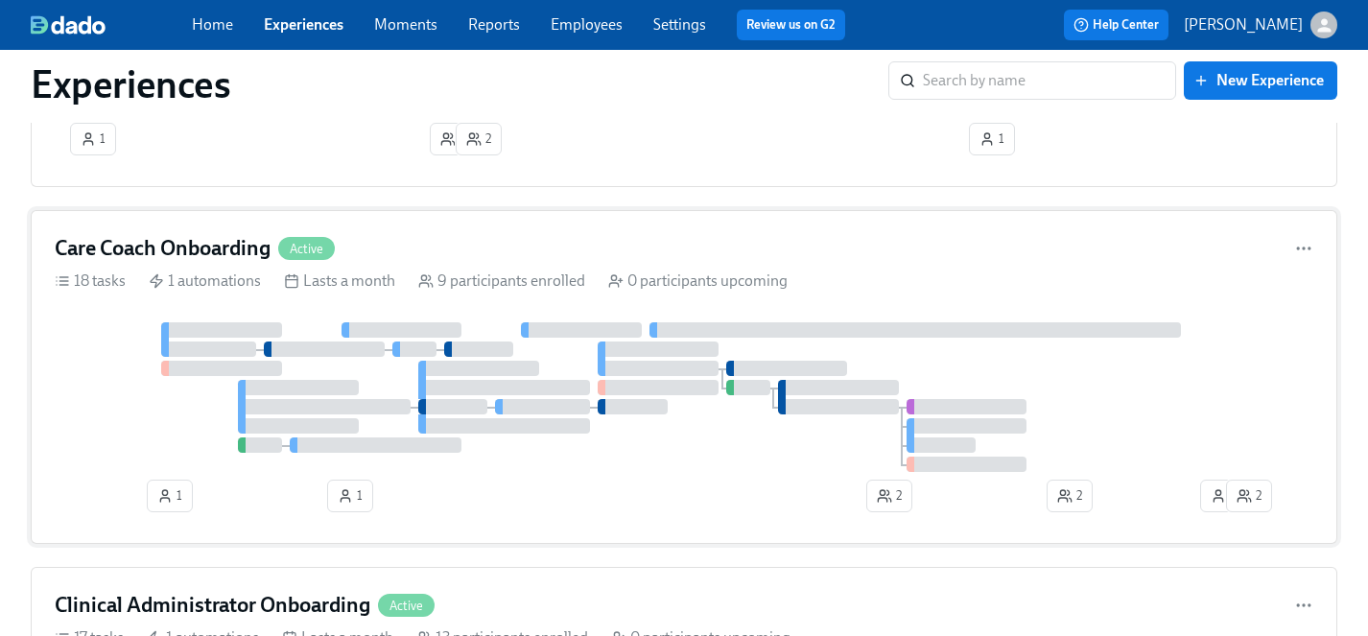
click at [138, 428] on div at bounding box center [684, 397] width 1258 height 150
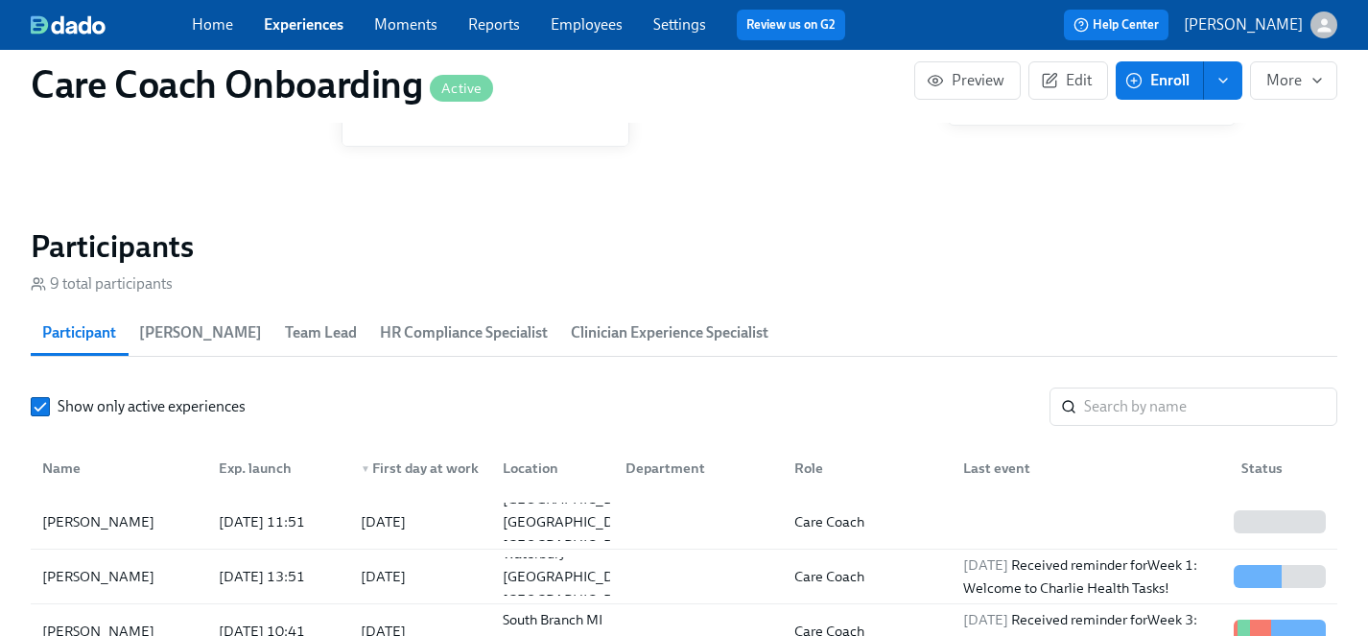
scroll to position [1573, 0]
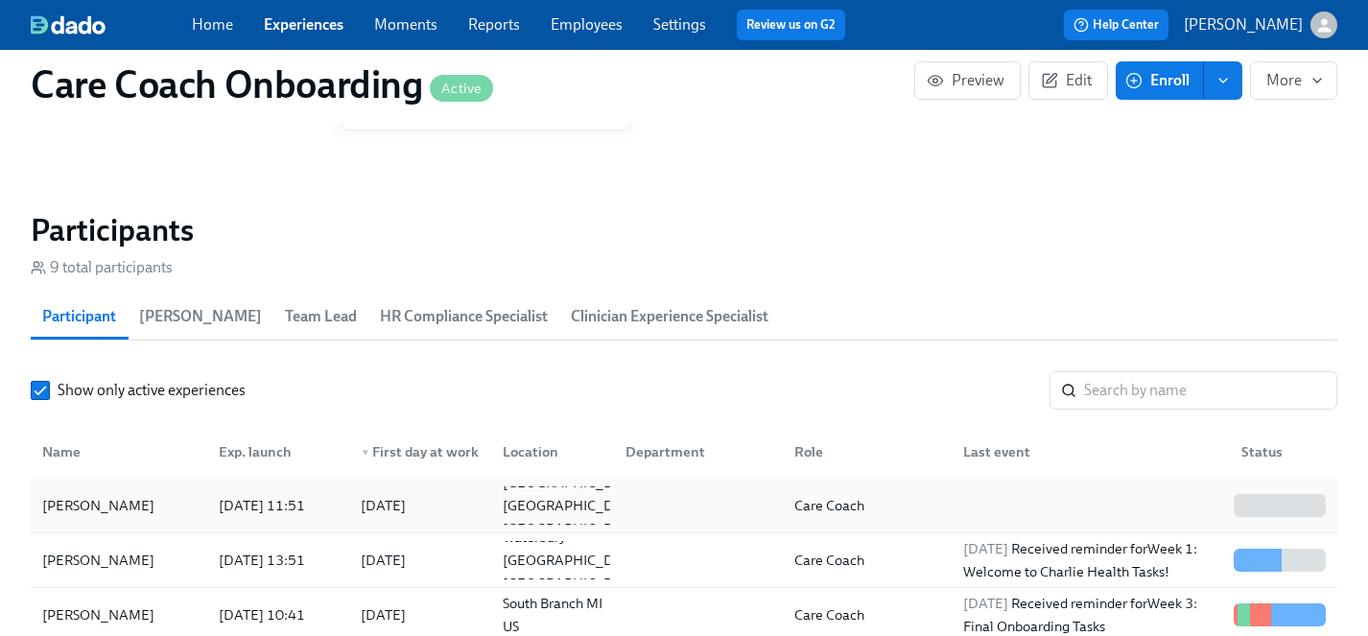
click at [112, 505] on div "Stephanie Lomax" at bounding box center [99, 505] width 128 height 23
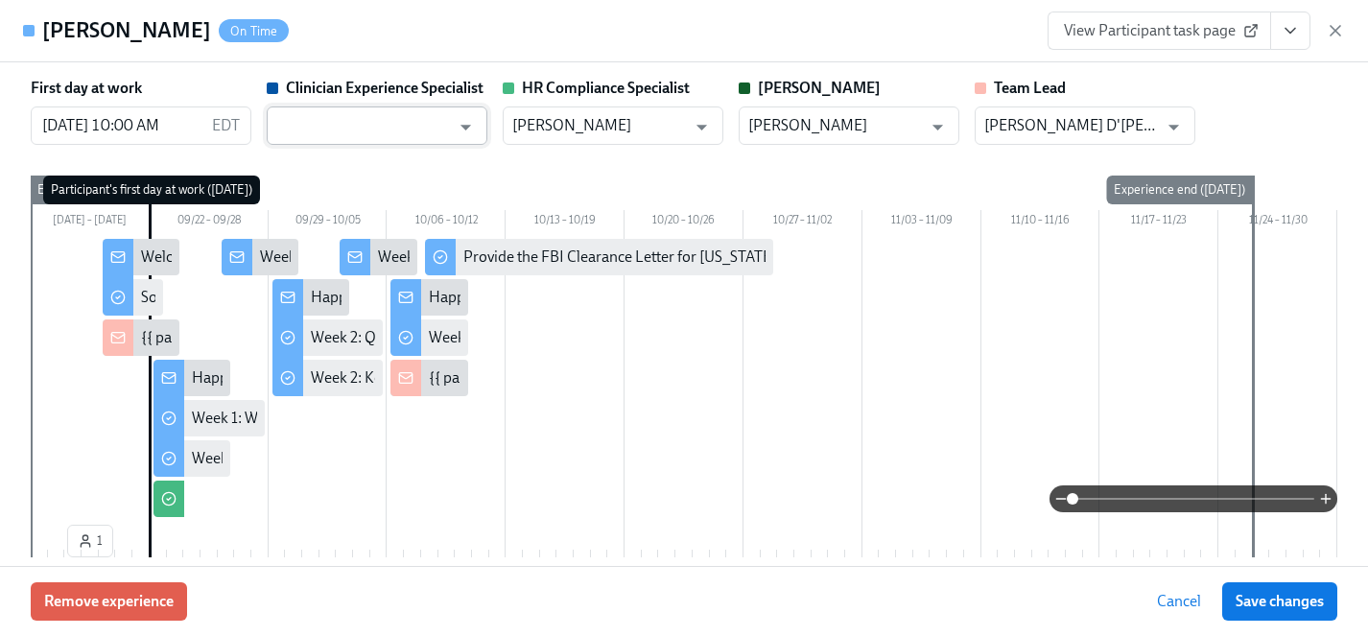
click at [355, 126] on input "text" at bounding box center [363, 125] width 174 height 38
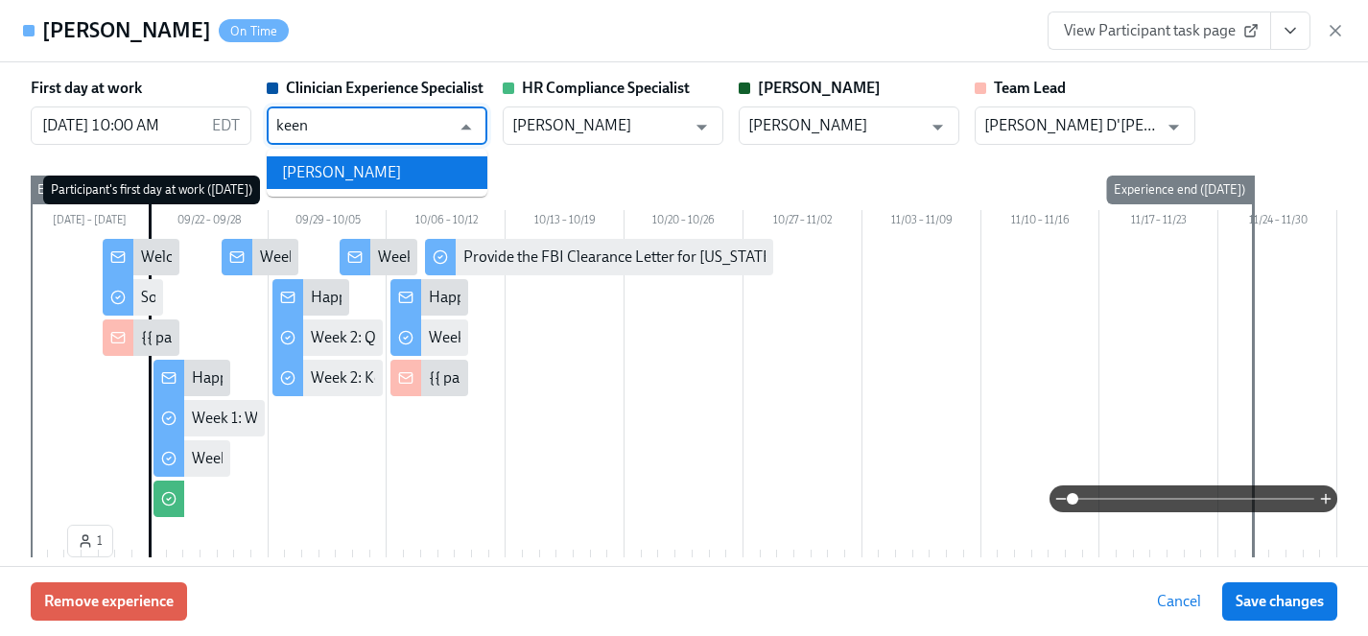
click at [356, 181] on li "Keenan Nessl" at bounding box center [377, 172] width 221 height 33
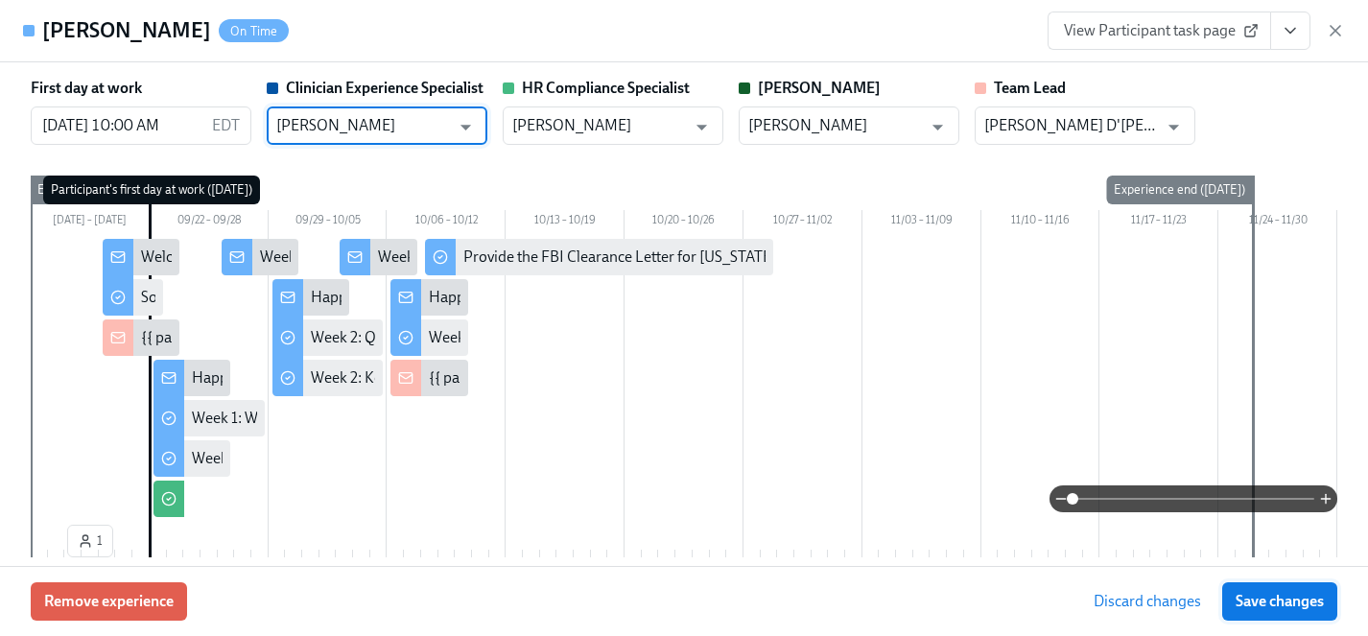
type input "Keenan Nessl"
click at [1271, 592] on span "Save changes" at bounding box center [1279, 601] width 88 height 19
type input "Keenan Nessl"
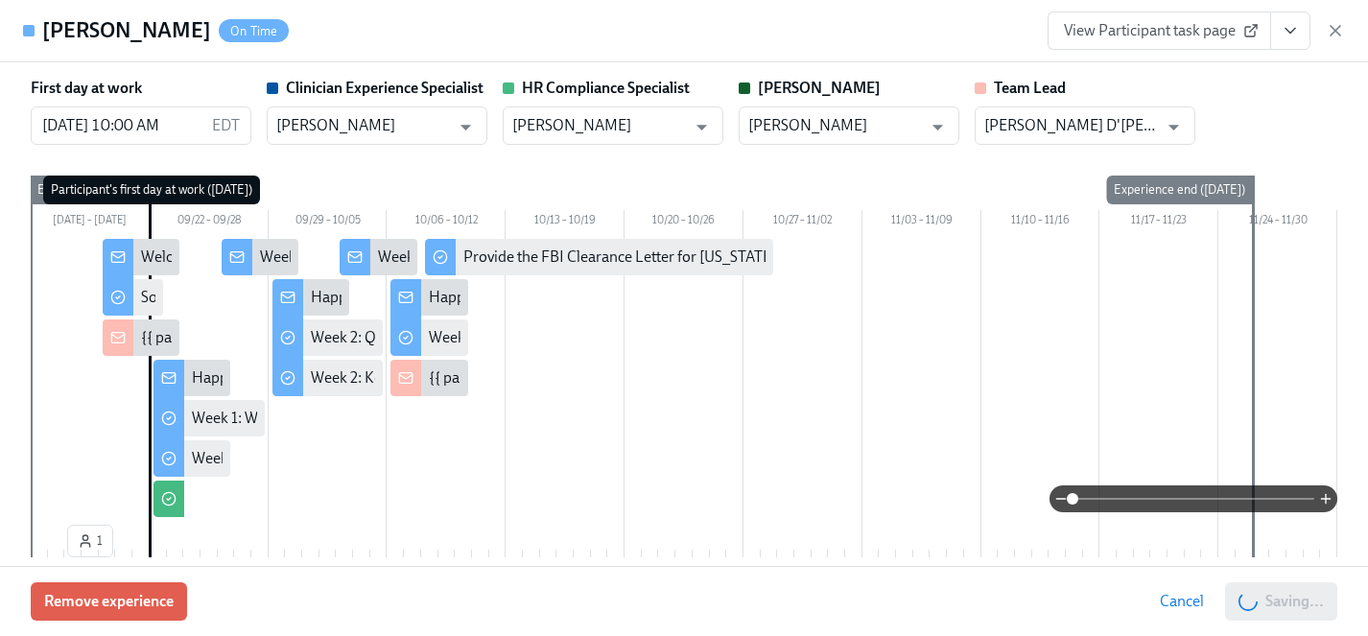
scroll to position [0, 9589]
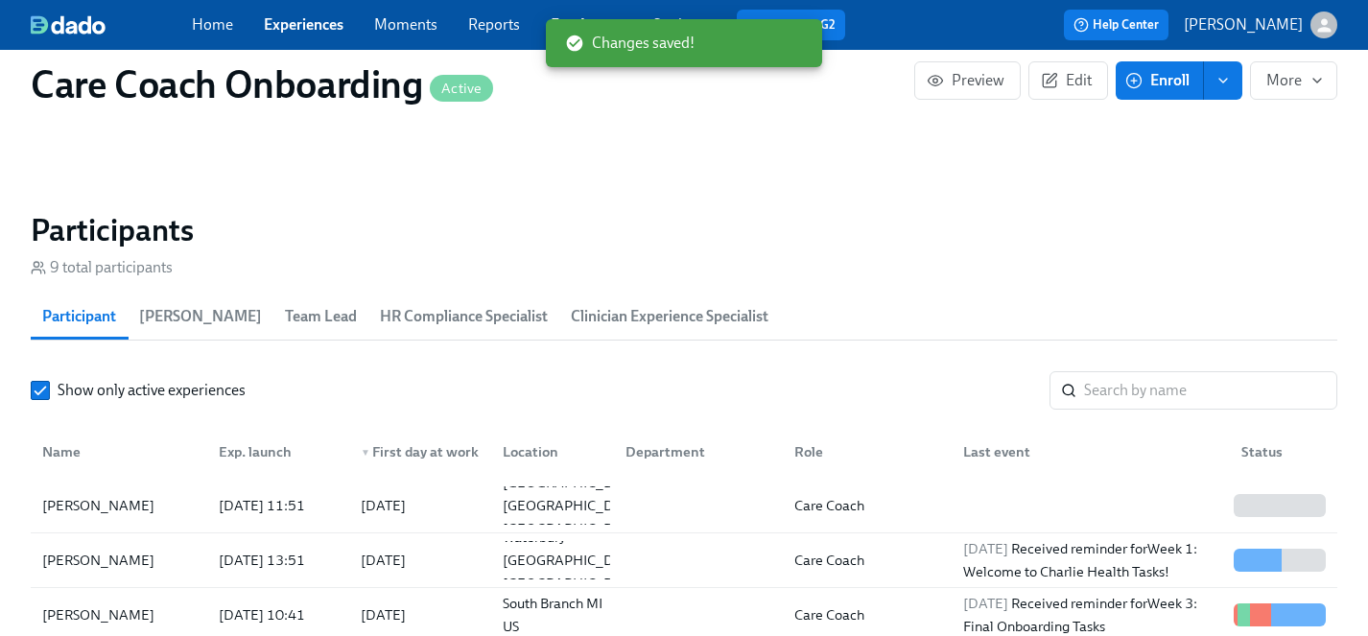
scroll to position [1573, 0]
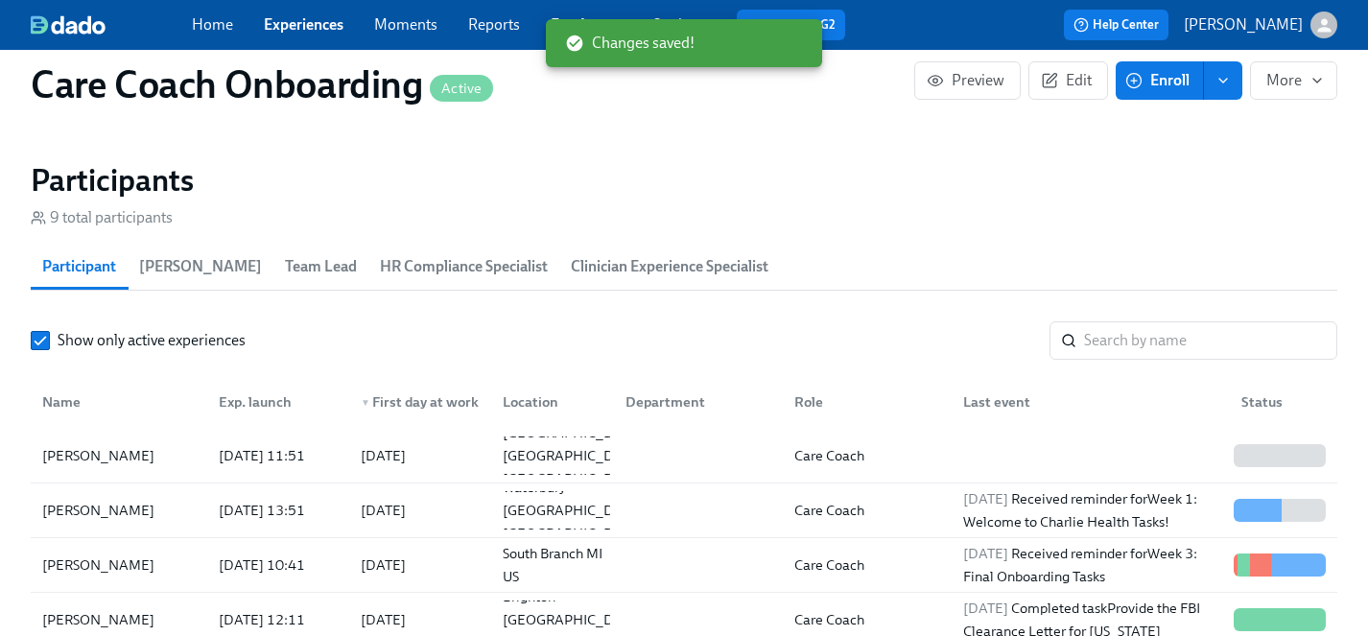
click at [288, 22] on link "Experiences" at bounding box center [304, 24] width 80 height 18
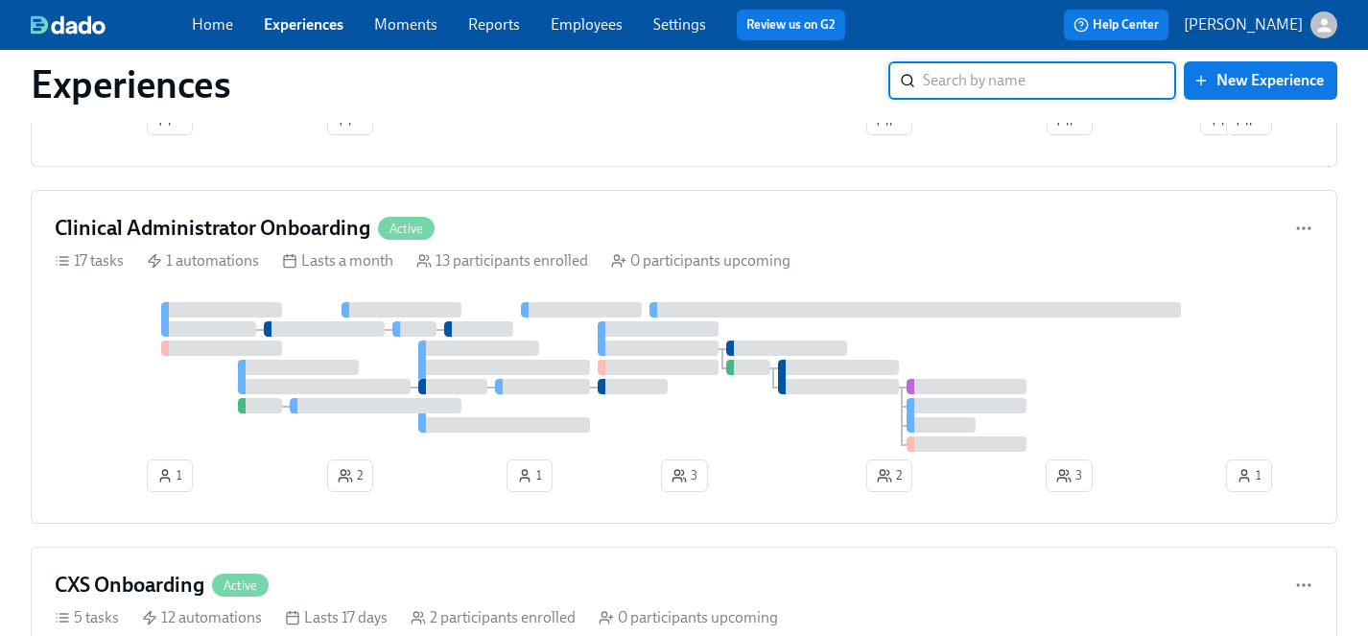
scroll to position [6431, 0]
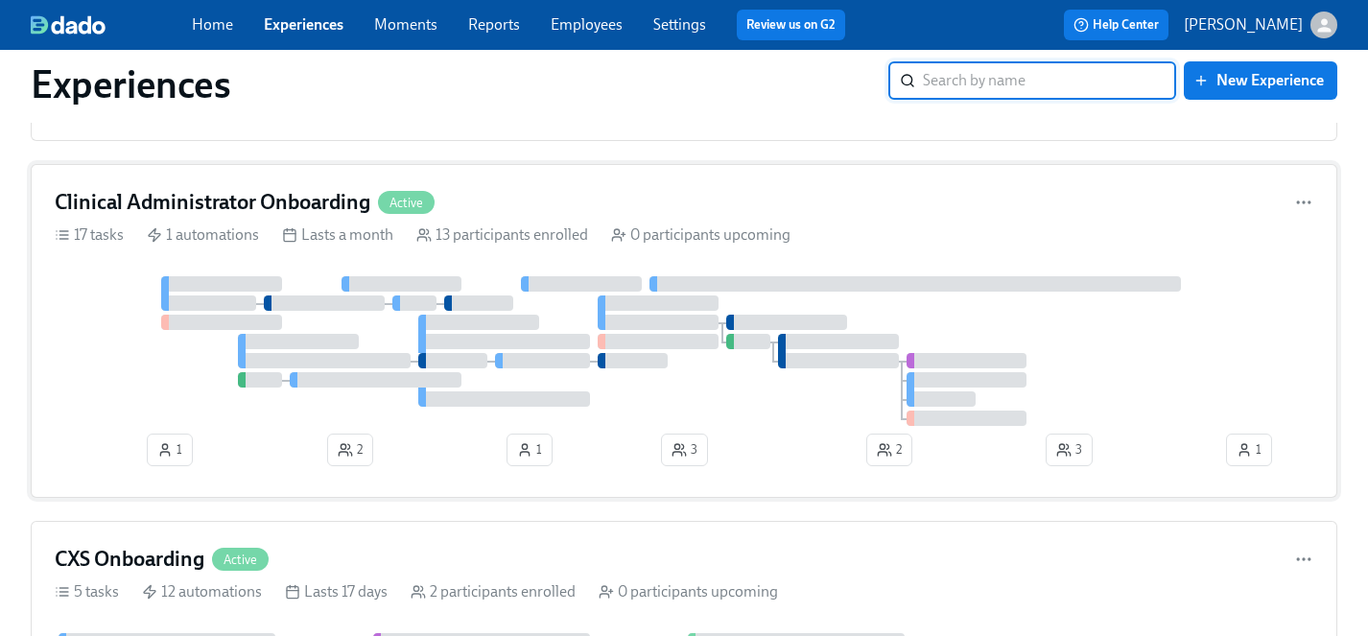
click at [149, 380] on div at bounding box center [684, 351] width 1258 height 150
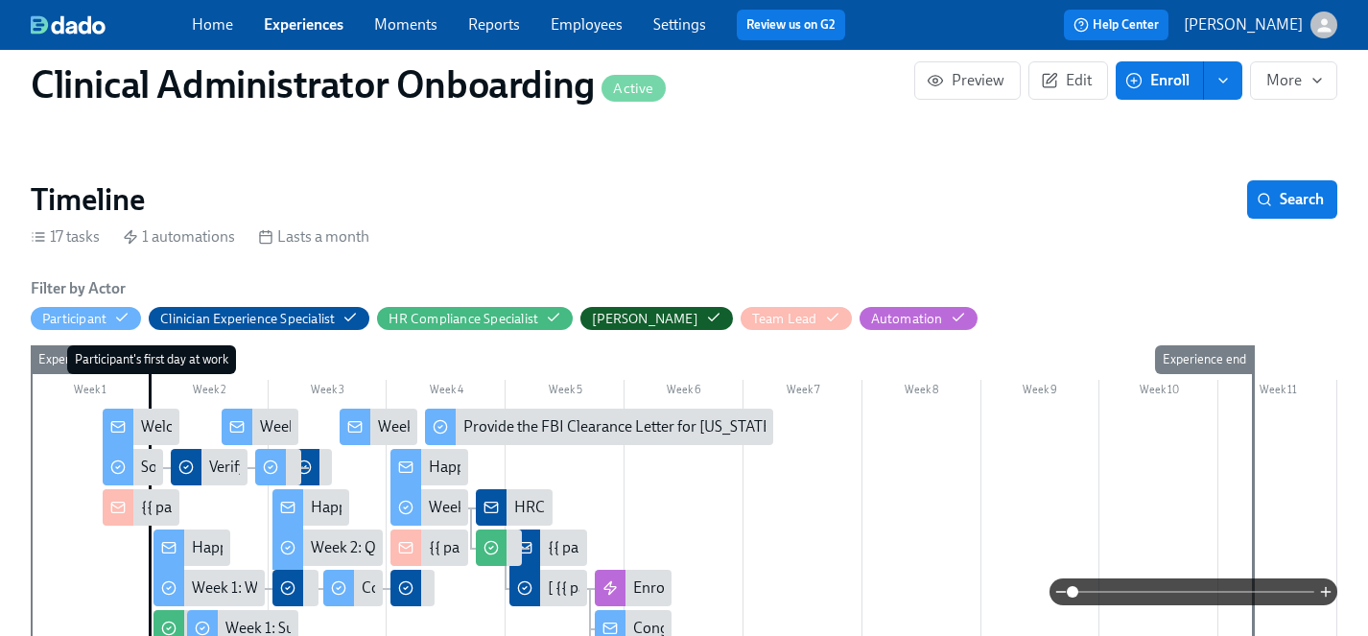
scroll to position [253, 0]
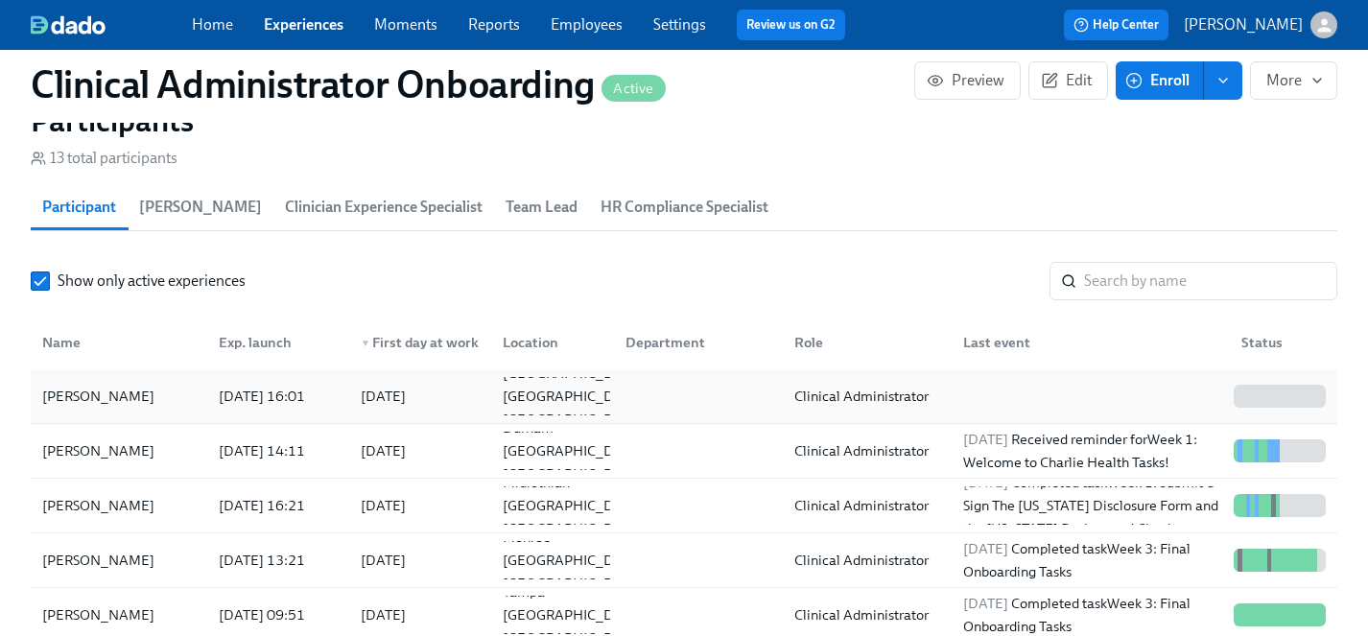
click at [85, 396] on div "Tresh Shepard" at bounding box center [99, 396] width 128 height 23
click at [298, 27] on link "Experiences" at bounding box center [304, 24] width 80 height 18
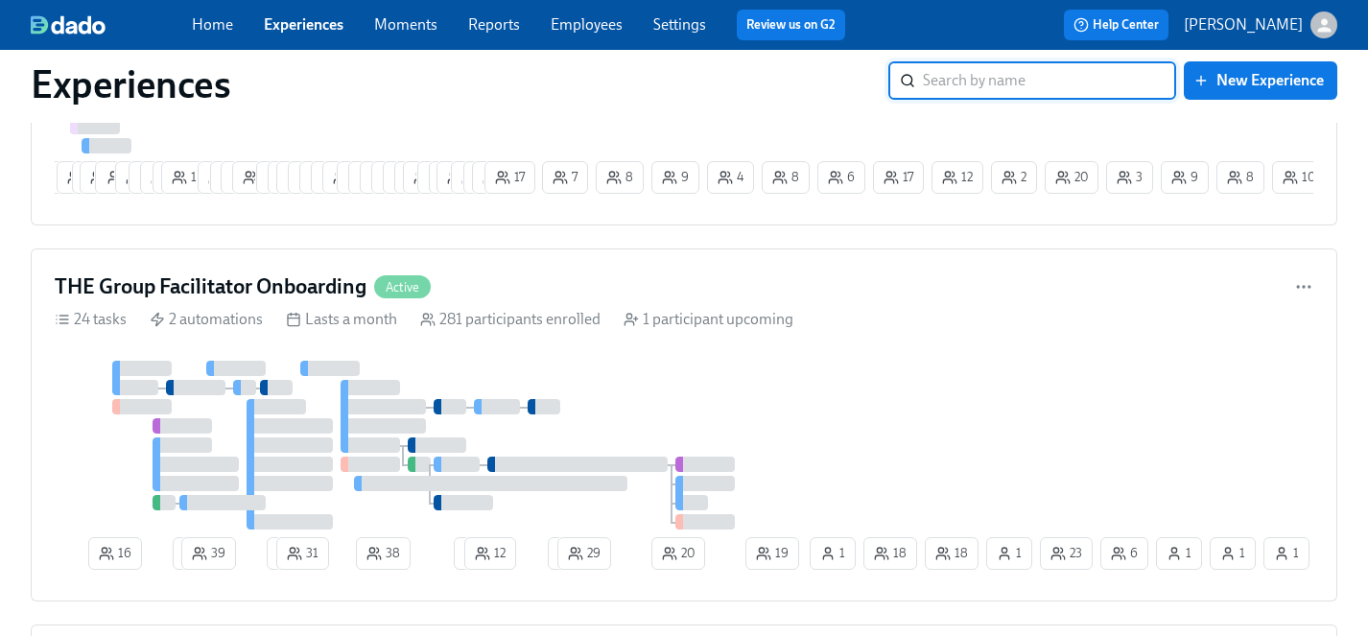
scroll to position [2361, 0]
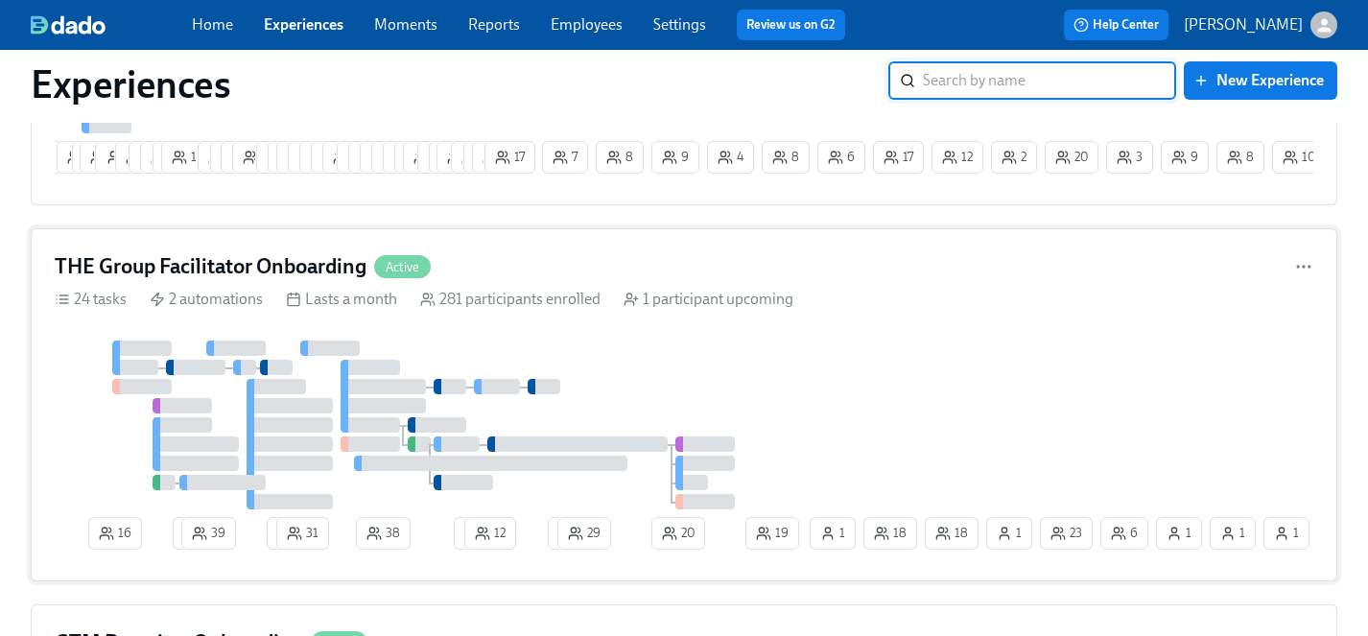
click at [601, 367] on div at bounding box center [430, 424] width 751 height 169
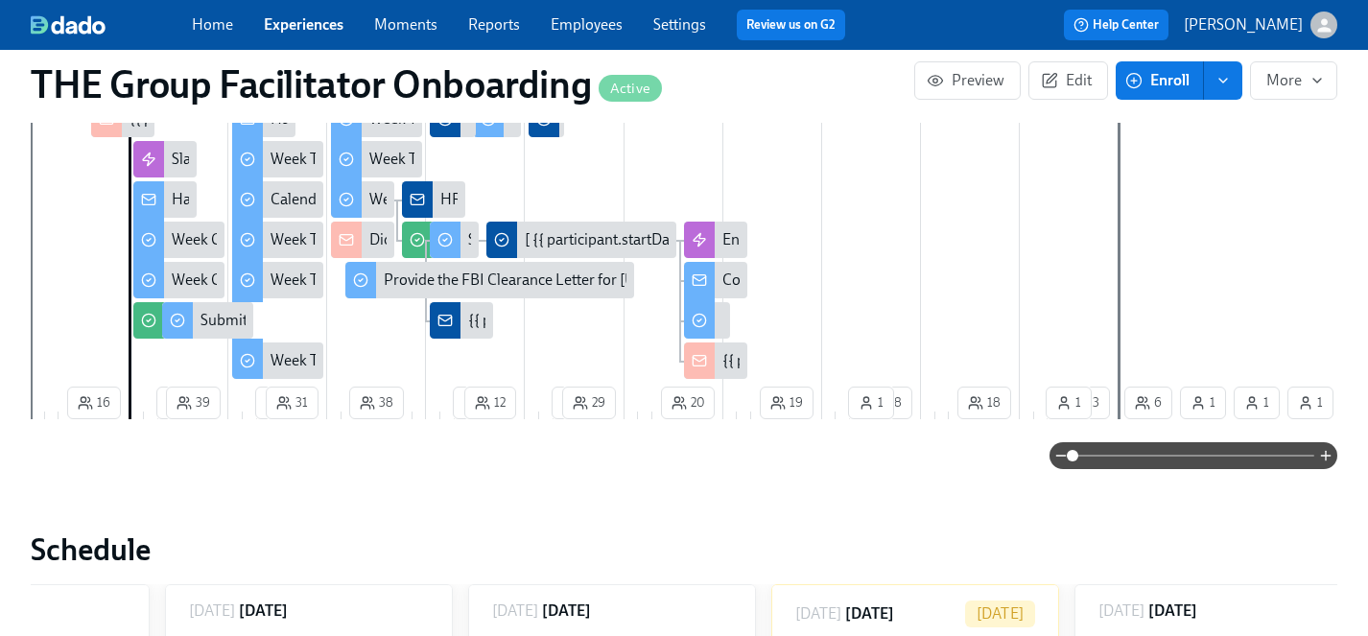
scroll to position [739, 0]
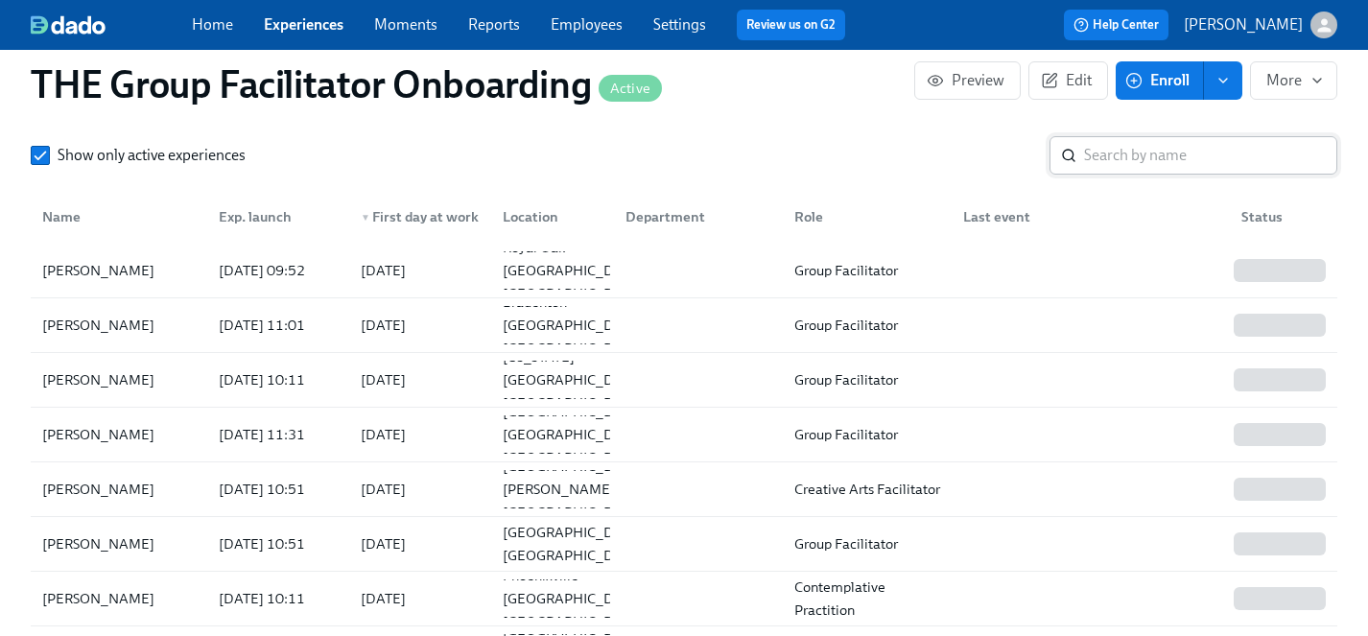
click at [1123, 150] on input "search" at bounding box center [1210, 155] width 253 height 38
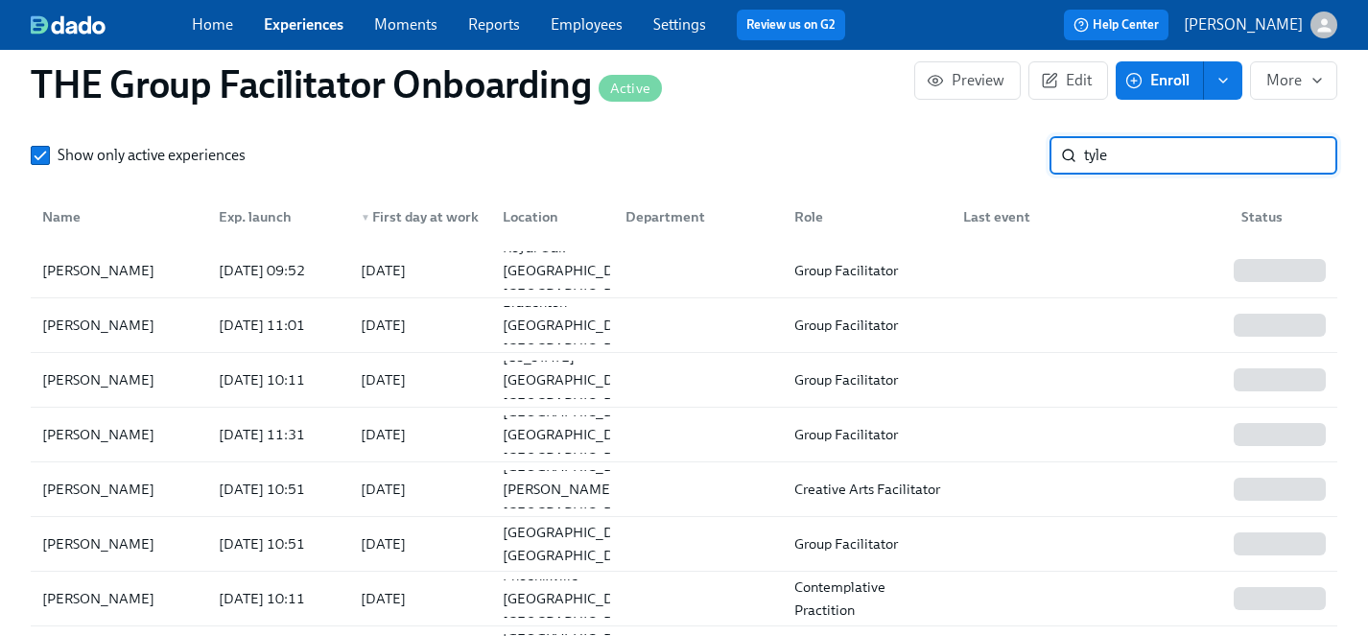
type input "tyler"
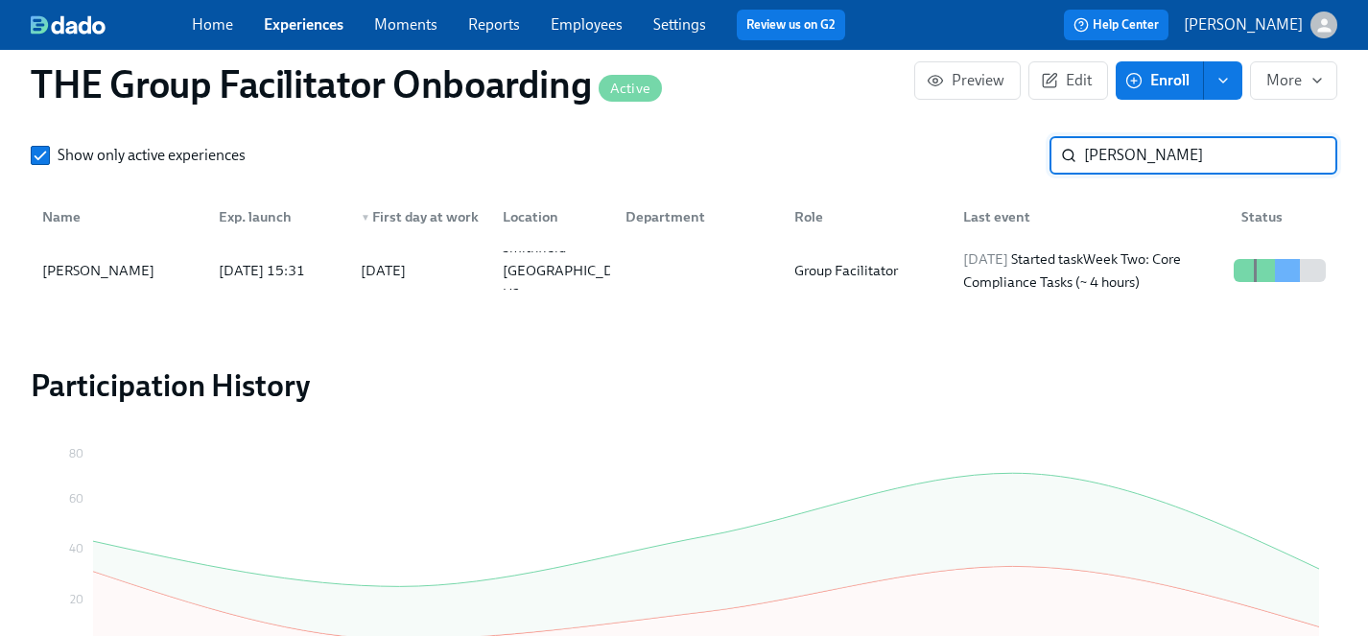
click at [1308, 159] on input "tyler" at bounding box center [1210, 155] width 253 height 38
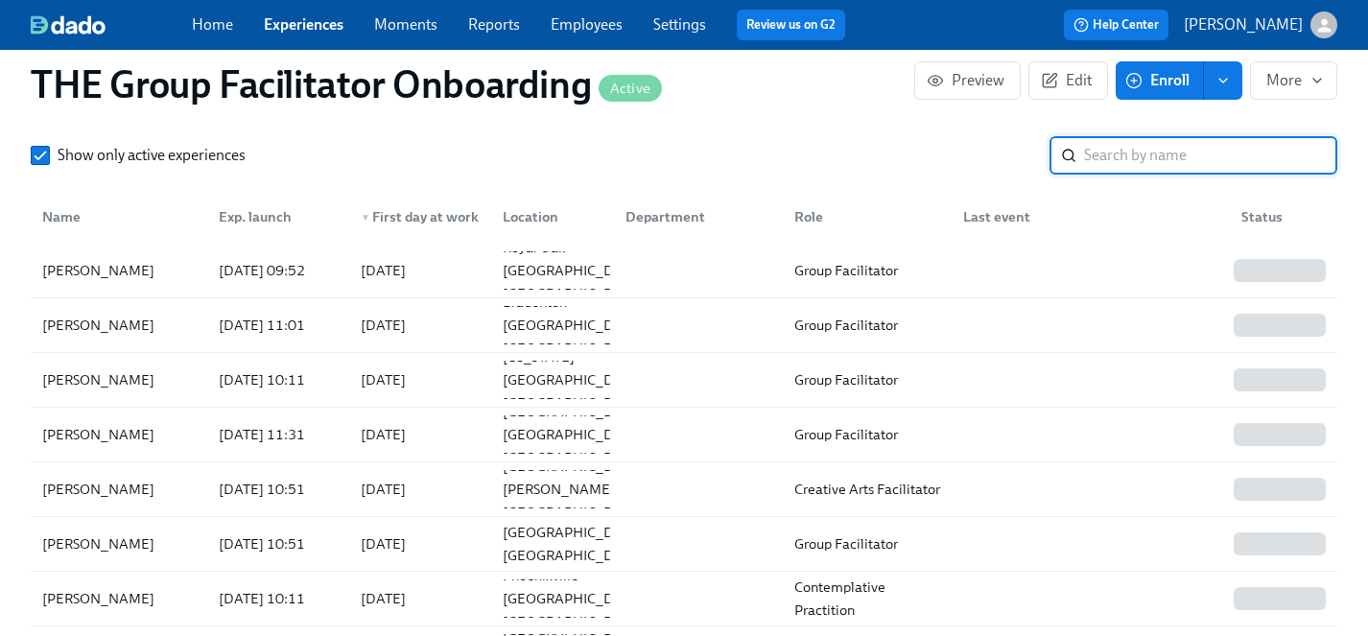
click at [1167, 83] on span "Enroll" at bounding box center [1159, 80] width 60 height 19
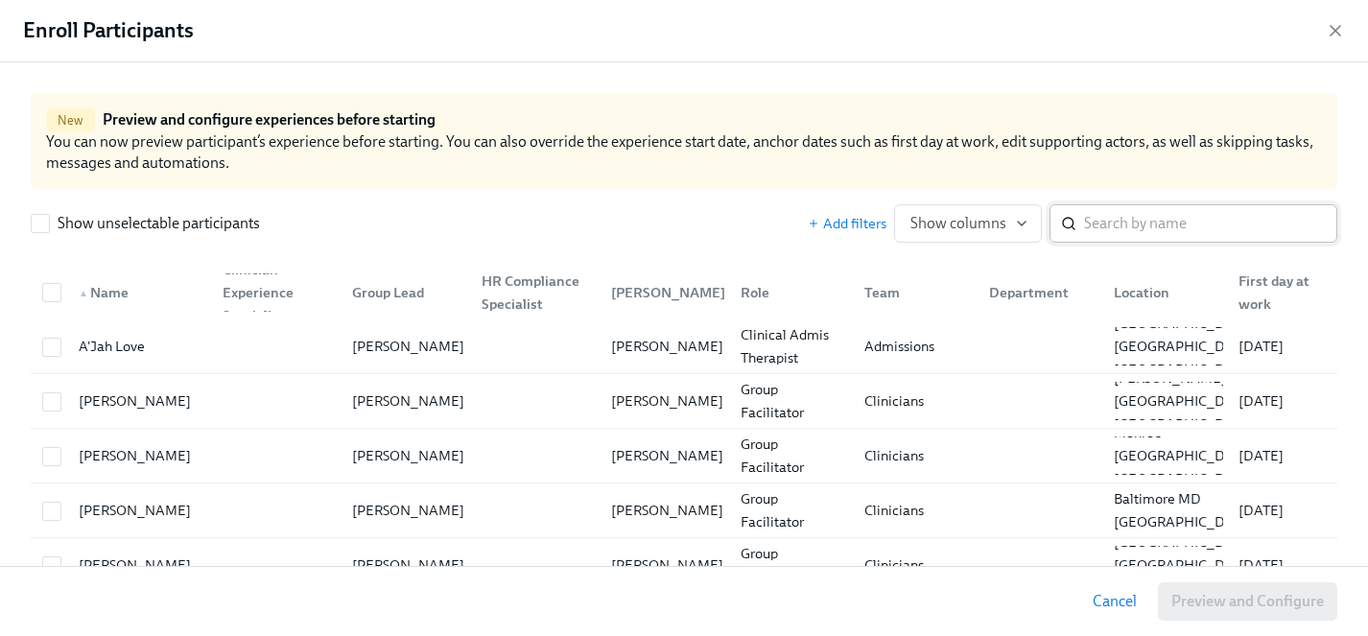
click at [1123, 220] on input "search" at bounding box center [1210, 223] width 253 height 38
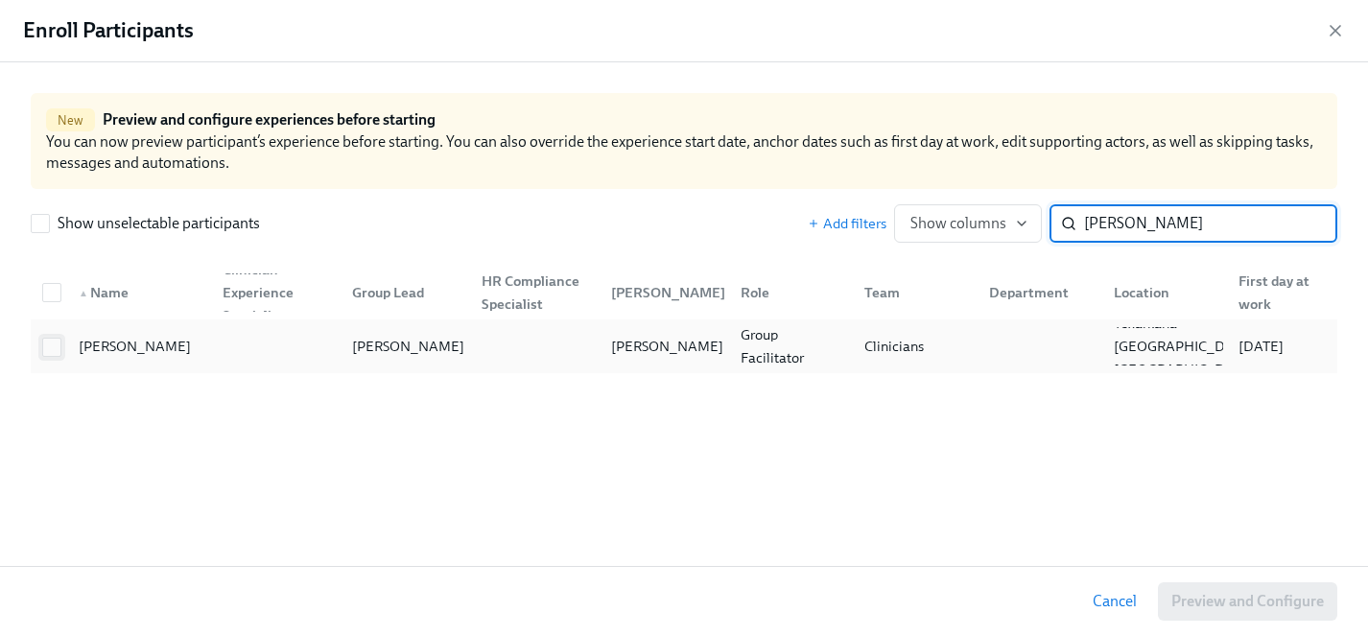
type input "tyler ed"
click at [54, 349] on input "checkbox" at bounding box center [51, 347] width 17 height 17
checkbox input "true"
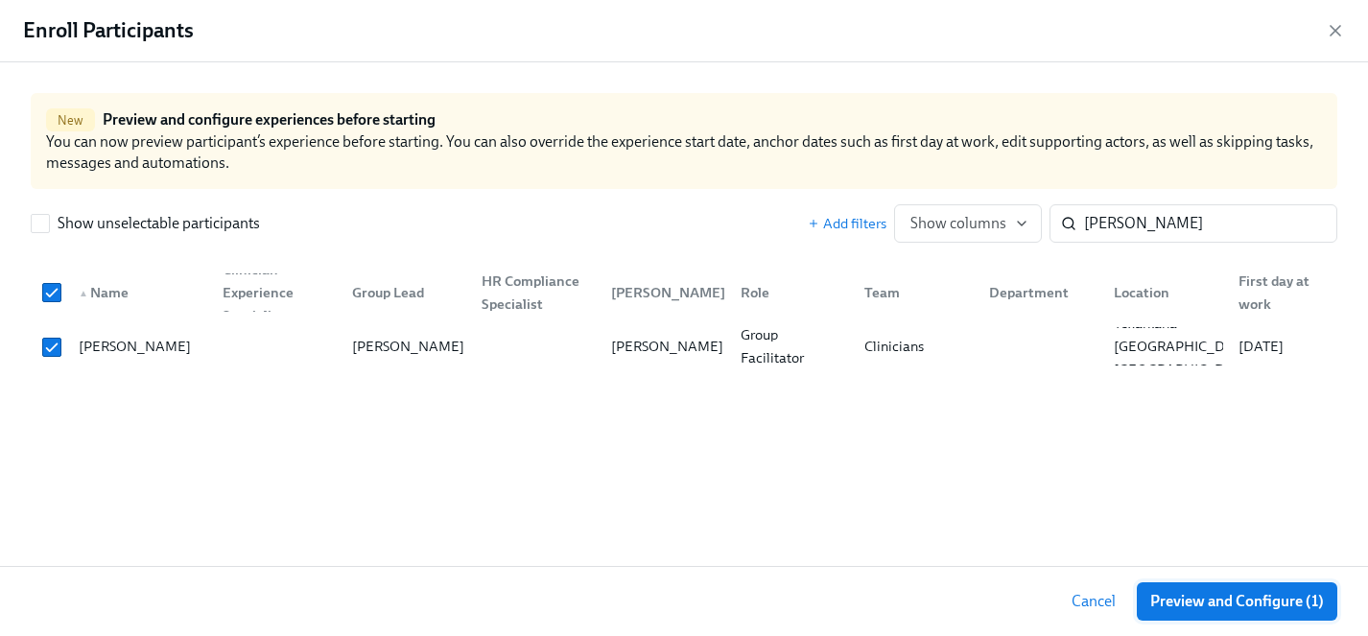
click at [1200, 602] on span "Preview and Configure (1)" at bounding box center [1237, 601] width 174 height 19
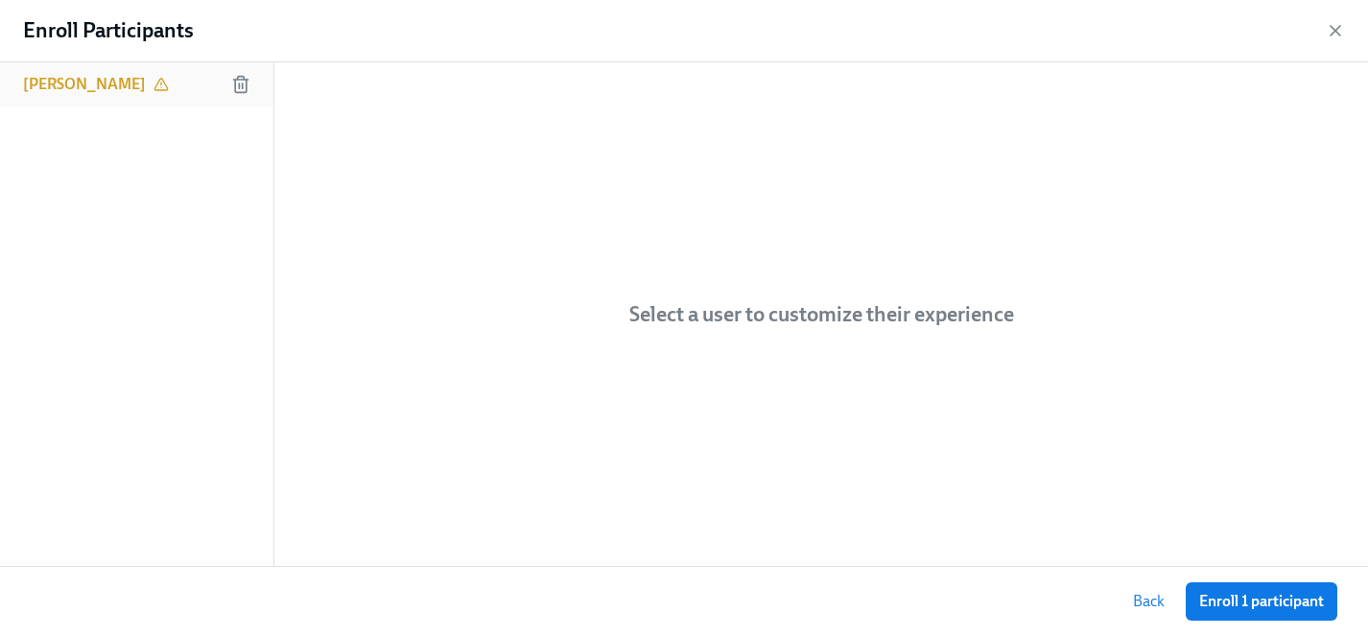
click at [77, 83] on h6 "Tyler Edge" at bounding box center [84, 84] width 123 height 21
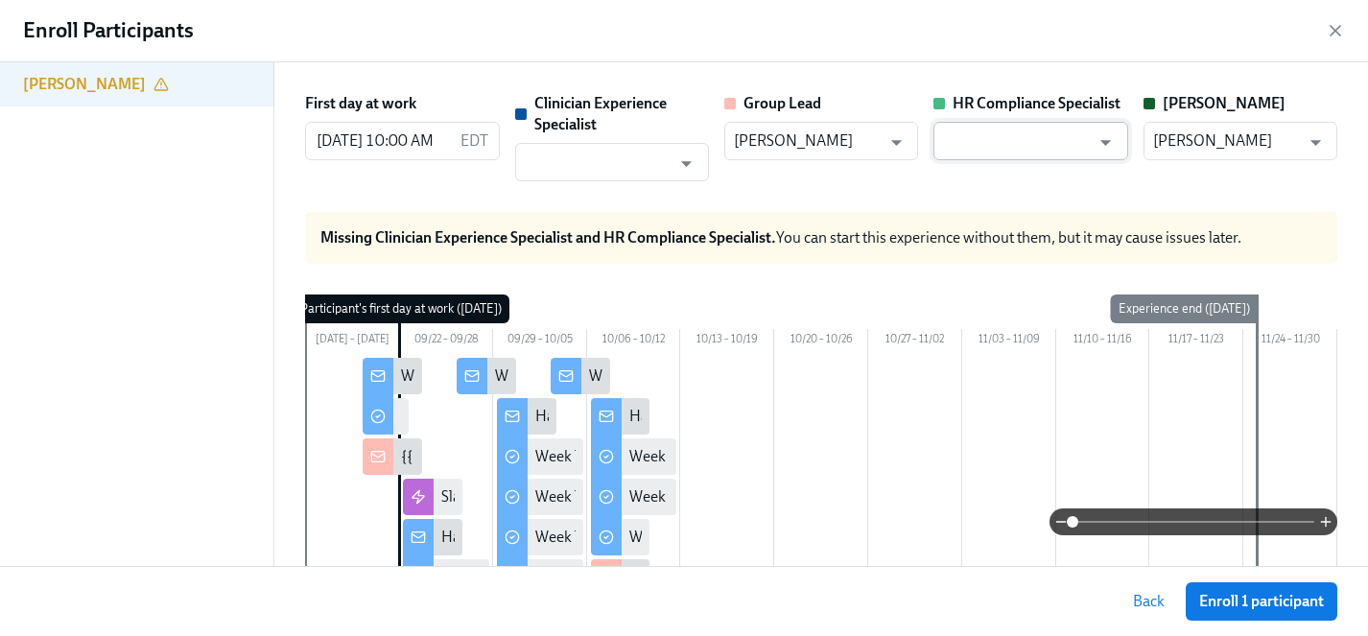
click at [1050, 133] on input "text" at bounding box center [1016, 141] width 147 height 38
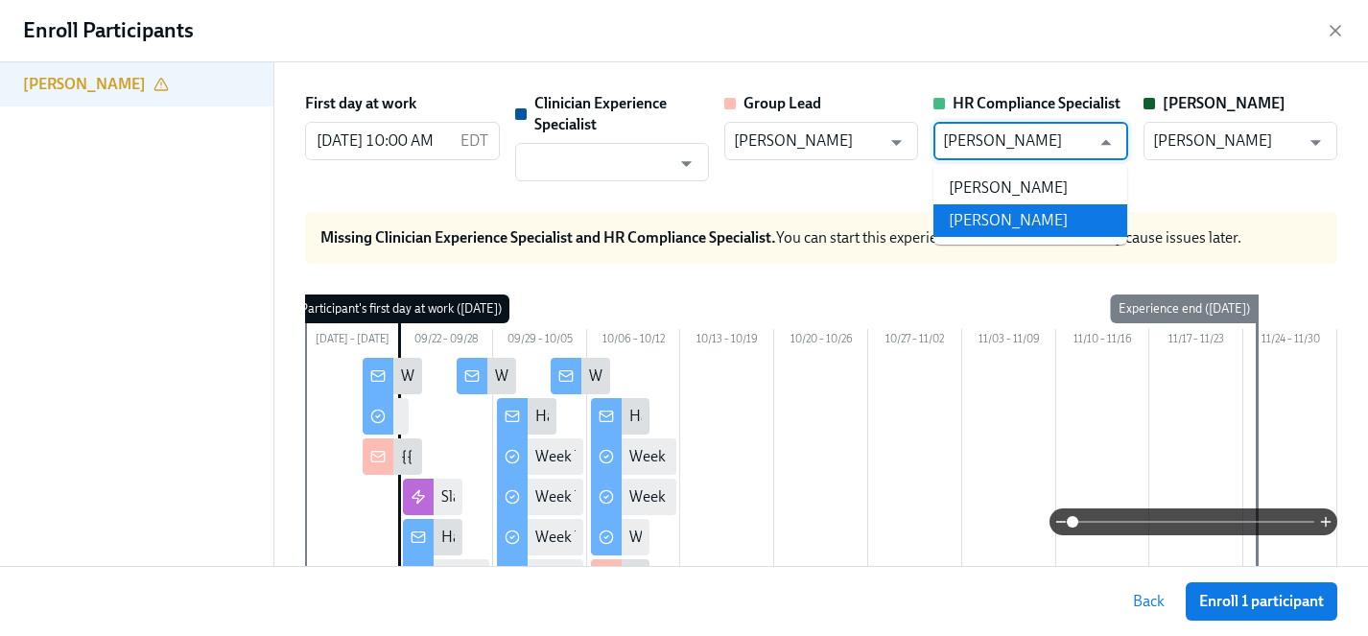
click at [1047, 222] on li "Jessica Barrett" at bounding box center [1030, 220] width 194 height 33
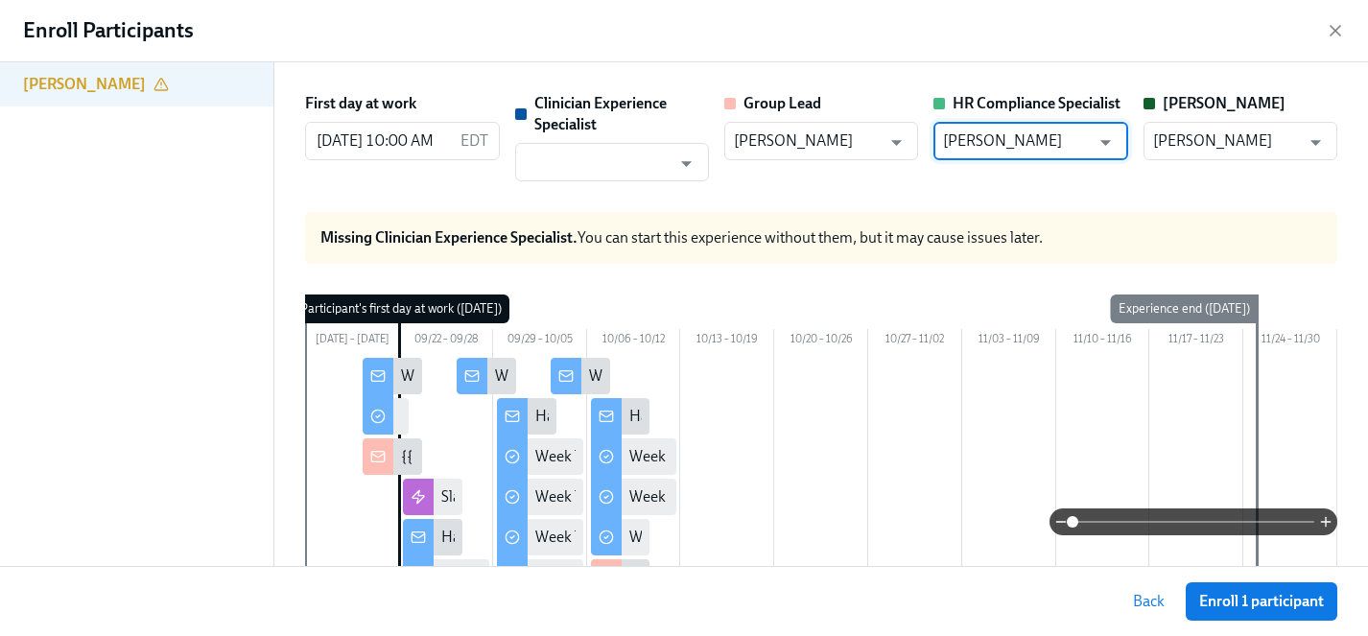
type input "Jessica Barrett"
click at [587, 169] on input "text" at bounding box center [598, 162] width 147 height 38
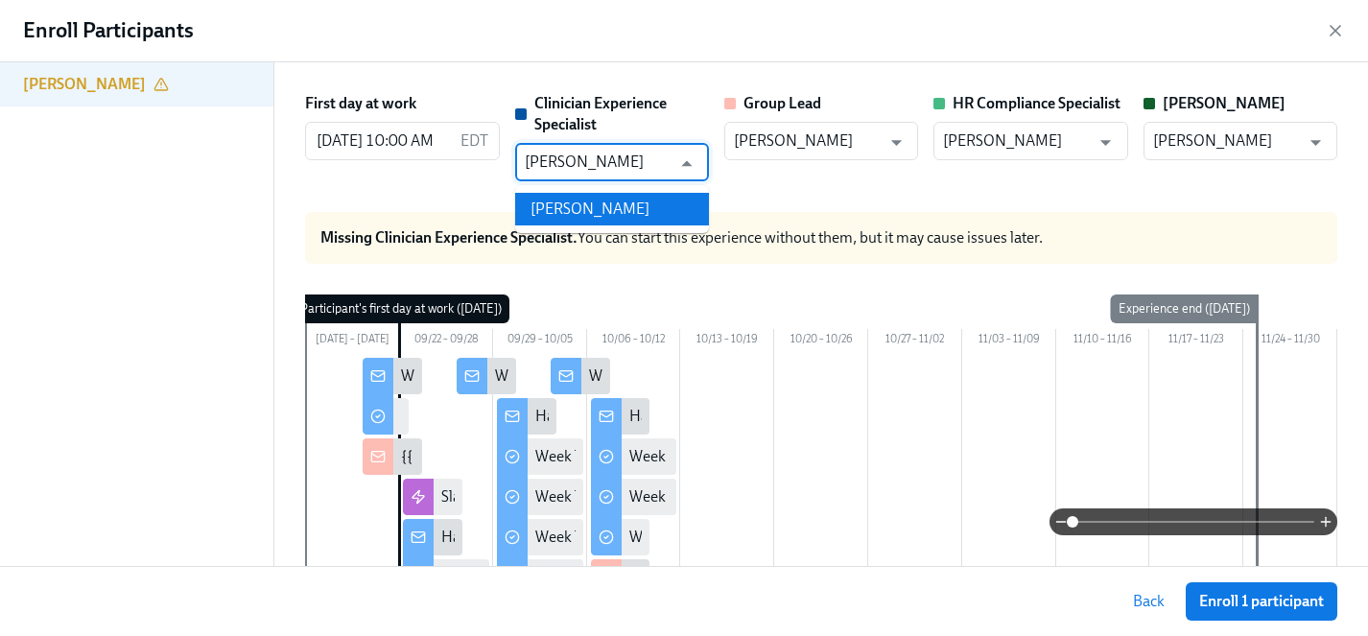
click at [600, 200] on li "Lara Babalola" at bounding box center [612, 209] width 194 height 33
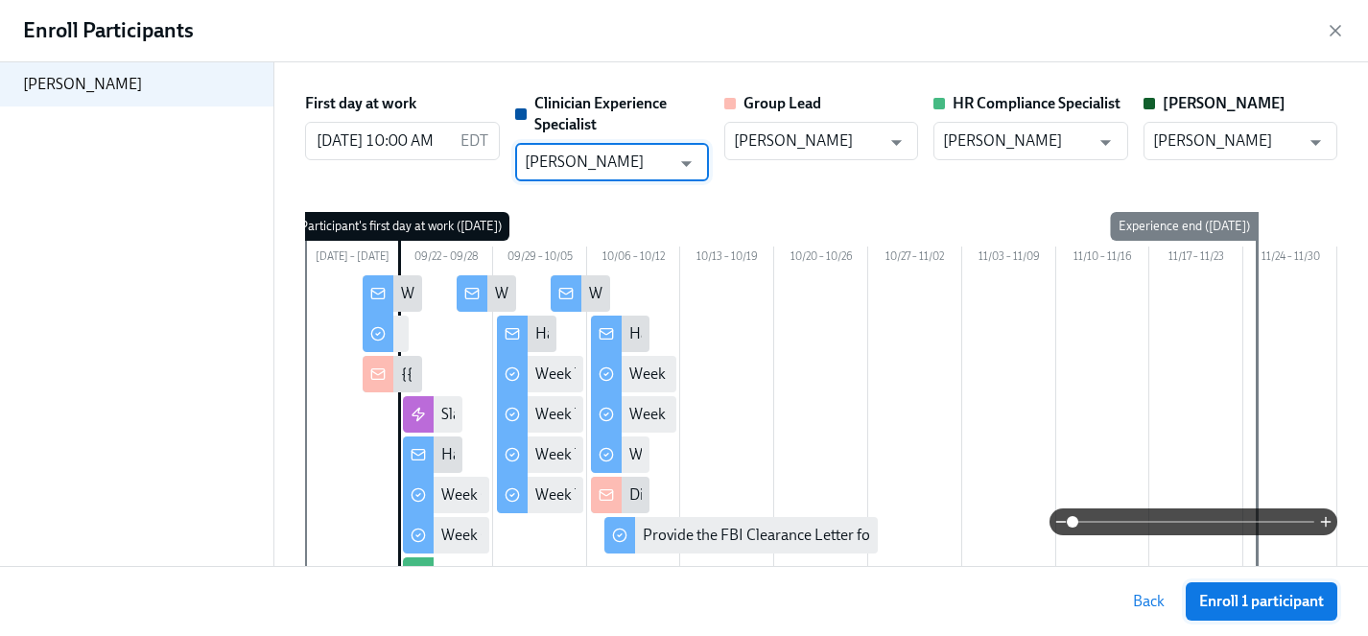
type input "Lara Babalola"
click at [1272, 597] on span "Enroll 1 participant" at bounding box center [1261, 601] width 125 height 19
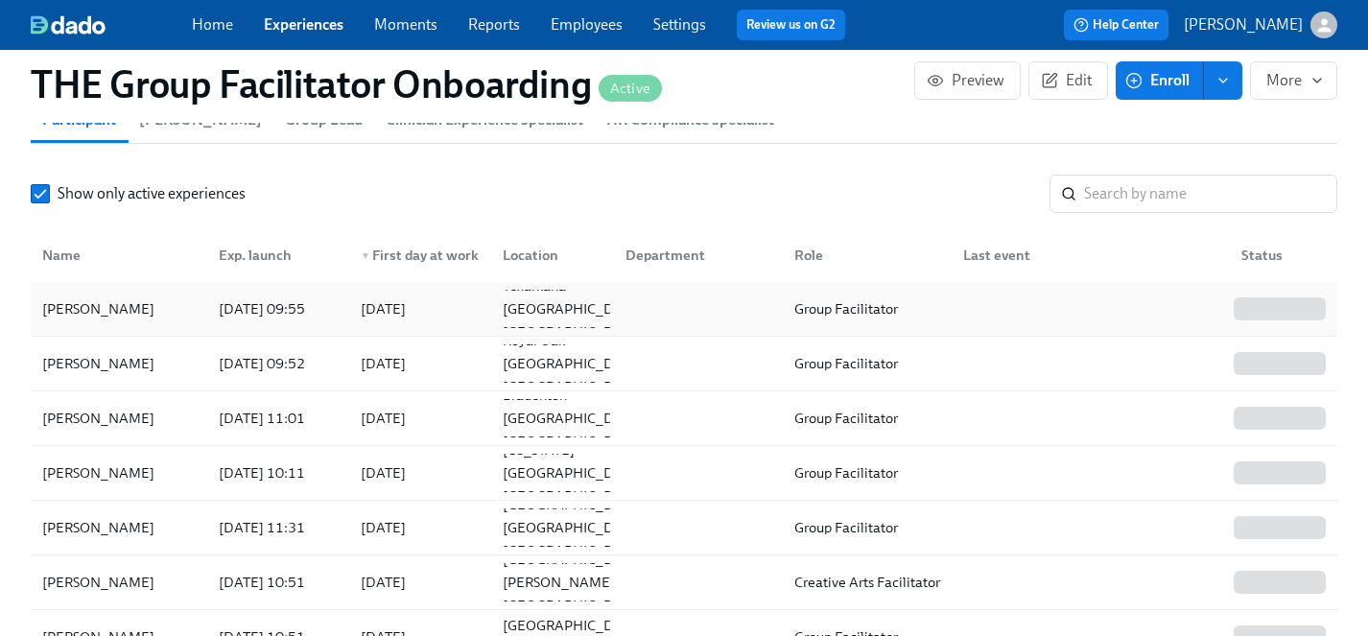
click at [82, 310] on div "Tyler Edge" at bounding box center [99, 308] width 128 height 23
click at [84, 361] on div "Jordo Ceresnie" at bounding box center [99, 363] width 128 height 23
click at [93, 414] on div "Jordan Jones" at bounding box center [99, 418] width 128 height 23
click at [88, 477] on div "Linda Zhang" at bounding box center [99, 472] width 128 height 23
click at [87, 534] on div "Lesley Mah" at bounding box center [99, 527] width 128 height 23
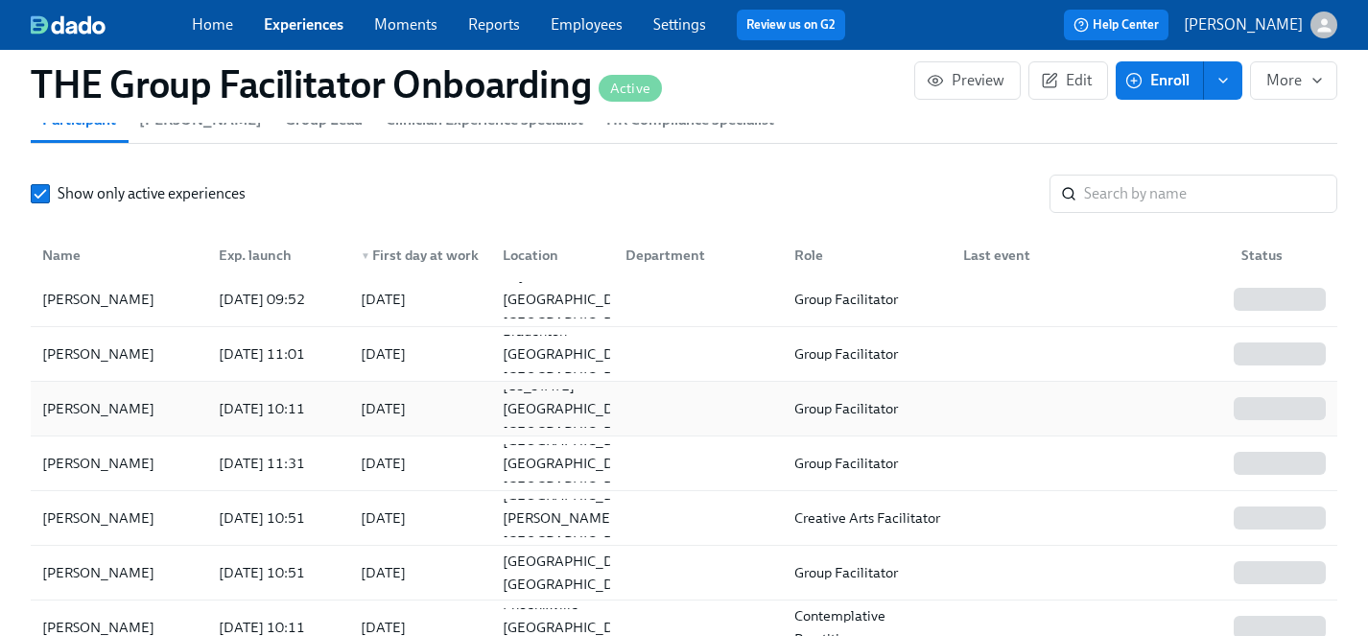
scroll to position [68, 0]
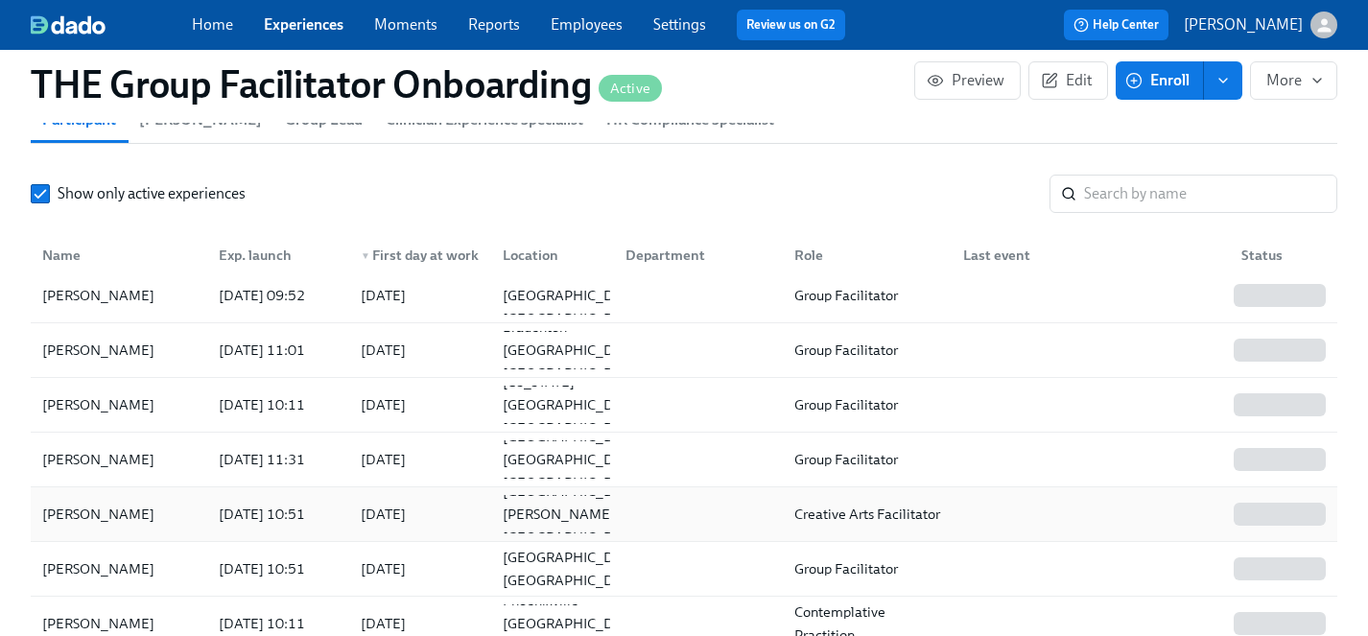
click at [100, 518] on div "Natalie Weaver" at bounding box center [99, 514] width 128 height 23
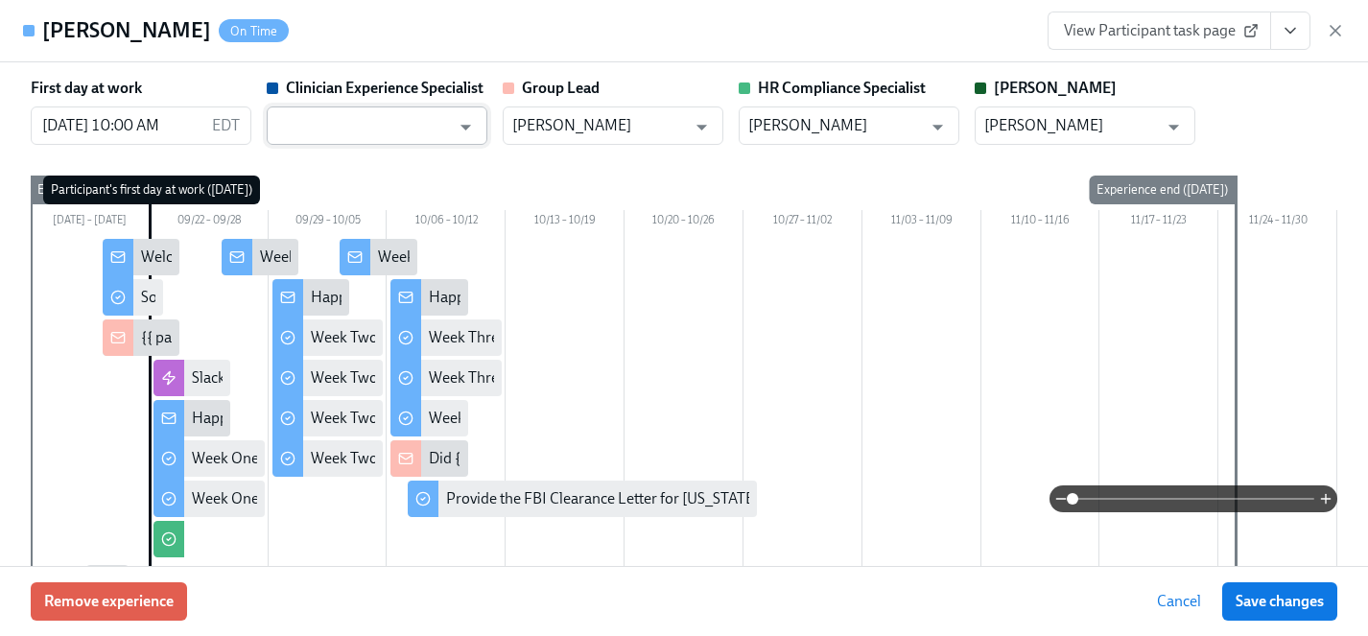
click at [375, 126] on input "text" at bounding box center [363, 125] width 174 height 38
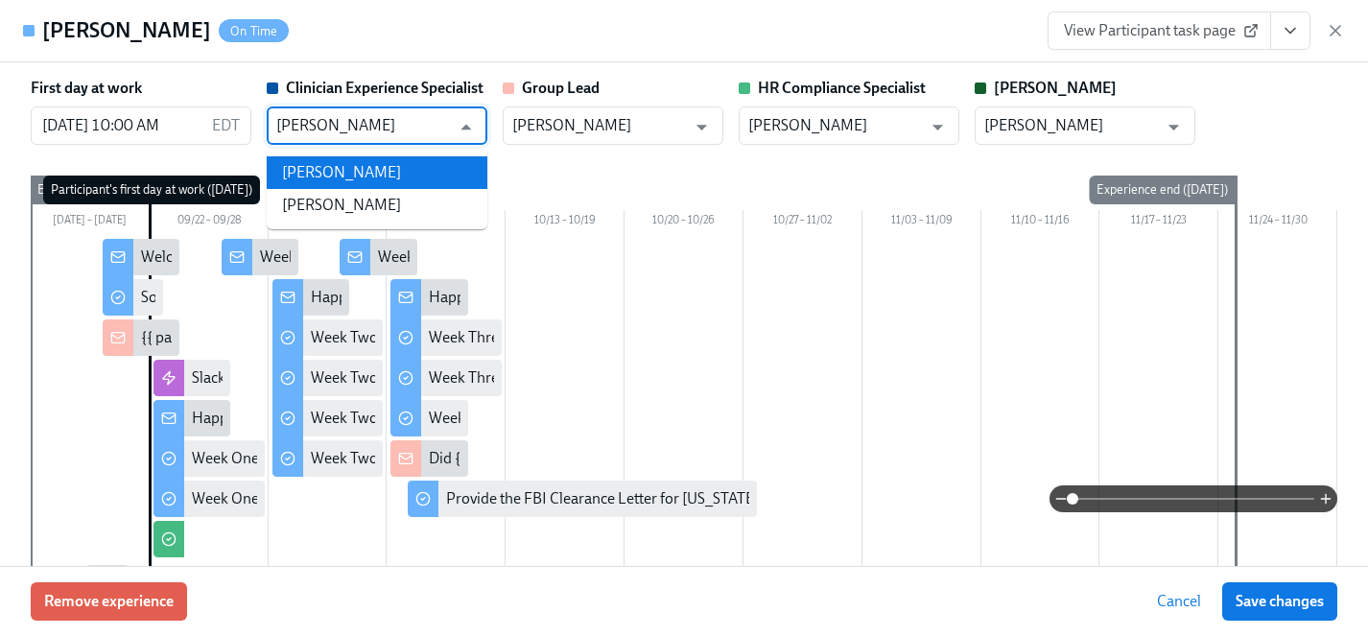
click at [383, 174] on li "Maggie Greenawalt" at bounding box center [377, 172] width 221 height 33
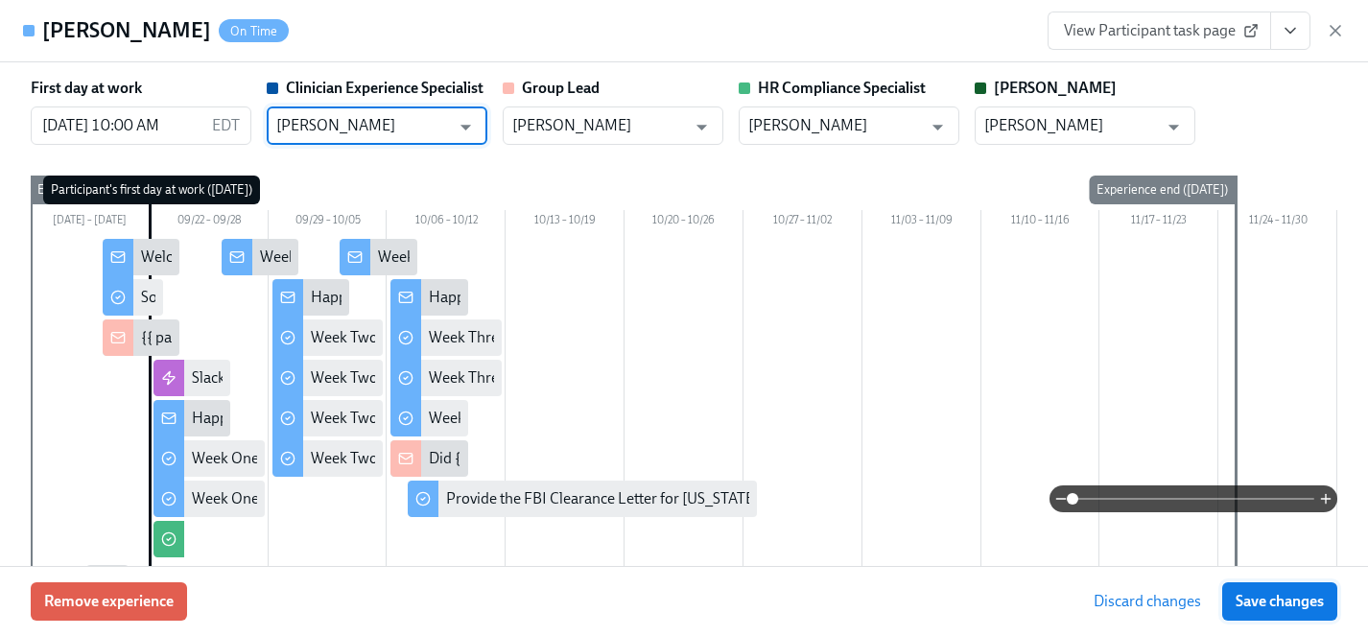
type input "Maggie Greenawalt"
click at [1278, 598] on span "Save changes" at bounding box center [1279, 601] width 88 height 19
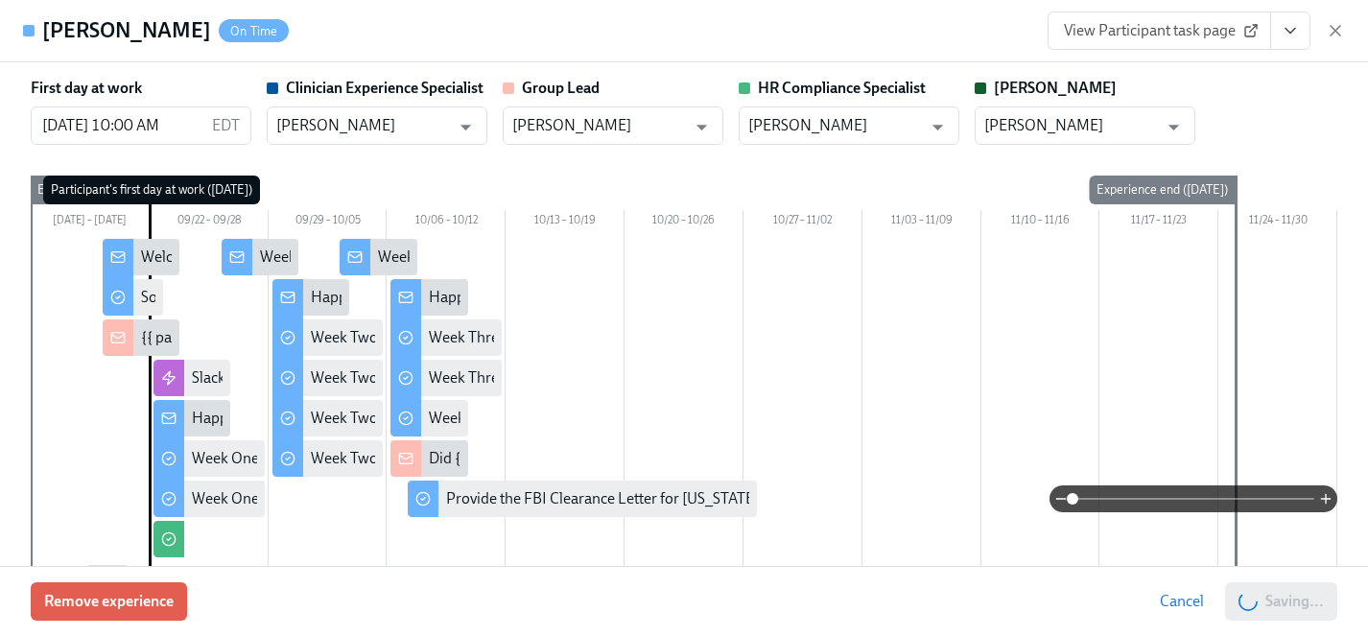
type input "Maggie Greenawalt"
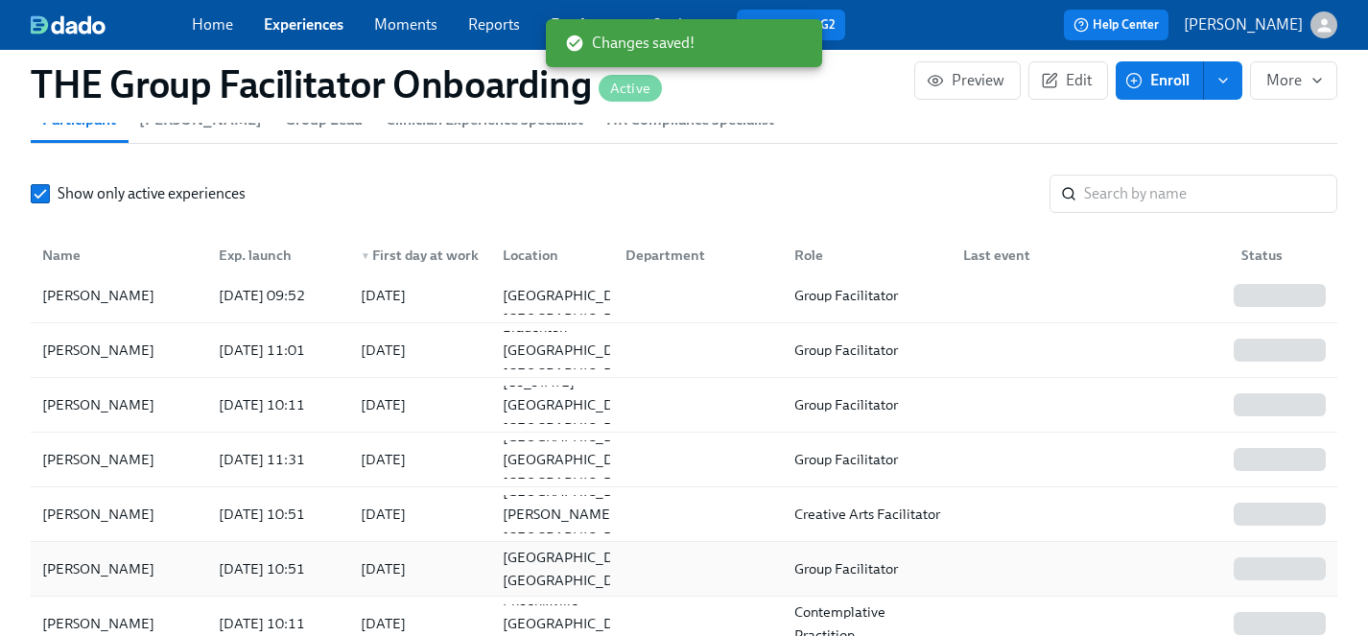
click at [113, 574] on div "Reagan Schamberg" at bounding box center [99, 568] width 128 height 23
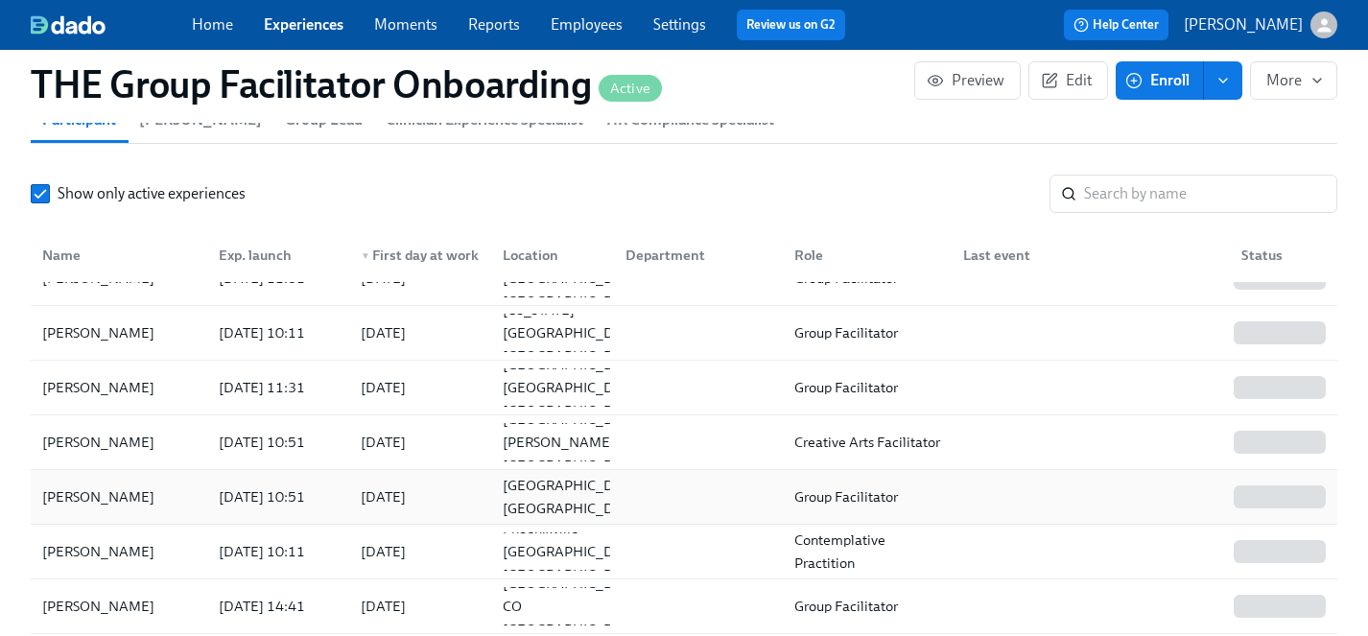
scroll to position [141, 0]
click at [119, 547] on div "[PERSON_NAME]" at bounding box center [99, 550] width 128 height 23
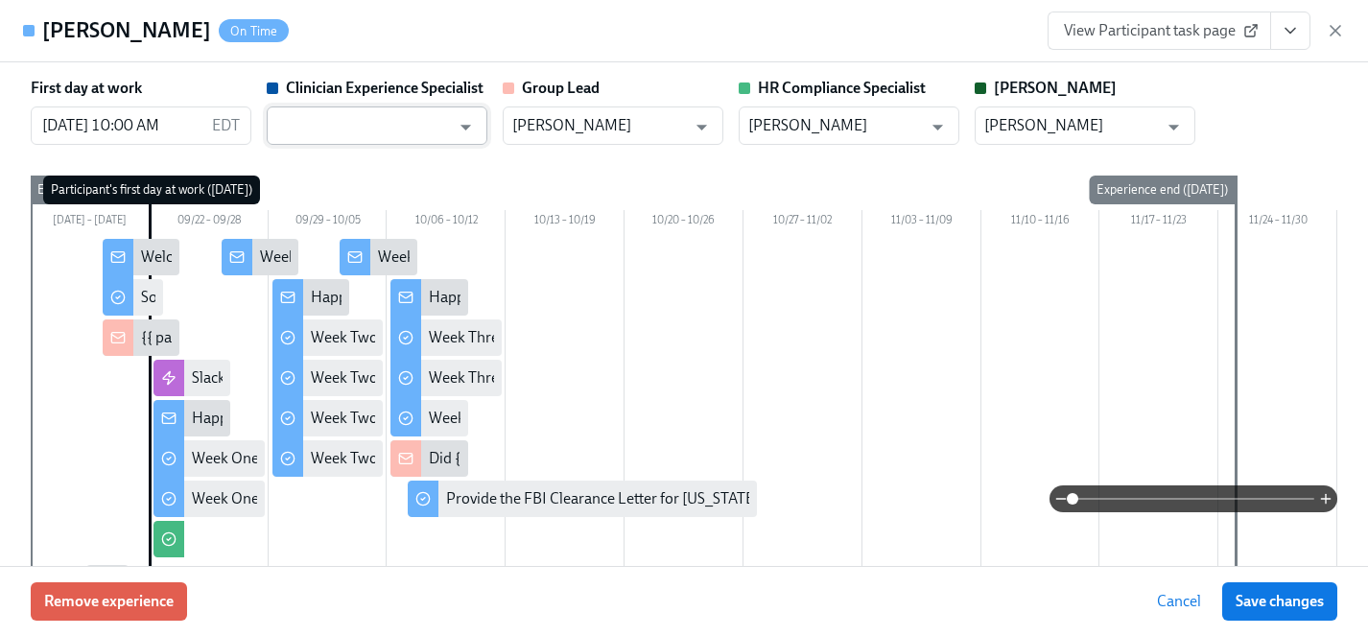
click at [423, 117] on input "text" at bounding box center [363, 125] width 174 height 38
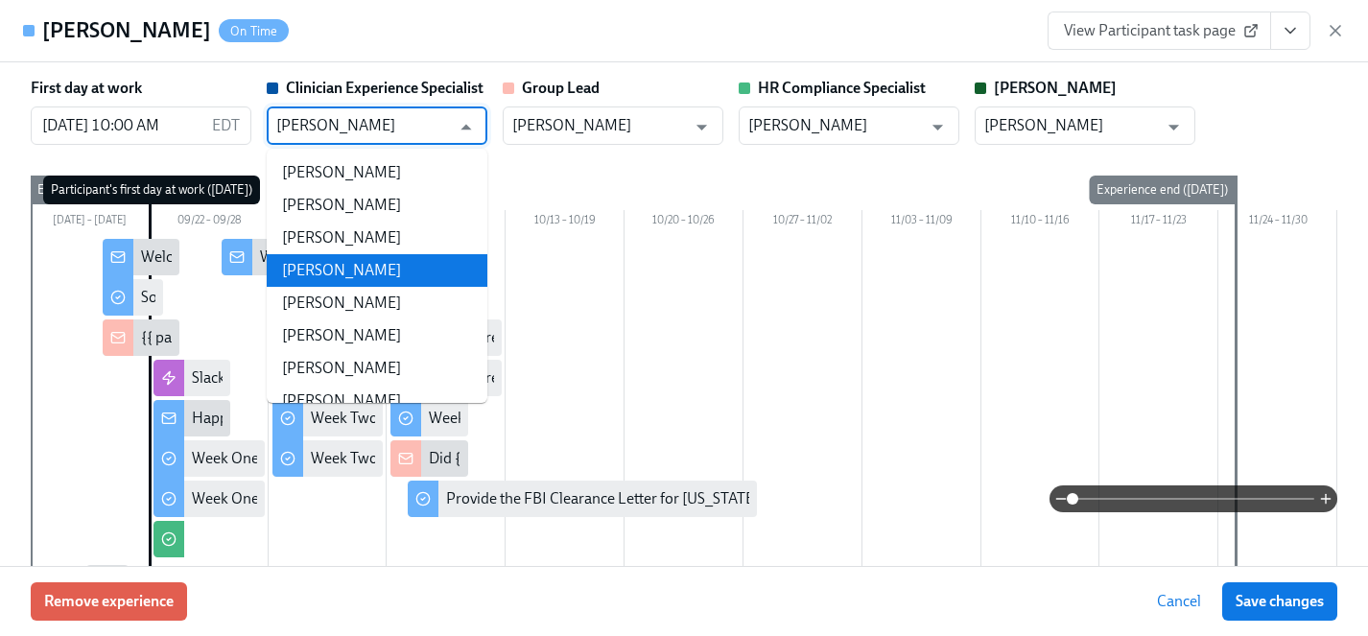
click at [419, 270] on li "Maggie Greenawalt" at bounding box center [377, 270] width 221 height 33
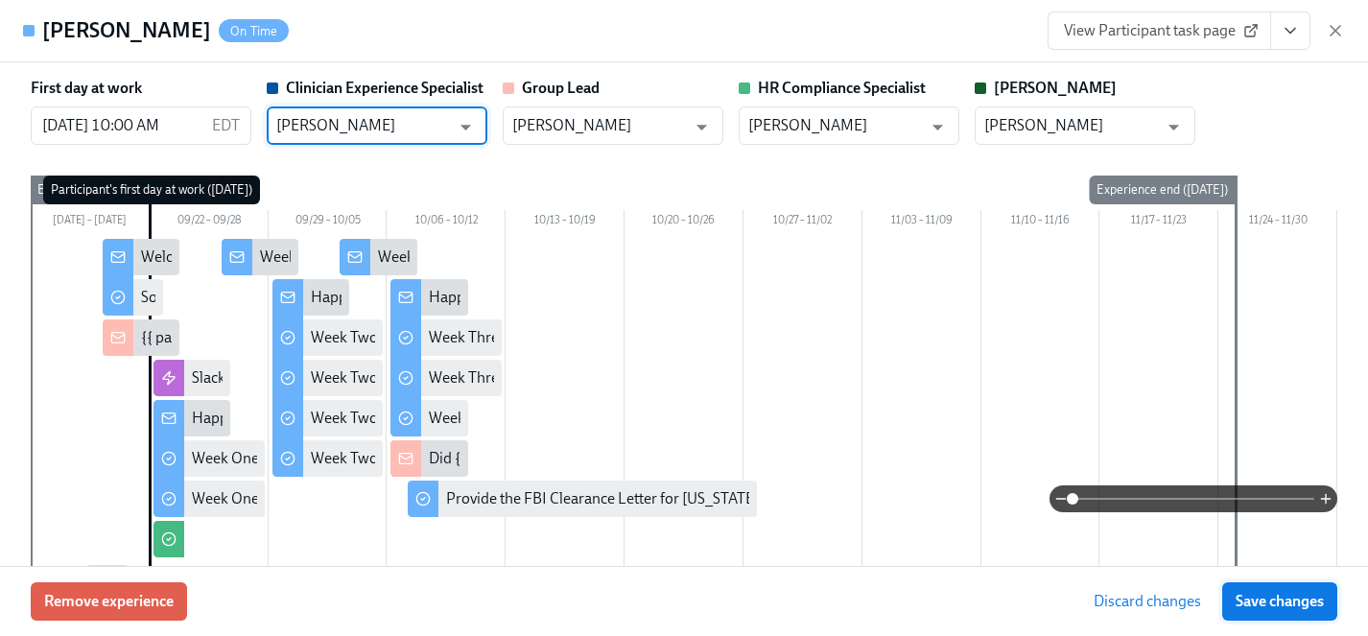
type input "Maggie Greenawalt"
click at [1281, 603] on span "Save changes" at bounding box center [1279, 601] width 88 height 19
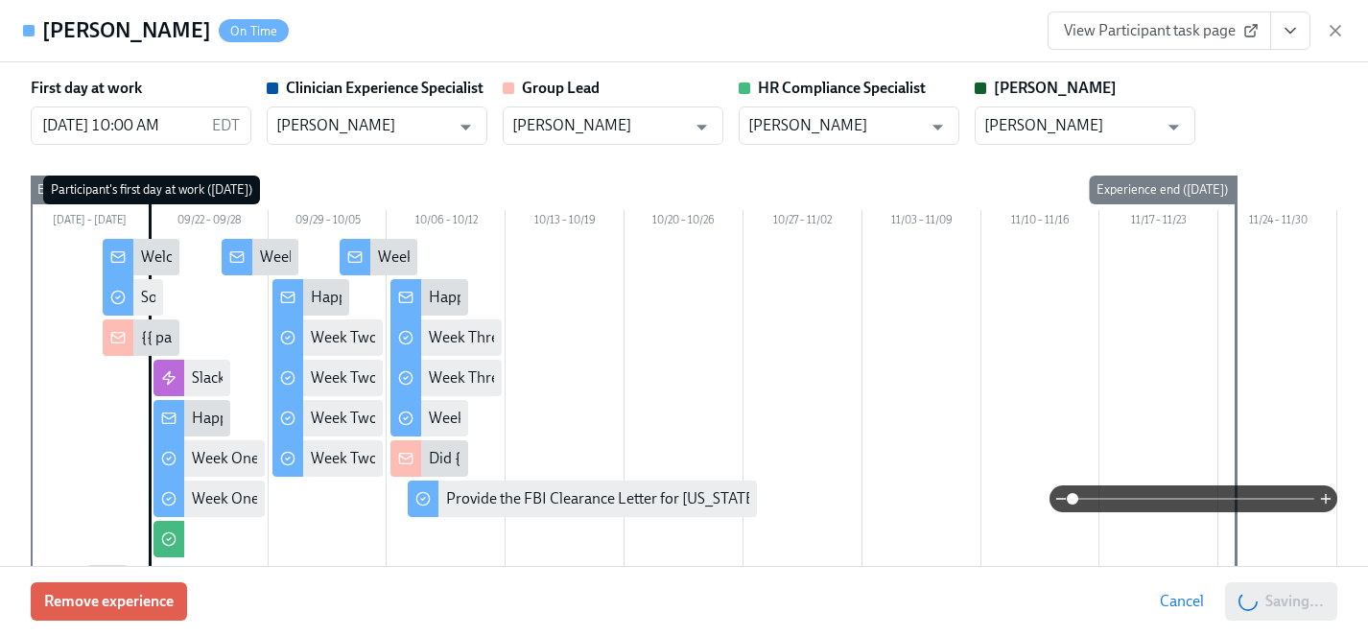
type input "Maggie Greenawalt"
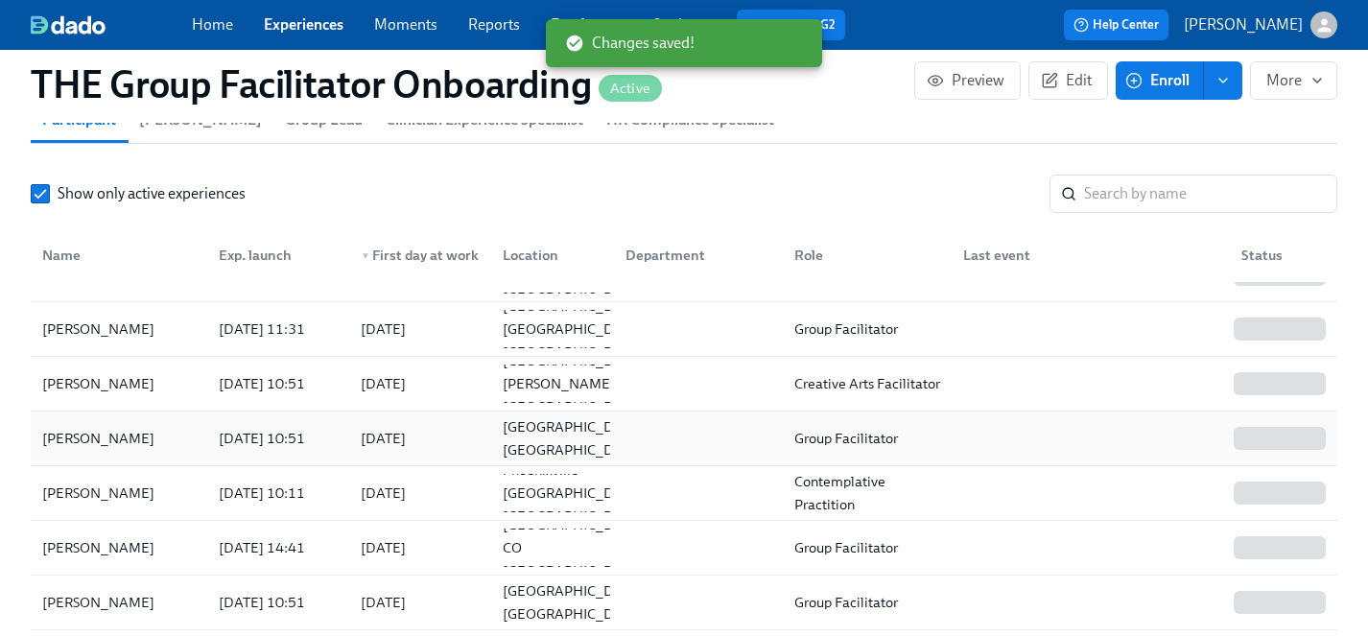
scroll to position [199, 0]
click at [118, 555] on div "Teresa Hernandez" at bounding box center [99, 546] width 128 height 23
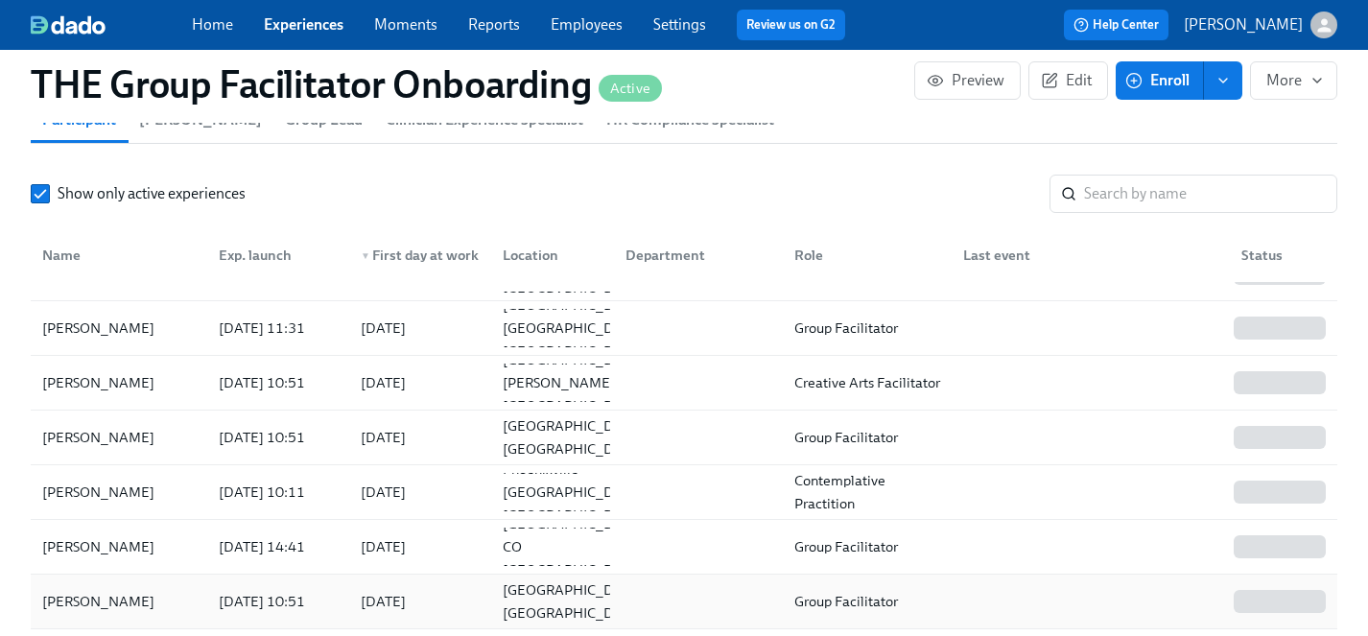
click at [96, 598] on div "Donna Jackson" at bounding box center [99, 601] width 128 height 23
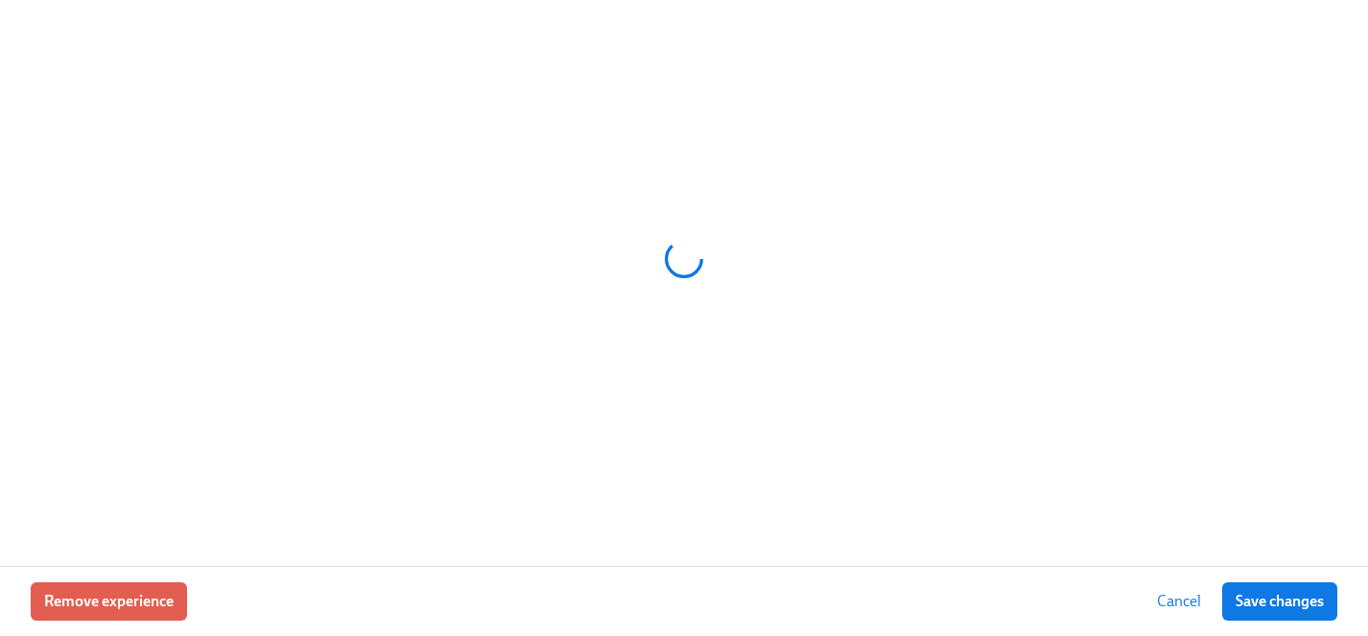
scroll to position [302, 0]
click at [233, 175] on div at bounding box center [684, 259] width 1306 height 480
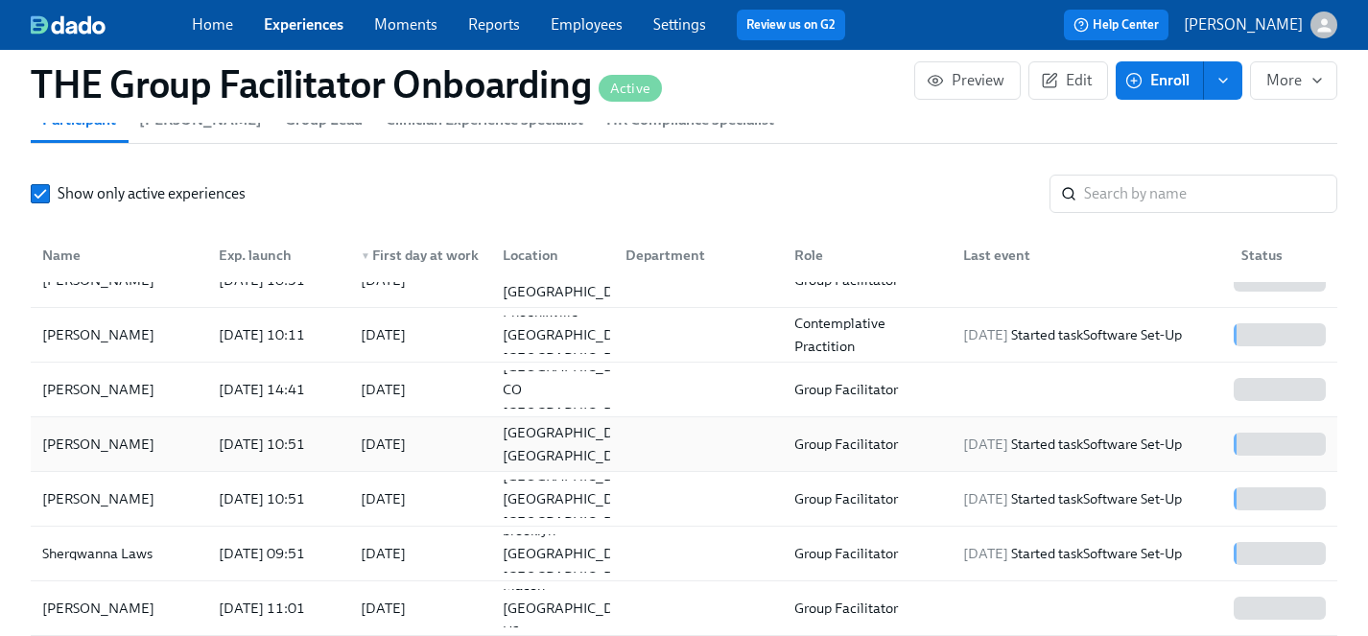
scroll to position [193, 0]
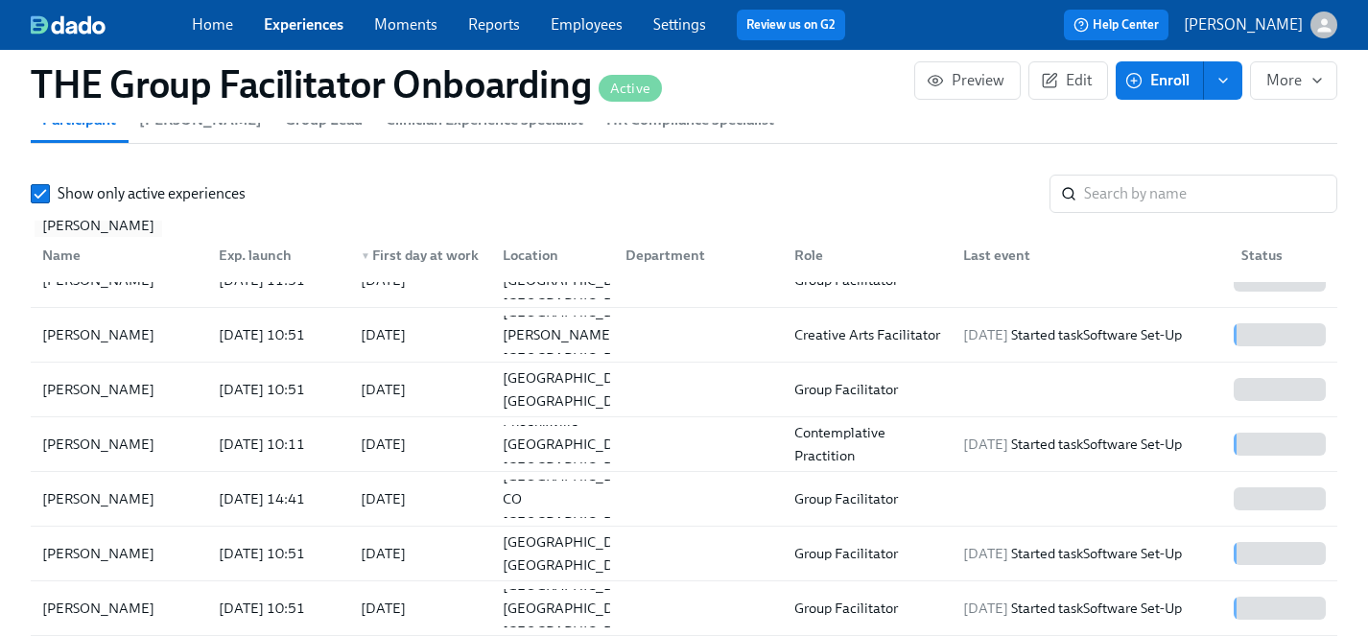
click at [93, 237] on div "Linda Zhang" at bounding box center [99, 225] width 128 height 23
click at [93, 182] on div "Jordan Jones" at bounding box center [99, 170] width 128 height 23
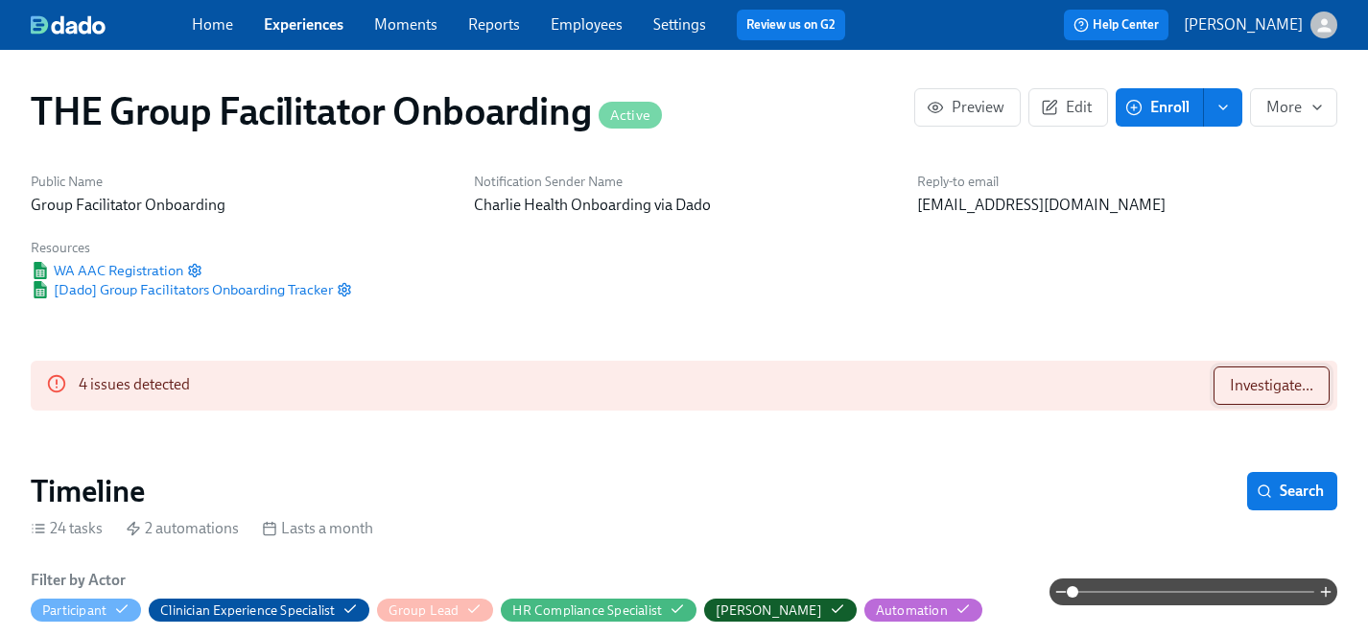
click at [1301, 385] on span "Investigate..." at bounding box center [1271, 385] width 83 height 19
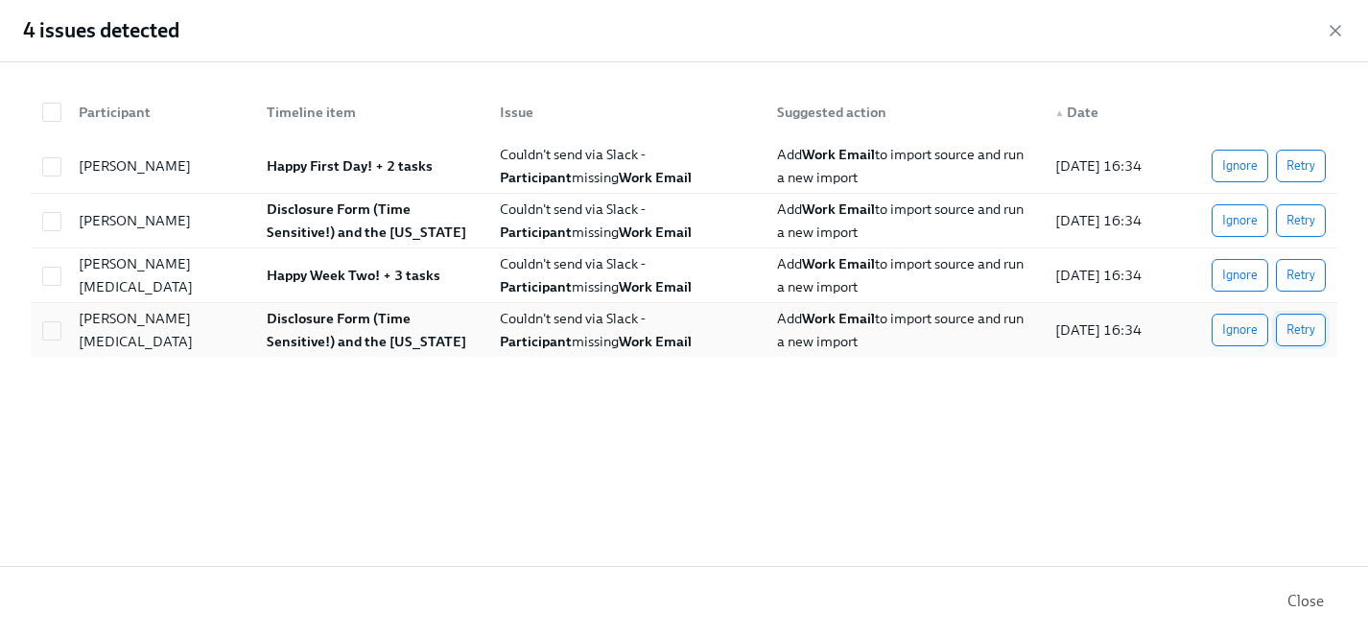
click at [1300, 335] on span "Retry" at bounding box center [1300, 329] width 29 height 19
click at [1300, 168] on span "Retry" at bounding box center [1300, 165] width 29 height 19
click at [1298, 223] on span "Retry" at bounding box center [1300, 220] width 29 height 19
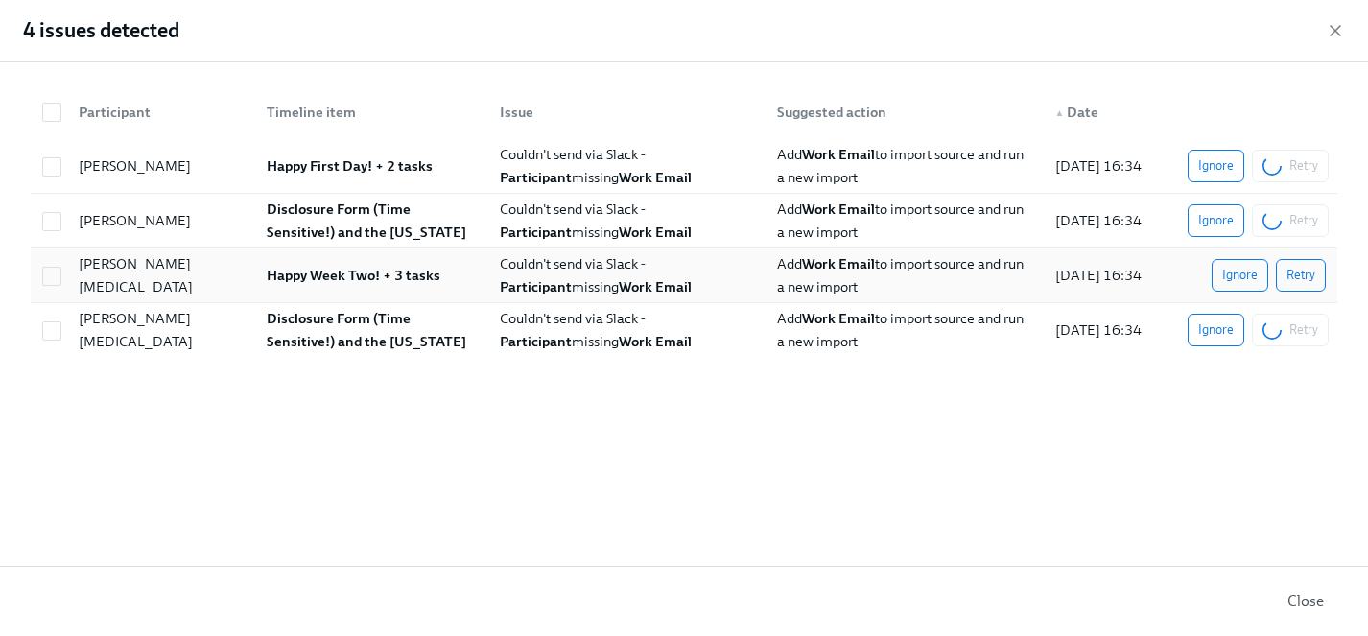
click at [1302, 275] on span "Retry" at bounding box center [1300, 275] width 29 height 19
